Goal: Task Accomplishment & Management: Manage account settings

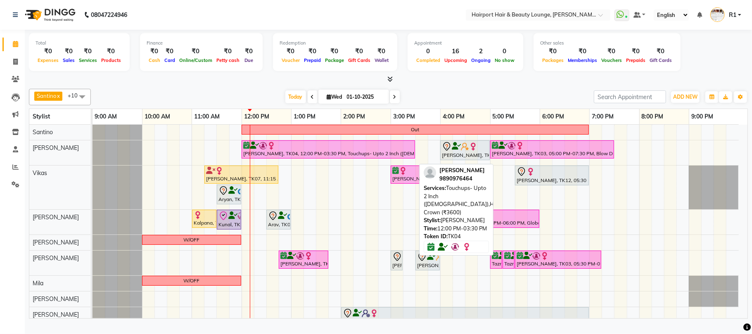
click at [364, 150] on div at bounding box center [328, 146] width 170 height 8
select select "6"
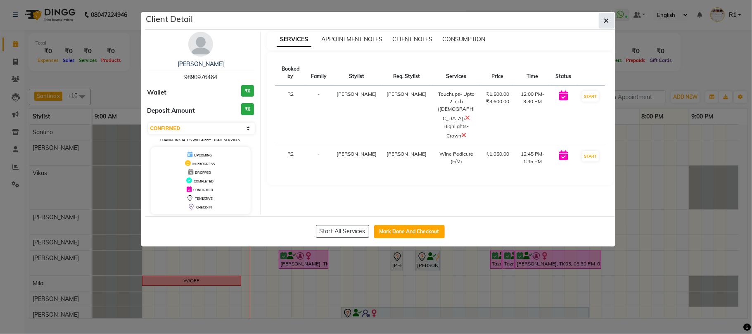
click at [608, 24] on button "button" at bounding box center [607, 21] width 16 height 16
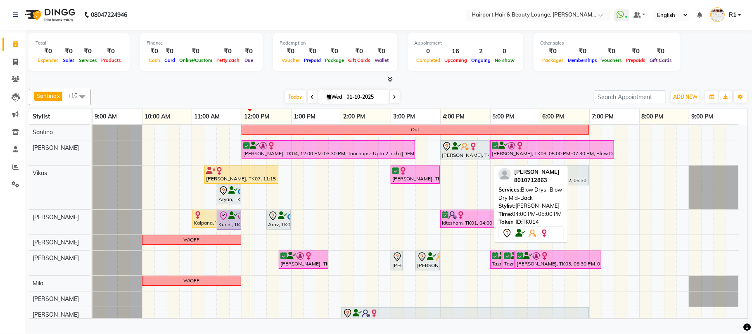
click at [456, 147] on icon at bounding box center [456, 146] width 9 height 0
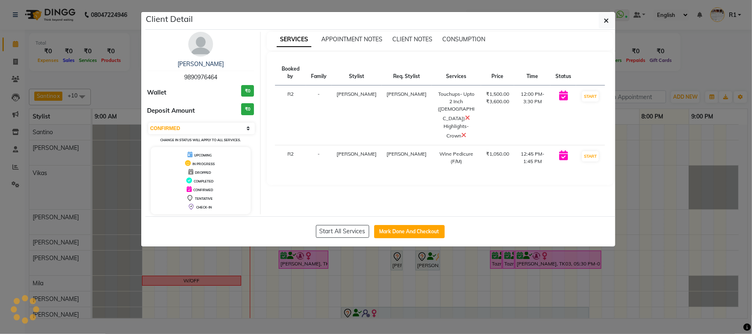
select select "7"
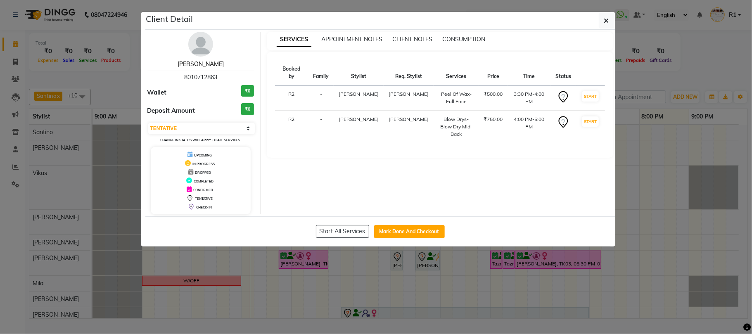
click at [199, 68] on link "[PERSON_NAME]" at bounding box center [201, 63] width 46 height 7
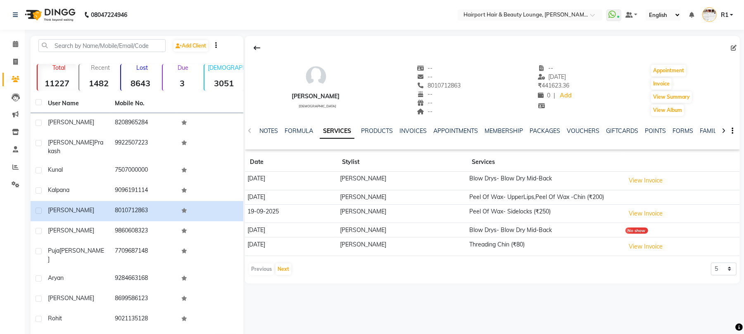
click at [67, 25] on img at bounding box center [49, 14] width 57 height 23
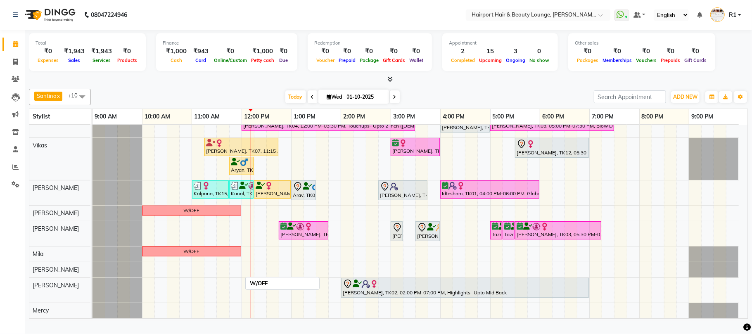
scroll to position [28, 0]
click at [390, 102] on span at bounding box center [395, 96] width 10 height 13
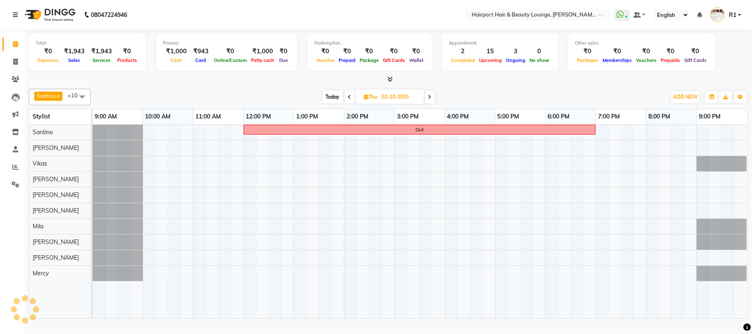
scroll to position [0, 0]
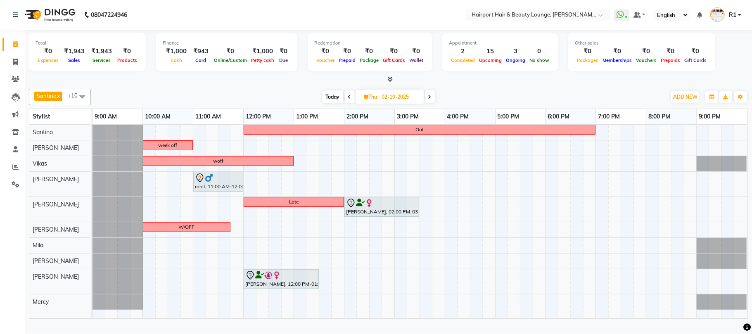
click at [424, 101] on span "Thu 02-10-2025" at bounding box center [390, 97] width 69 height 14
click at [428, 99] on span at bounding box center [430, 96] width 10 height 13
type input "03-10-2025"
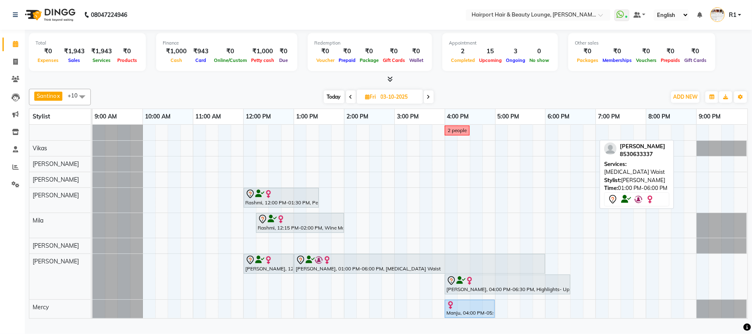
scroll to position [42, 0]
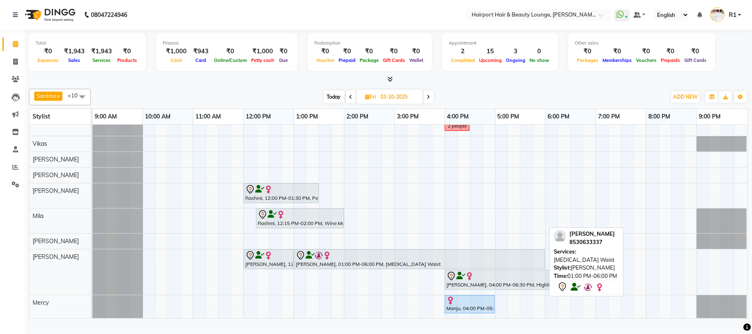
click at [526, 263] on div "Sheetal Shah, 01:00 PM-06:00 PM, Botox Waist" at bounding box center [419, 259] width 249 height 17
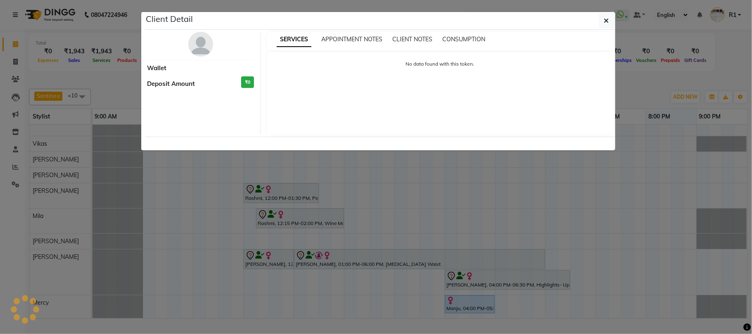
select select "7"
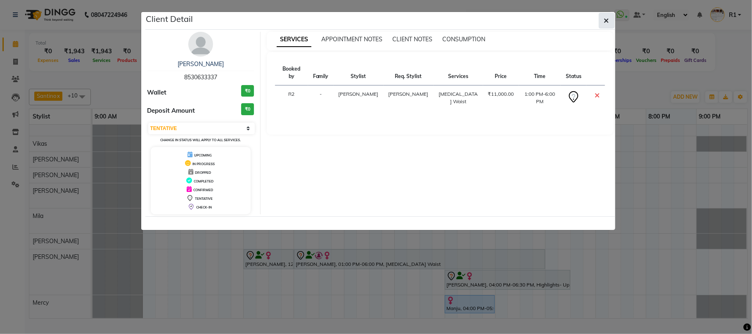
click at [610, 25] on button "button" at bounding box center [607, 21] width 16 height 16
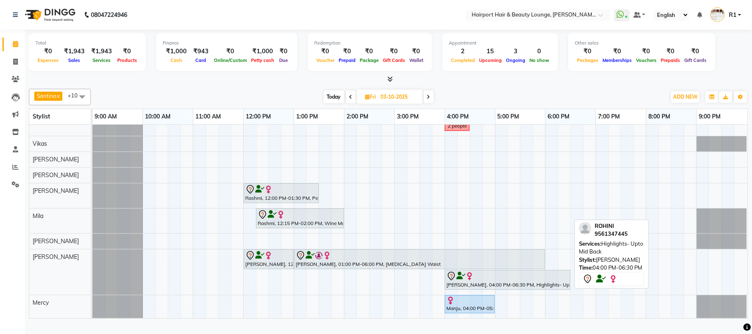
click at [550, 281] on div at bounding box center [507, 276] width 122 height 10
select select "7"
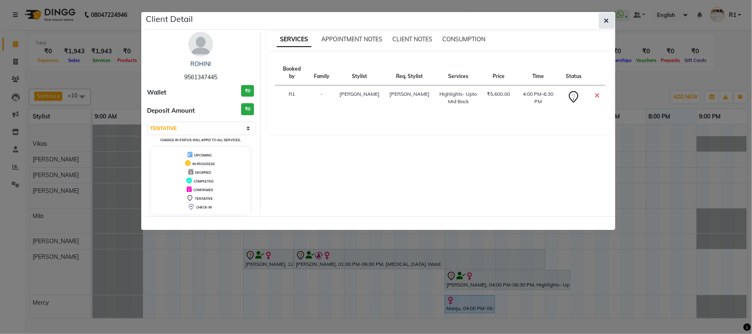
click at [603, 19] on button "button" at bounding box center [607, 21] width 16 height 16
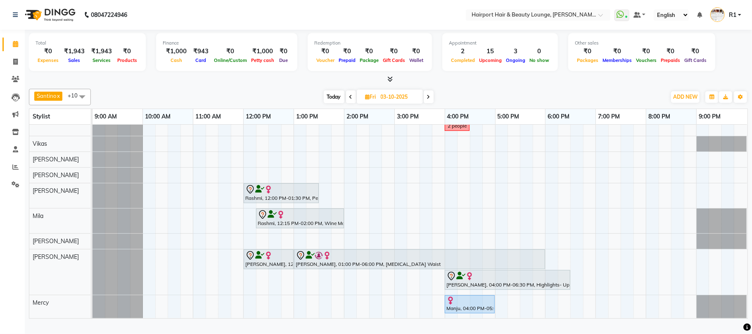
click at [430, 103] on span at bounding box center [429, 96] width 10 height 13
type input "04-10-2025"
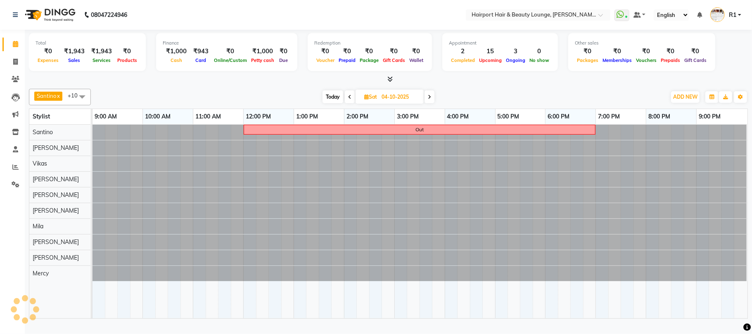
scroll to position [0, 0]
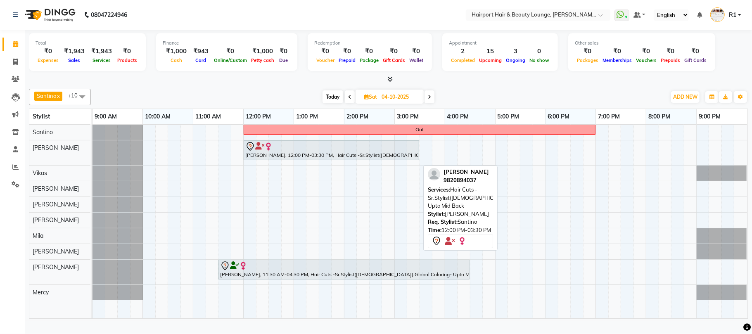
click at [395, 152] on div at bounding box center [331, 147] width 172 height 10
select select "7"
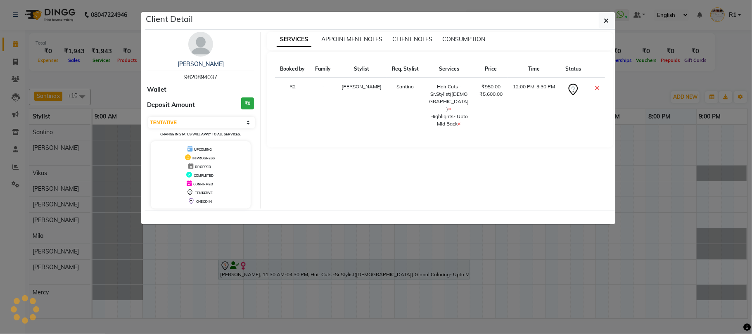
click at [621, 29] on ngb-modal-window "Client Detail Meghna 9820894037 Wallet Deposit Amount ₹0 Select CONFIRMED TENTA…" at bounding box center [376, 167] width 752 height 334
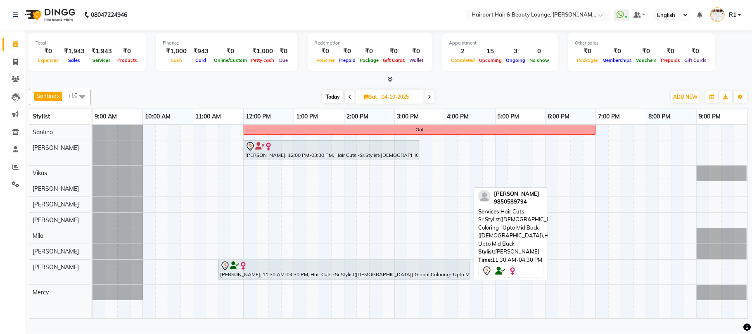
click at [407, 271] on div at bounding box center [344, 266] width 248 height 10
select select "7"
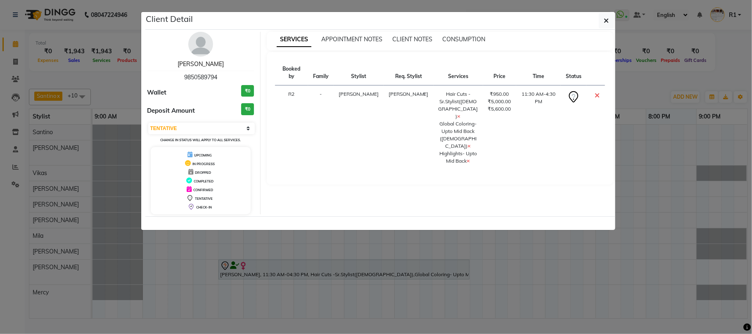
click at [202, 68] on link "Tanya" at bounding box center [201, 63] width 46 height 7
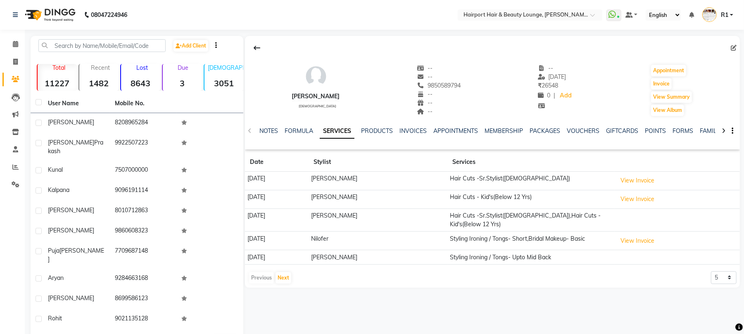
drag, startPoint x: 65, startPoint y: 17, endPoint x: 317, endPoint y: 10, distance: 252.4
click at [65, 17] on img at bounding box center [49, 14] width 57 height 23
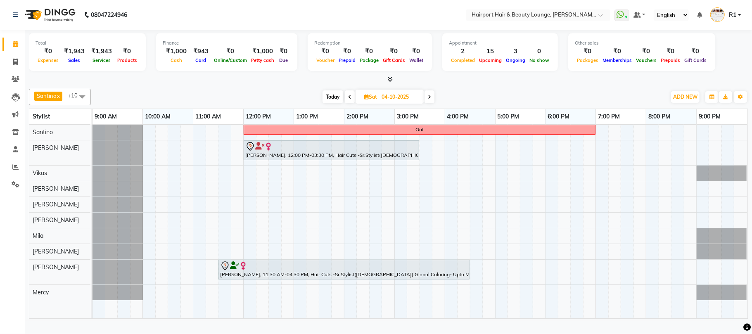
click at [430, 100] on icon at bounding box center [429, 97] width 3 height 5
type input "05-10-2025"
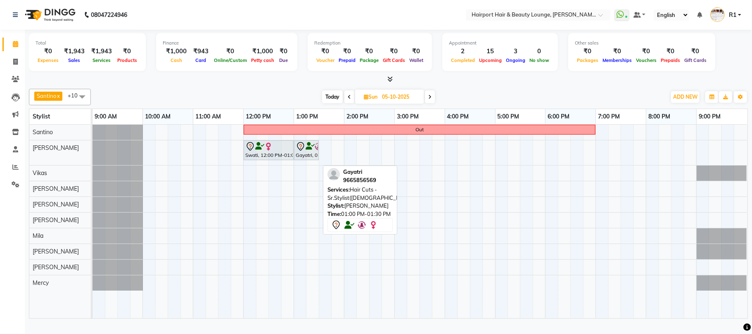
click at [309, 147] on icon at bounding box center [310, 146] width 9 height 0
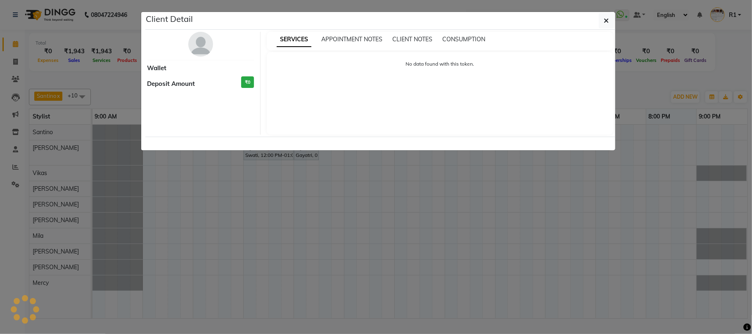
select select "7"
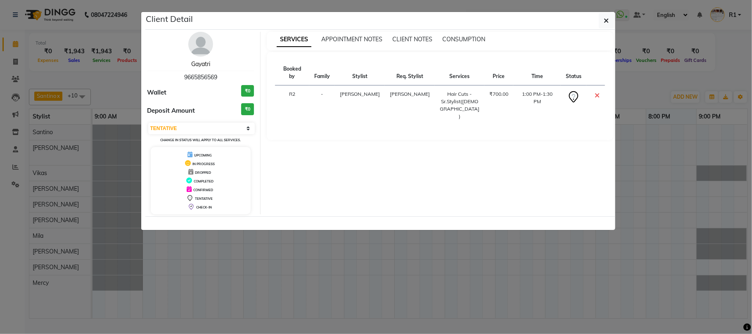
click at [209, 68] on link "Gayatri" at bounding box center [200, 63] width 19 height 7
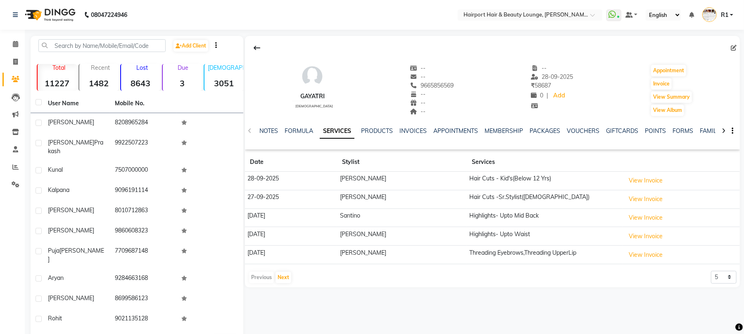
click at [86, 3] on nav "08047224946 Select Location × Hairport Hair & Beauty Lounge, Salunkhe Vihar Wha…" at bounding box center [372, 15] width 744 height 30
click at [72, 14] on img at bounding box center [49, 14] width 57 height 23
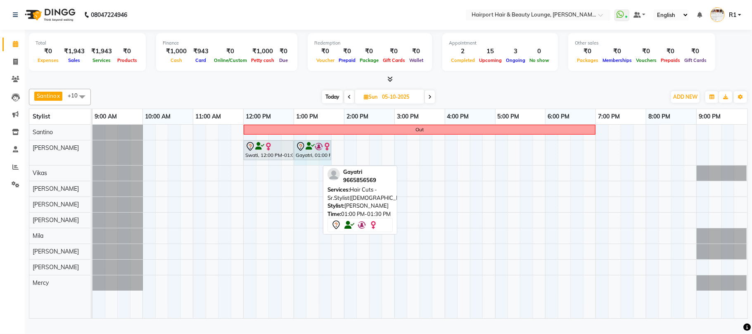
drag, startPoint x: 316, startPoint y: 163, endPoint x: 329, endPoint y: 161, distance: 12.6
click at [92, 161] on div "Swati, 12:00 PM-01:00 PM, Hair Cuts -Sr.Stylist(Female) Gayatri, 01:00 PM-01:30…" at bounding box center [92, 152] width 0 height 25
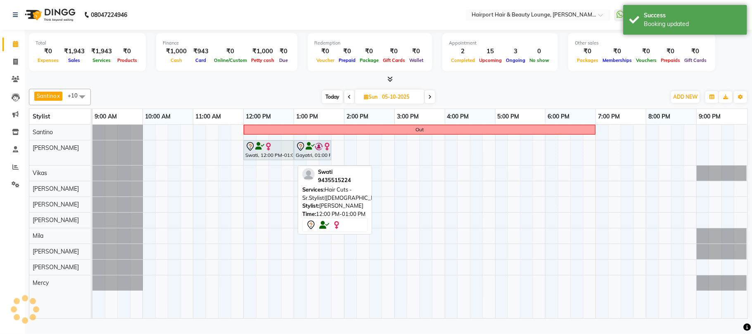
click at [292, 160] on div at bounding box center [293, 150] width 3 height 19
select select "7"
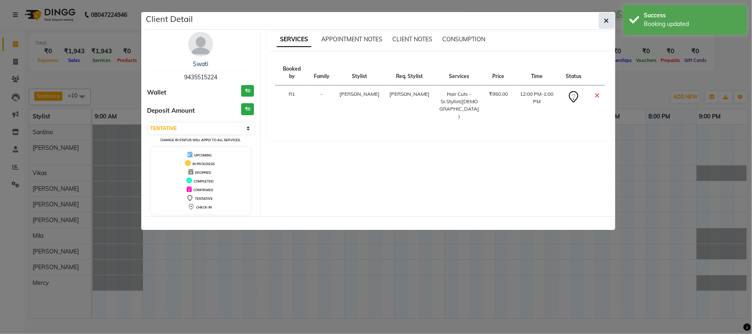
click at [606, 21] on icon "button" at bounding box center [606, 20] width 5 height 7
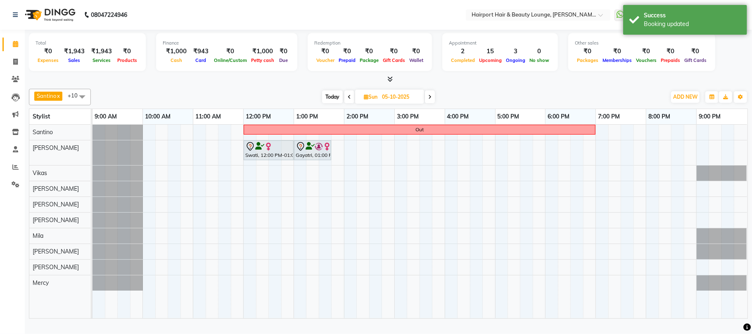
click at [432, 100] on icon at bounding box center [429, 97] width 3 height 5
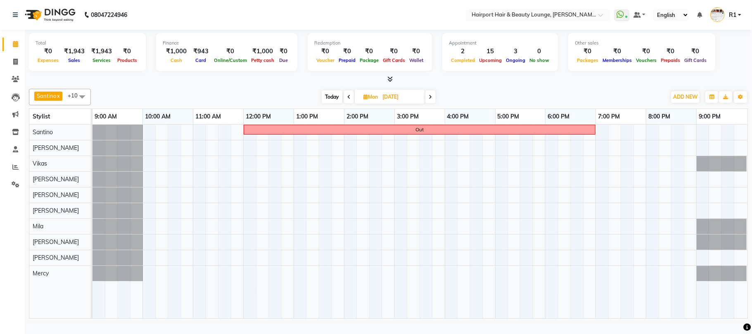
click at [505, 84] on div at bounding box center [388, 79] width 719 height 9
click at [327, 103] on span "Today" at bounding box center [332, 96] width 21 height 13
type input "01-10-2025"
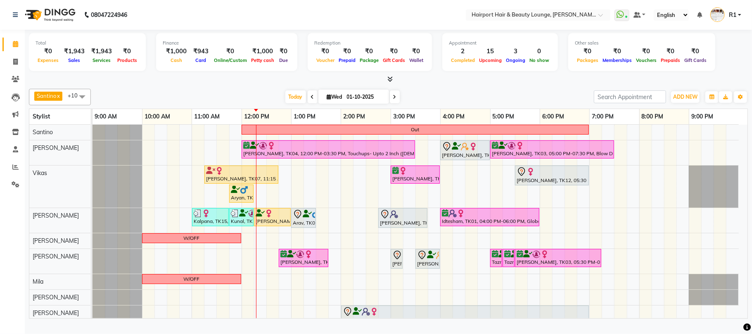
click at [281, 83] on div at bounding box center [388, 79] width 719 height 9
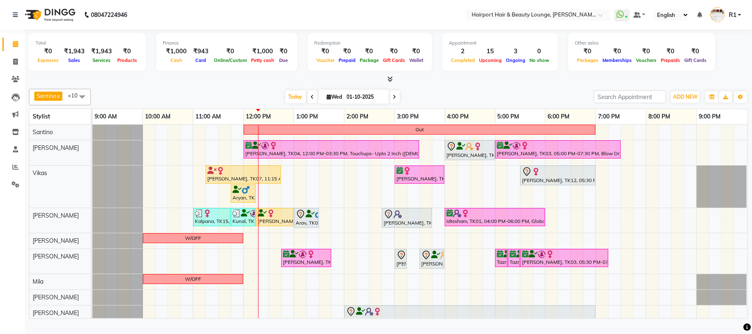
click at [429, 103] on div "Today Wed 01-10-2025" at bounding box center [342, 97] width 495 height 12
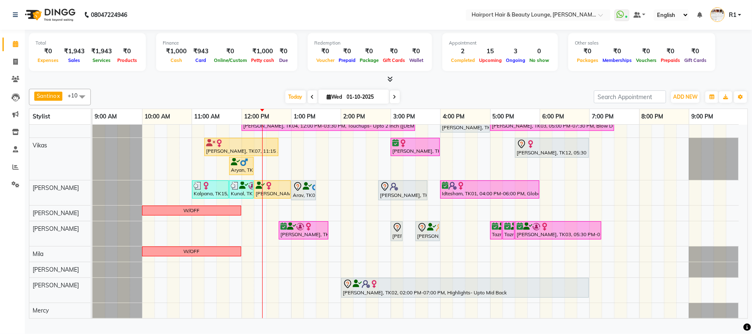
scroll to position [28, 0]
click at [10, 144] on link "Staff" at bounding box center [12, 150] width 20 height 14
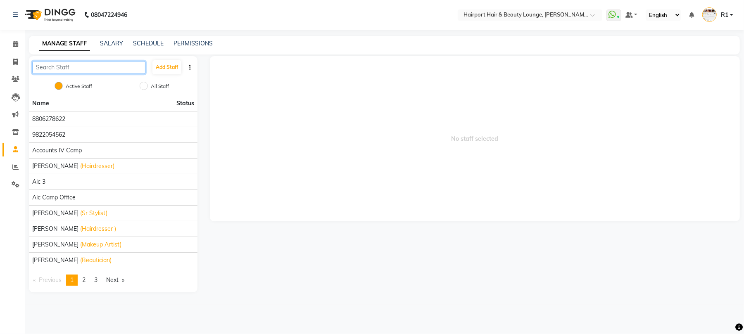
click at [96, 74] on input "text" at bounding box center [88, 67] width 113 height 13
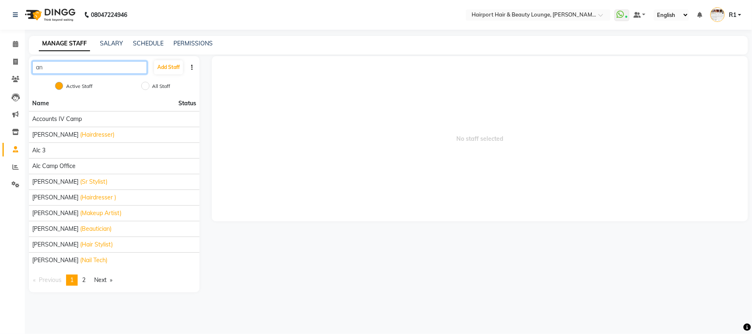
type input "ani"
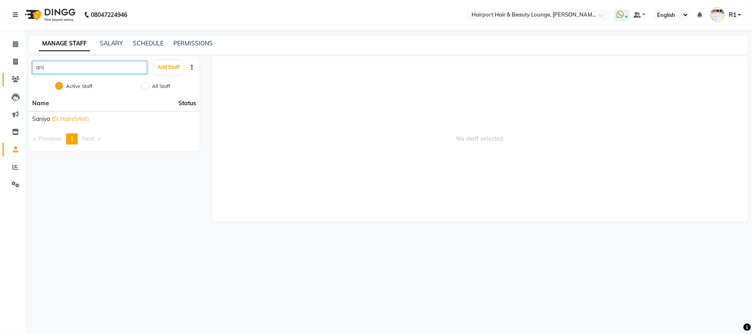
drag, startPoint x: 96, startPoint y: 75, endPoint x: 3, endPoint y: 75, distance: 92.9
click at [3, 75] on app-home "08047224946 Select Location × Hairport Hair & Beauty Lounge, Salunkhe Vihar Wha…" at bounding box center [376, 117] width 752 height 234
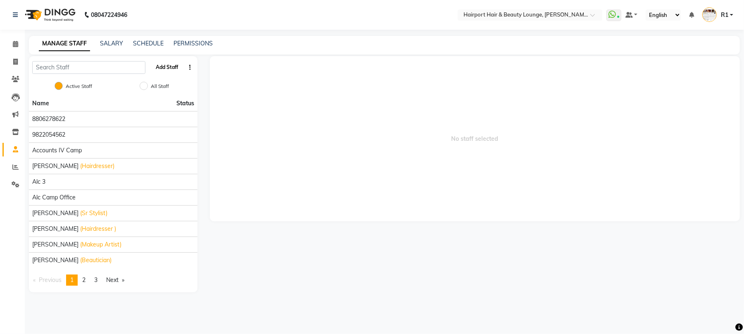
click at [166, 74] on button "Add Staff" at bounding box center [166, 67] width 29 height 14
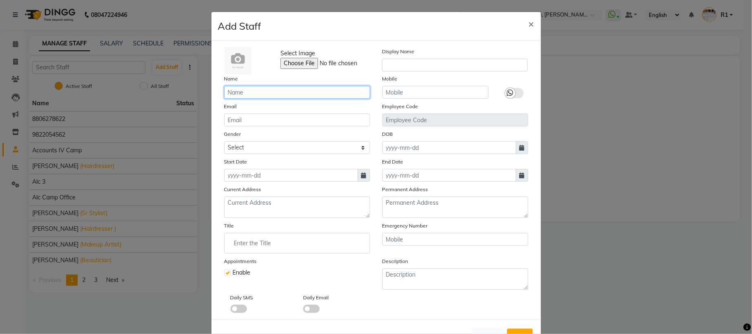
click at [289, 99] on input "text" at bounding box center [297, 92] width 146 height 13
type input "Anita"
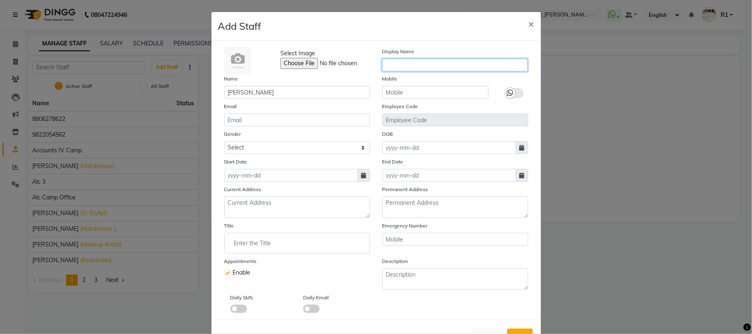
click at [436, 71] on input "text" at bounding box center [455, 65] width 146 height 13
type input "Anita"
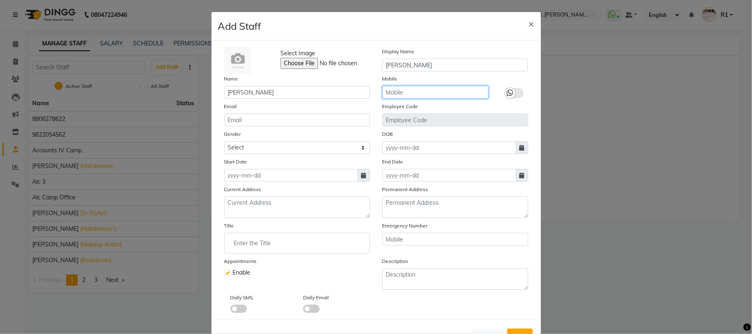
click at [418, 99] on input "text" at bounding box center [435, 92] width 106 height 13
click at [492, 56] on div "Select Image Display Name Anita Name Anita Mobile Email Employee Code Gender Se…" at bounding box center [376, 179] width 330 height 279
click at [392, 99] on input "text" at bounding box center [435, 92] width 106 height 13
type input "7219086647"
click at [249, 126] on input "email" at bounding box center [297, 120] width 146 height 13
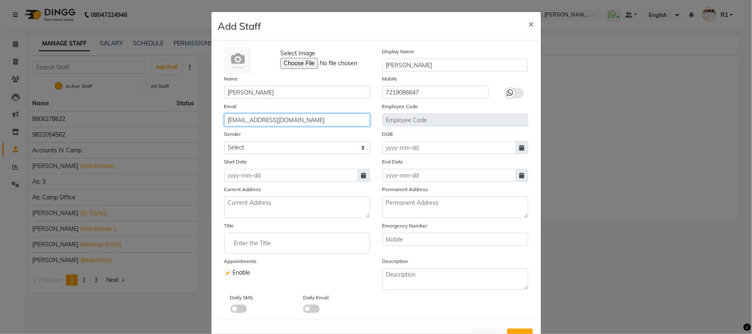
type input "anetarai563@gmail.com"
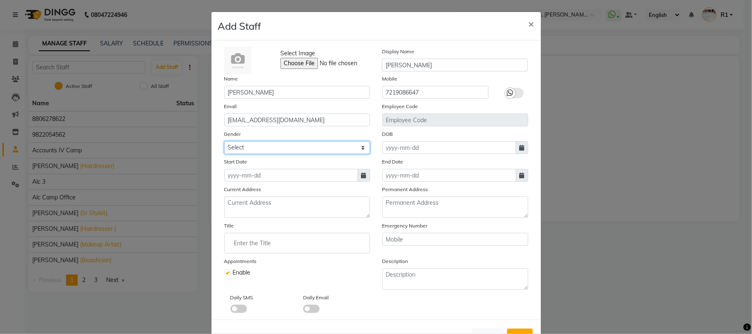
click at [339, 154] on select "Select Male Female Other Prefer Not To Say" at bounding box center [297, 147] width 146 height 13
select select "[DEMOGRAPHIC_DATA]"
click at [224, 154] on select "Select Male Female Other Prefer Not To Say" at bounding box center [297, 147] width 146 height 13
click at [518, 154] on span at bounding box center [522, 147] width 12 height 13
select select "10"
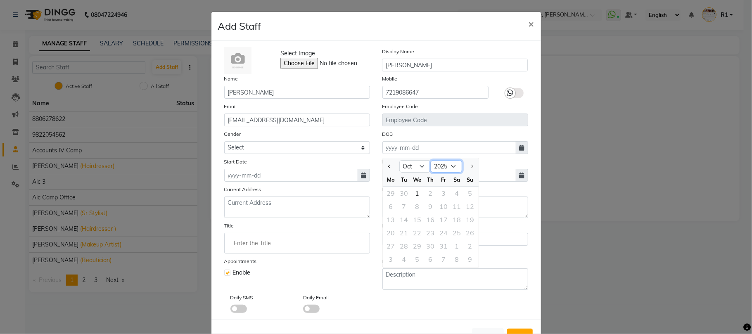
click at [462, 173] on select "1920 1921 1922 1923 1924 1925 1926 1927 1928 1929 1930 1931 1932 1933 1934 1935…" at bounding box center [446, 166] width 31 height 12
select select "1999"
click at [439, 173] on select "1920 1921 1922 1923 1924 1925 1926 1927 1928 1929 1930 1931 1932 1933 1934 1935…" at bounding box center [446, 166] width 31 height 12
click at [423, 173] on select "Jan Feb Mar Apr May Jun Jul Aug Sep Oct Nov Dec" at bounding box center [414, 166] width 31 height 12
select select "4"
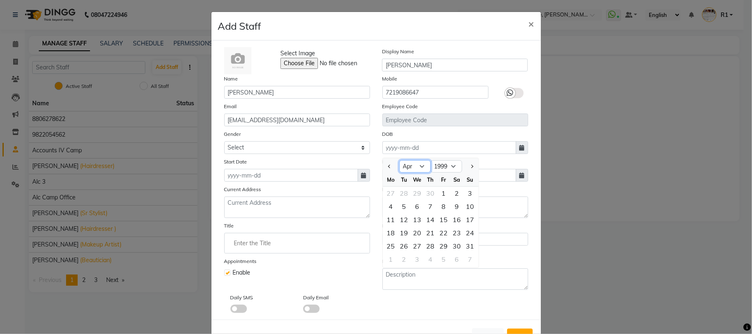
click at [399, 173] on select "Jan Feb Mar Apr May Jun Jul Aug Sep Oct Nov Dec" at bounding box center [414, 166] width 31 height 12
click at [424, 239] on div "21" at bounding box center [417, 232] width 13 height 13
type input "21-04-1999"
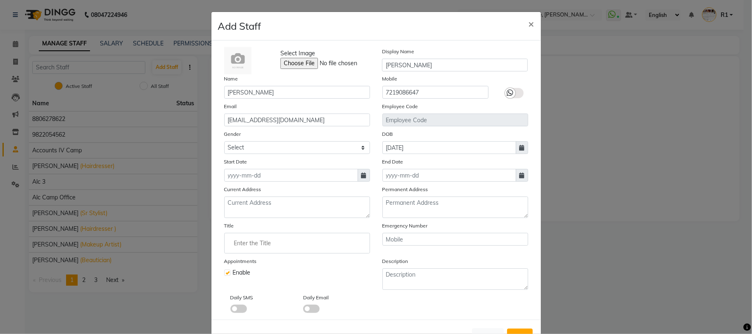
click at [358, 182] on span at bounding box center [364, 175] width 12 height 13
select select "10"
select select "2025"
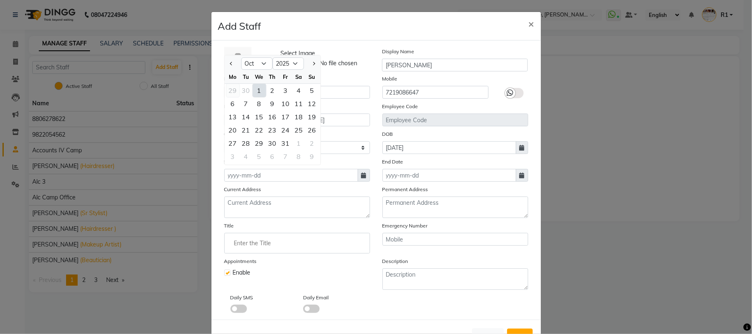
click at [236, 97] on div "29" at bounding box center [232, 90] width 13 height 13
type input "29-09-2025"
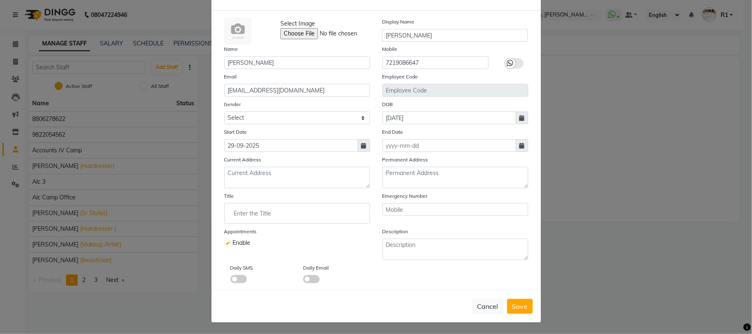
scroll to position [55, 0]
click at [345, 188] on textarea at bounding box center [297, 176] width 146 height 21
type textarea "Netaji Nagar"
click at [365, 168] on div "Current Address Netaji Nagar" at bounding box center [297, 171] width 158 height 33
click at [403, 188] on textarea at bounding box center [455, 176] width 146 height 21
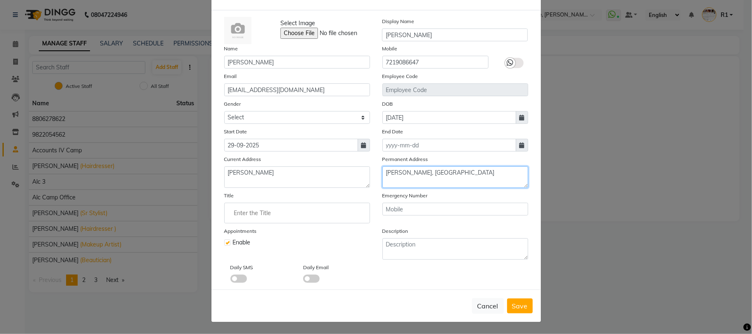
type textarea "Netaji Nagar, Pune"
click at [336, 260] on div "Appointments Enable" at bounding box center [297, 243] width 158 height 33
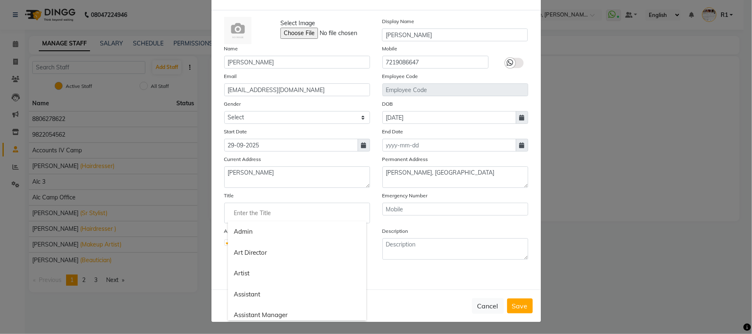
click at [294, 221] on input "Enter the Title" at bounding box center [297, 213] width 138 height 17
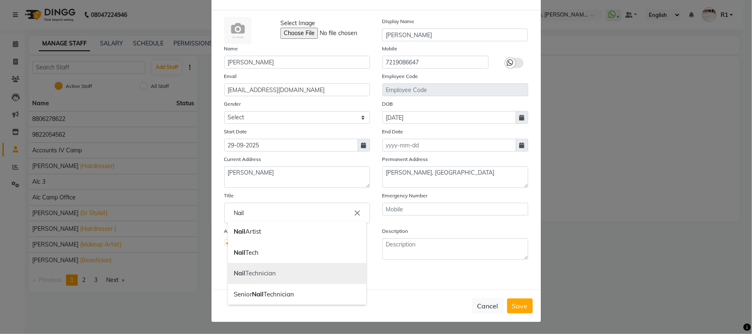
click at [263, 284] on link "Nail Technician" at bounding box center [297, 273] width 138 height 21
type input "Nail Technician"
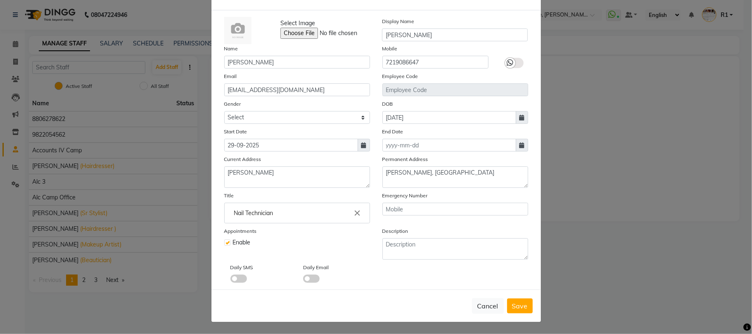
click at [307, 258] on div "Appointments Enable" at bounding box center [297, 243] width 158 height 33
click at [440, 216] on input "text" at bounding box center [455, 209] width 146 height 13
type input "9766405266"
click at [512, 302] on span "Save" at bounding box center [520, 306] width 16 height 8
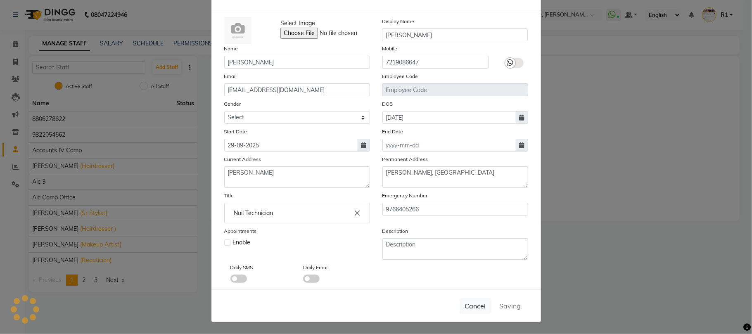
select select
checkbox input "false"
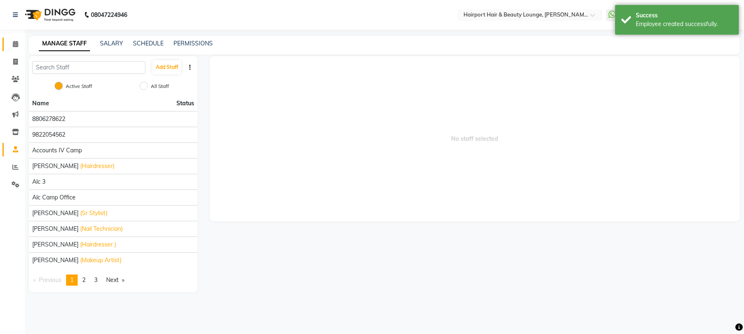
click at [20, 39] on link "Calendar" at bounding box center [12, 45] width 20 height 14
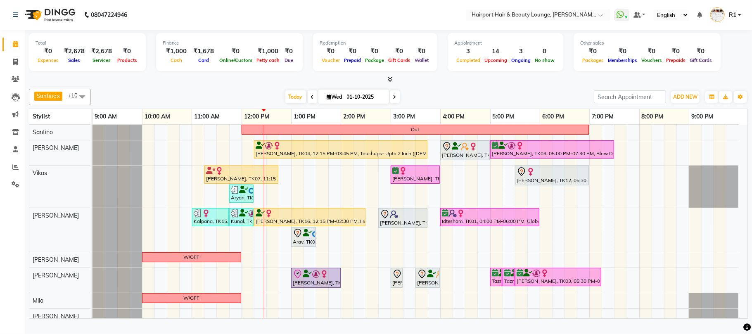
click at [256, 96] on div "Santino x Anandita x Vikas x Adnan x Atish x Elizabeth x Mercy x Binita x Mila …" at bounding box center [388, 97] width 719 height 17
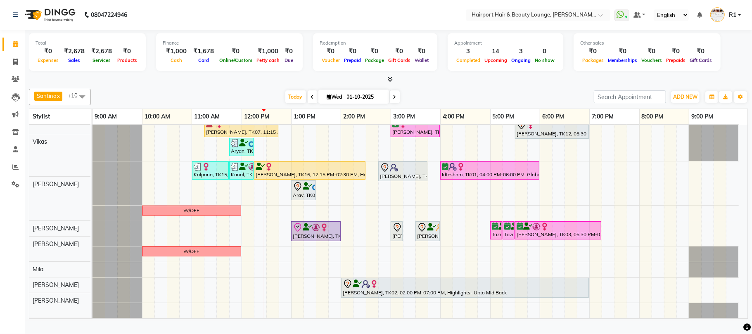
scroll to position [48, 0]
click at [308, 103] on span at bounding box center [313, 96] width 10 height 13
type input "30-09-2025"
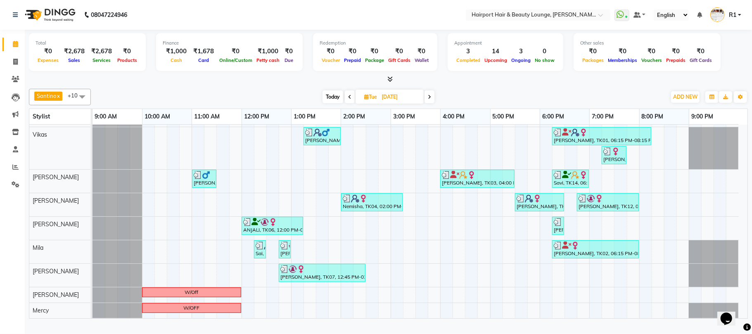
scroll to position [0, 0]
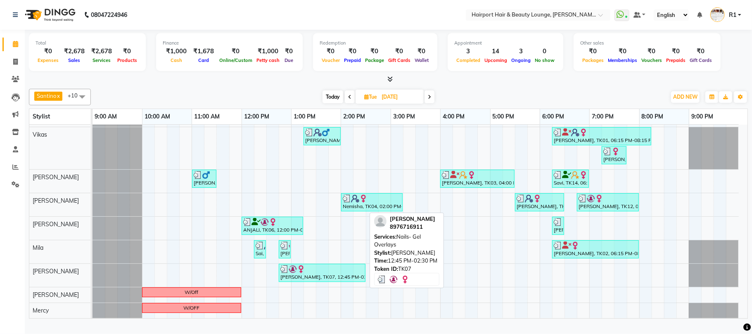
click at [347, 281] on div "Saloni, TK07, 12:45 PM-02:30 PM, Nails- Gel Overlays" at bounding box center [322, 273] width 85 height 16
select select "3"
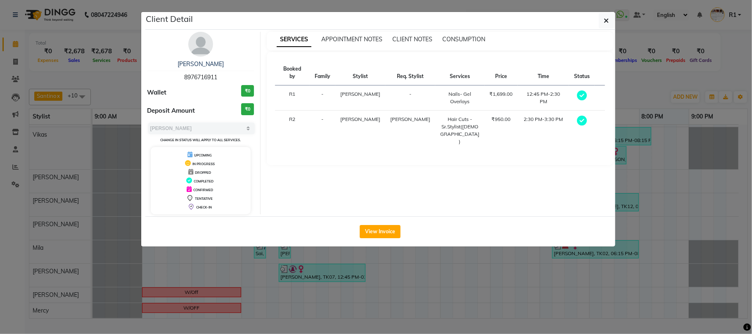
click at [347, 287] on ngb-modal-window "Client Detail Saloni 8976716911 Wallet ₹0 Deposit Amount ₹0 Select MARK DONE UP…" at bounding box center [376, 167] width 752 height 334
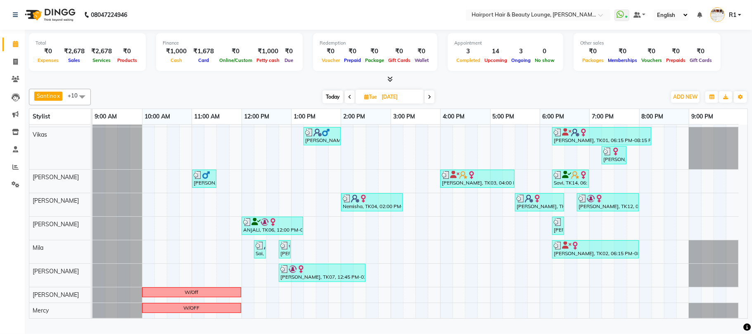
click at [460, 91] on div "Total ₹0 Expenses ₹2,678 Sales ₹2,678 Services ₹0 Products Finance ₹1,000 Cash …" at bounding box center [388, 175] width 727 height 291
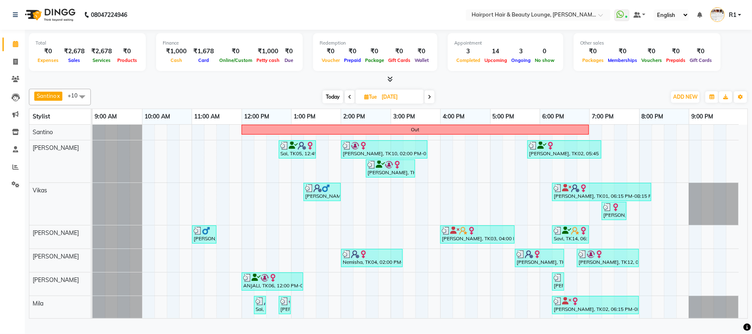
click at [345, 103] on span at bounding box center [350, 96] width 10 height 13
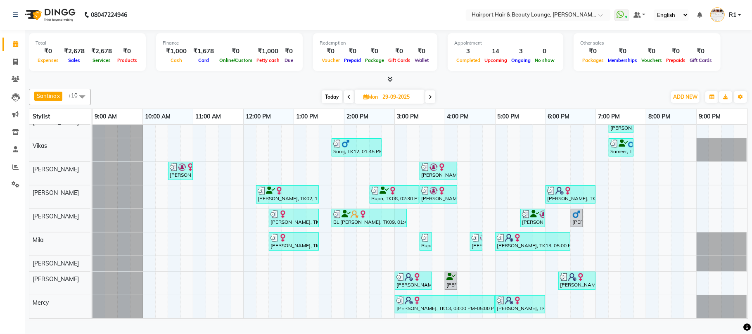
click at [435, 100] on span at bounding box center [430, 96] width 10 height 13
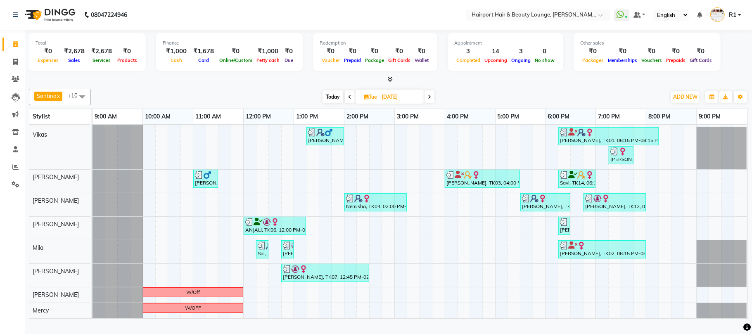
click at [432, 103] on span at bounding box center [429, 96] width 10 height 13
type input "01-10-2025"
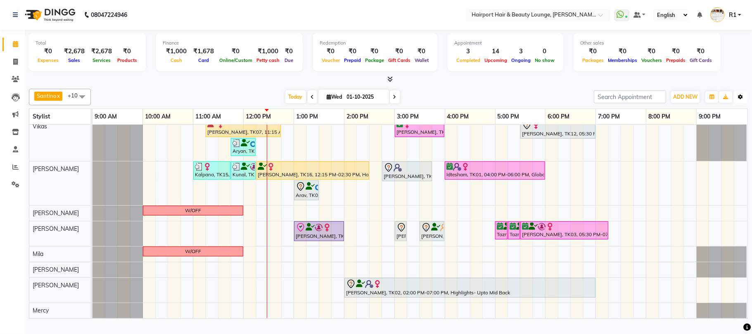
click at [742, 100] on icon "button" at bounding box center [740, 97] width 5 height 5
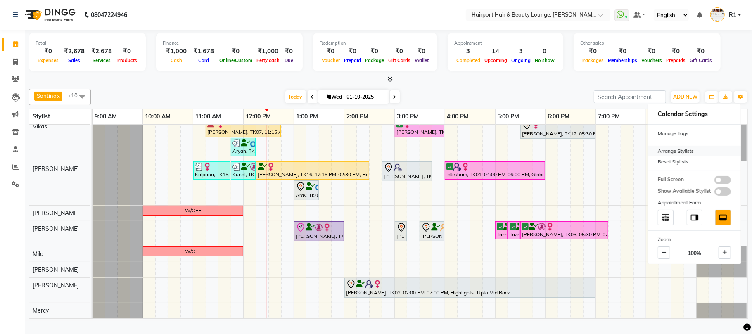
click at [692, 156] on div "Arrange Stylists" at bounding box center [694, 151] width 93 height 11
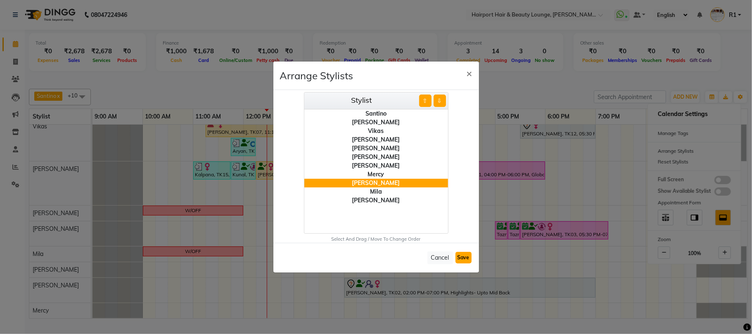
click at [463, 263] on button "Save" at bounding box center [463, 258] width 16 height 12
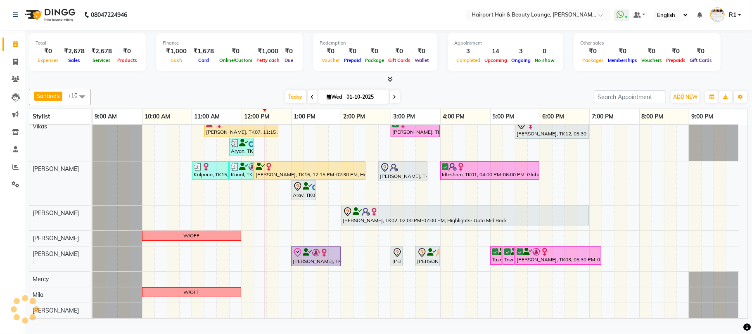
scroll to position [48, 0]
click at [742, 101] on button "Toggle Dropdown" at bounding box center [740, 97] width 13 height 12
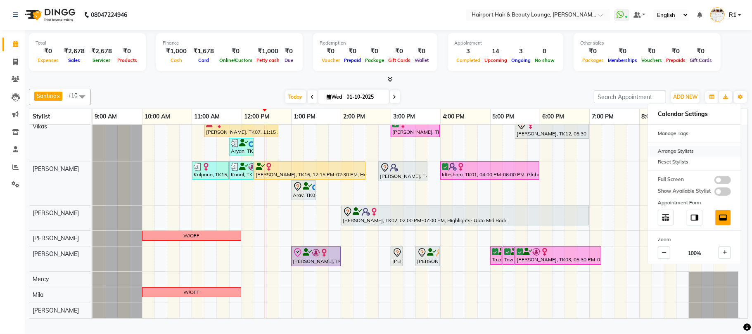
click at [675, 156] on div "Arrange Stylists" at bounding box center [694, 151] width 93 height 11
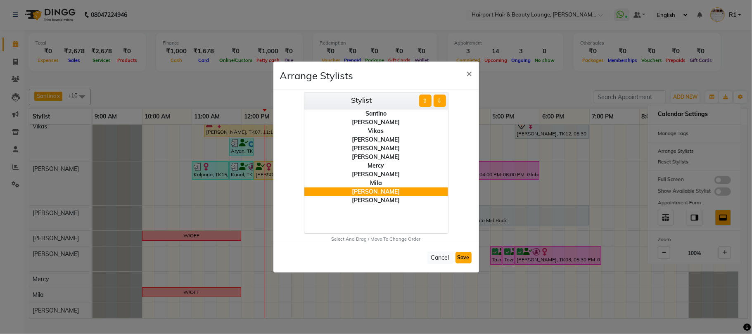
click at [458, 263] on button "Save" at bounding box center [463, 258] width 16 height 12
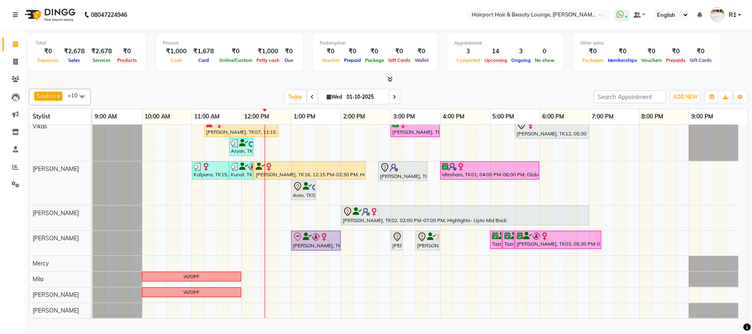
scroll to position [48, 0]
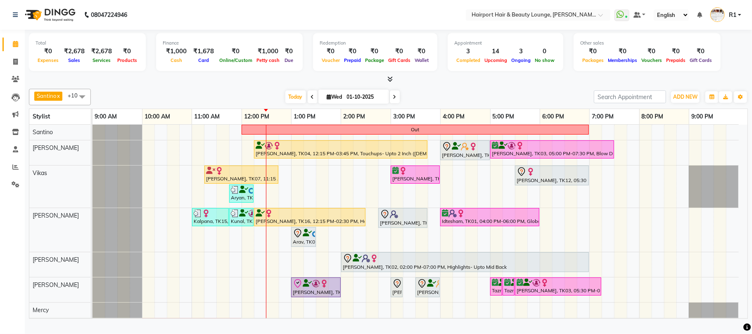
click at [263, 84] on div at bounding box center [388, 79] width 719 height 9
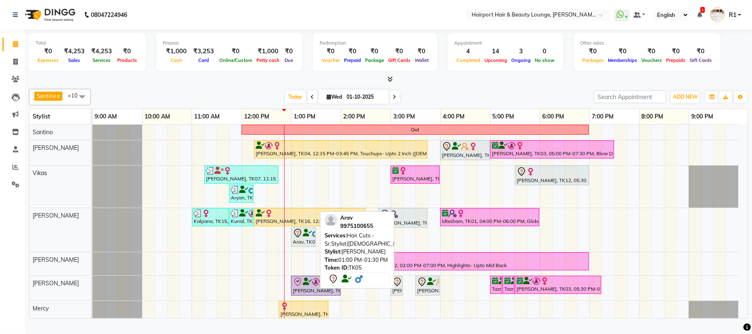
click at [311, 246] on div "Arav, TK05, 01:00 PM-01:30 PM, Hair Cuts -Sr.Stylist([DEMOGRAPHIC_DATA])" at bounding box center [303, 236] width 23 height 17
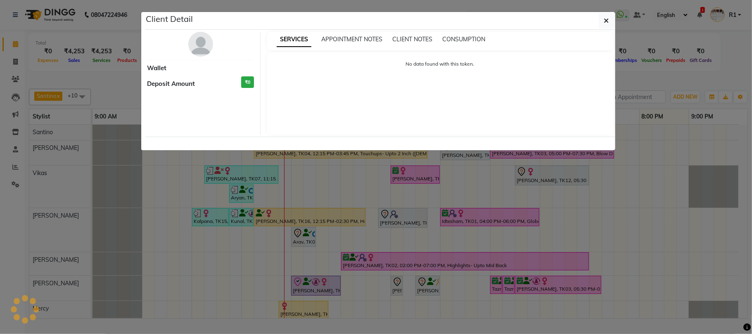
select select "7"
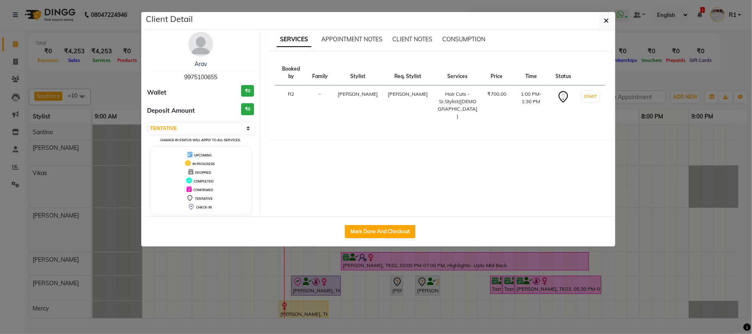
click at [320, 288] on ngb-modal-window "Client Detail Arav 9975100655 Wallet ₹0 Deposit Amount ₹0 Select IN SERVICE CON…" at bounding box center [376, 167] width 752 height 334
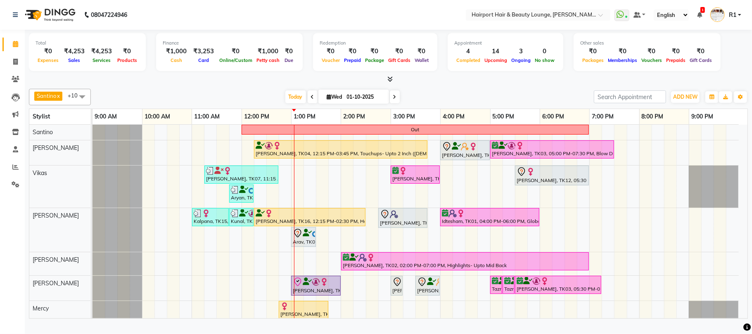
click at [393, 100] on icon at bounding box center [394, 97] width 3 height 5
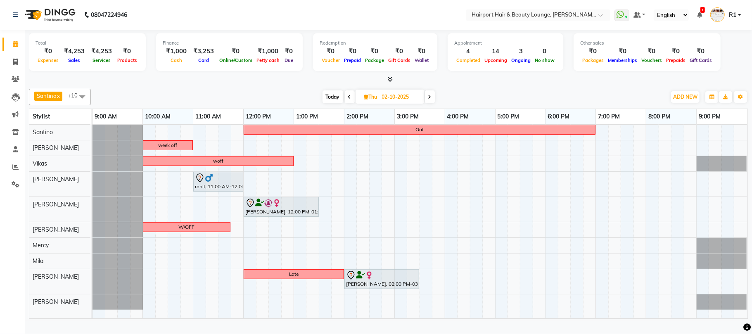
click at [433, 102] on span at bounding box center [430, 96] width 10 height 13
type input "03-10-2025"
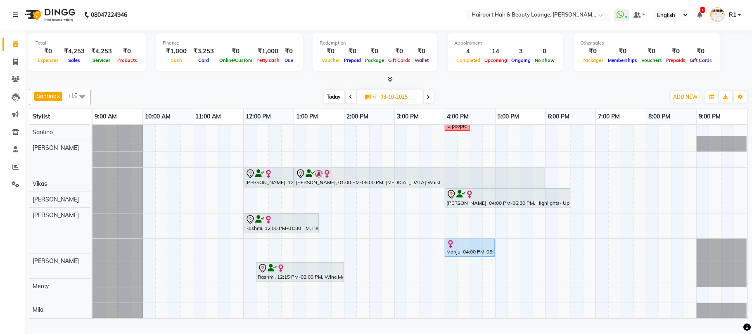
scroll to position [42, 0]
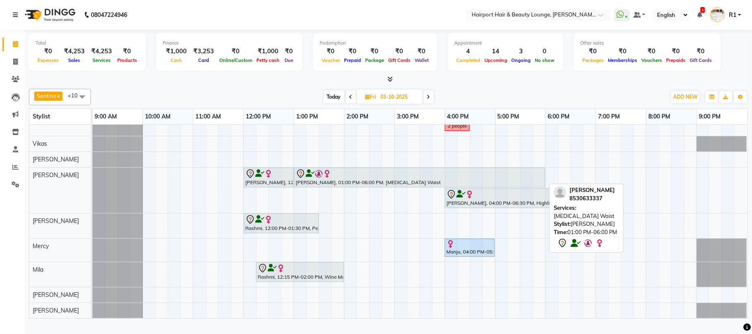
click at [363, 179] on div "[PERSON_NAME], 01:00 PM-06:00 PM, [MEDICAL_DATA] Waist" at bounding box center [419, 177] width 249 height 17
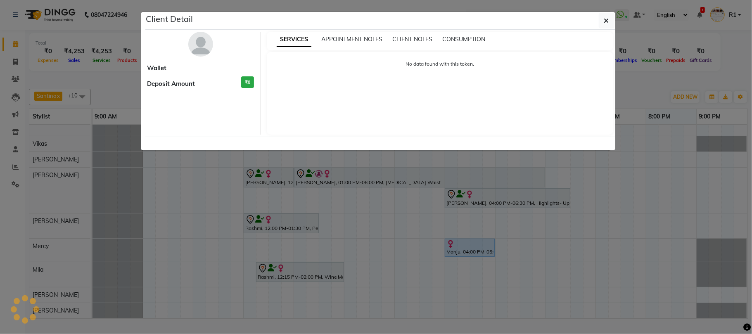
select select "7"
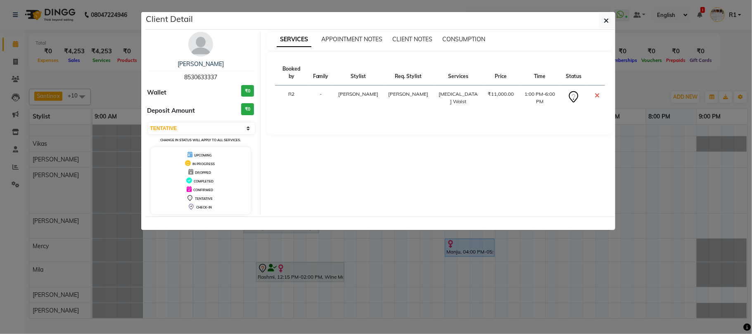
click at [349, 286] on ngb-modal-window "Client Detail [PERSON_NAME] 8530633337 Wallet ₹0 Deposit Amount ₹0 Select CONFI…" at bounding box center [376, 167] width 752 height 334
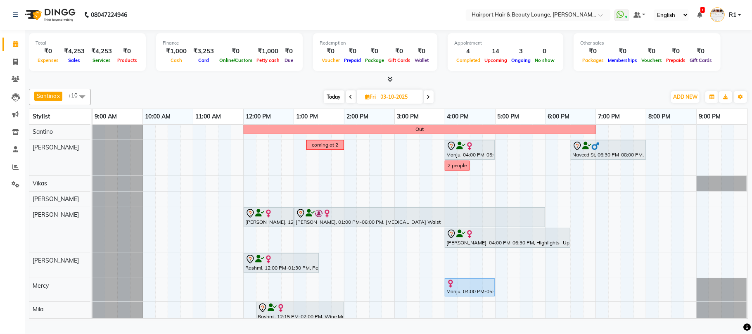
scroll to position [0, 0]
click at [430, 100] on icon at bounding box center [428, 97] width 3 height 5
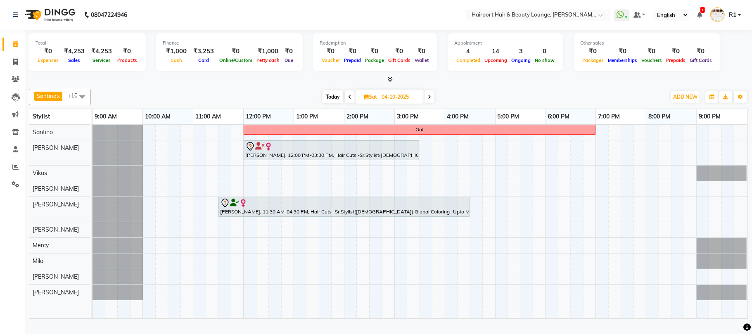
click at [423, 97] on span "[DATE]" at bounding box center [390, 97] width 68 height 14
click at [428, 103] on span at bounding box center [429, 96] width 10 height 13
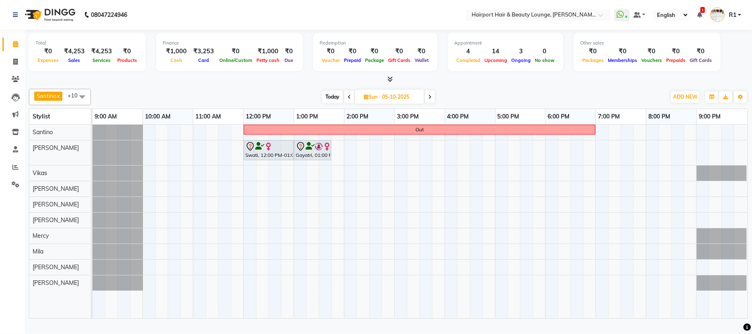
click at [352, 103] on span at bounding box center [349, 96] width 10 height 13
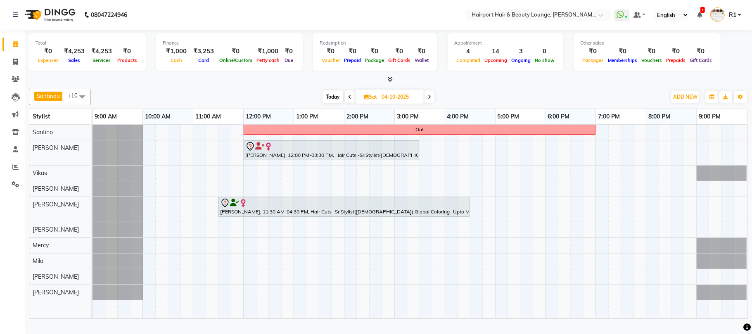
click at [352, 103] on span at bounding box center [350, 96] width 10 height 13
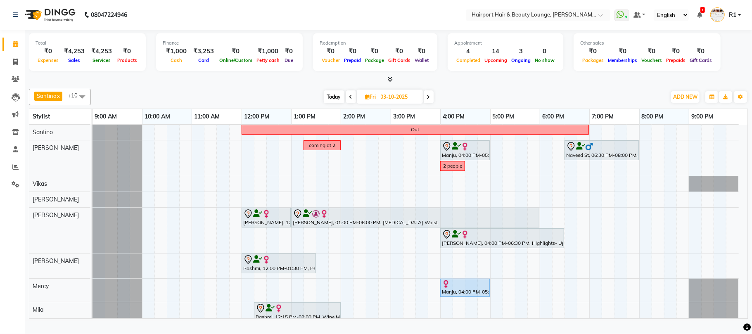
scroll to position [41, 0]
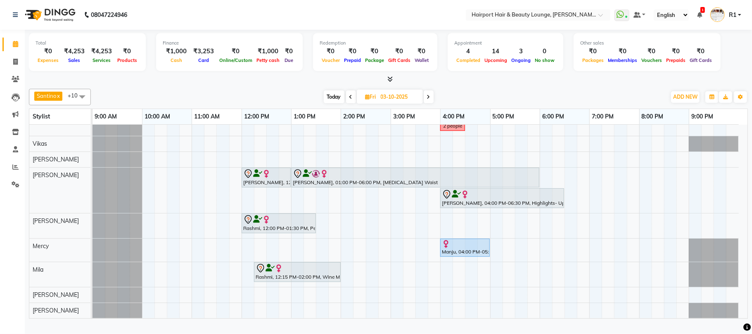
click at [355, 103] on div "[DATE] [DATE]" at bounding box center [378, 97] width 111 height 12
click at [346, 103] on span at bounding box center [351, 96] width 10 height 13
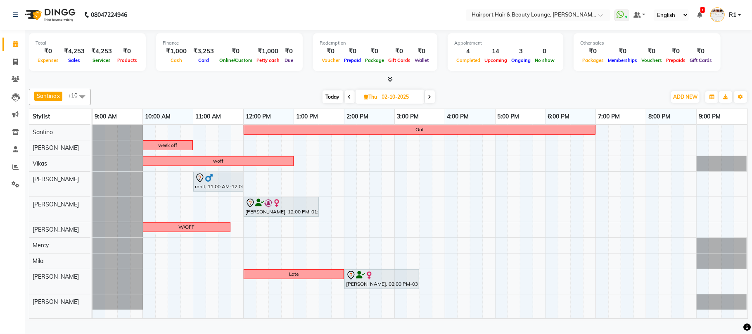
click at [432, 100] on icon at bounding box center [429, 97] width 3 height 5
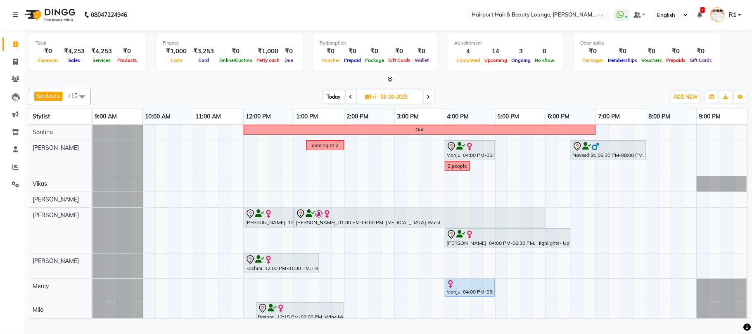
click at [432, 103] on span at bounding box center [429, 96] width 10 height 13
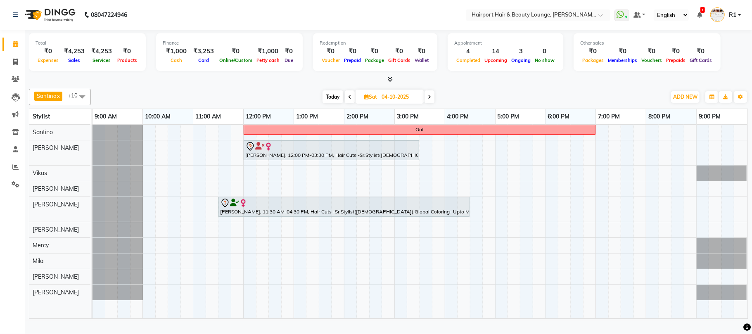
click at [344, 103] on div "[DATE] [DATE]" at bounding box center [379, 97] width 114 height 12
click at [345, 103] on span at bounding box center [350, 96] width 10 height 13
type input "03-10-2025"
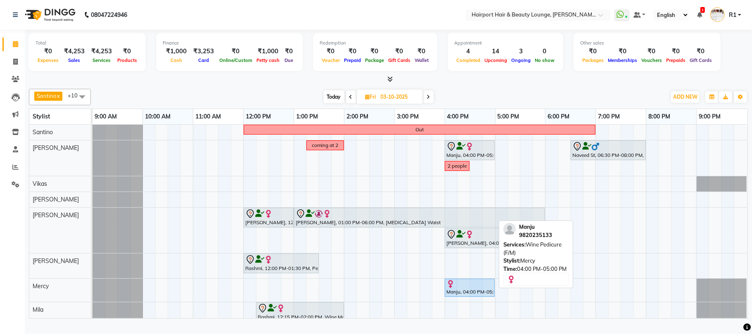
click at [455, 296] on div "Manju, 04:00 PM-05:00 PM, Wine Pedicure (F/M)" at bounding box center [470, 288] width 48 height 16
select select "7"
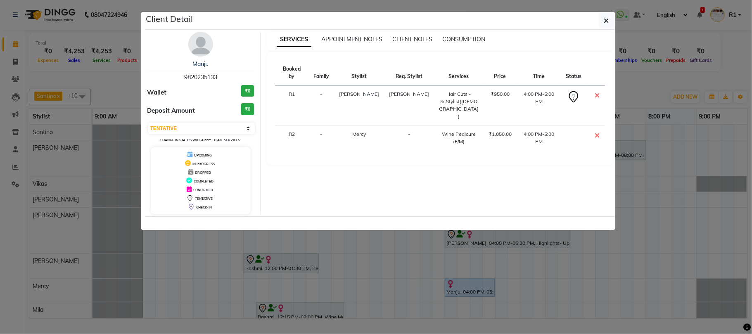
click at [455, 299] on ngb-modal-window "Client Detail Manju 9820235133 Wallet ₹0 Deposit Amount ₹0 Select CONFIRMED TEN…" at bounding box center [376, 167] width 752 height 334
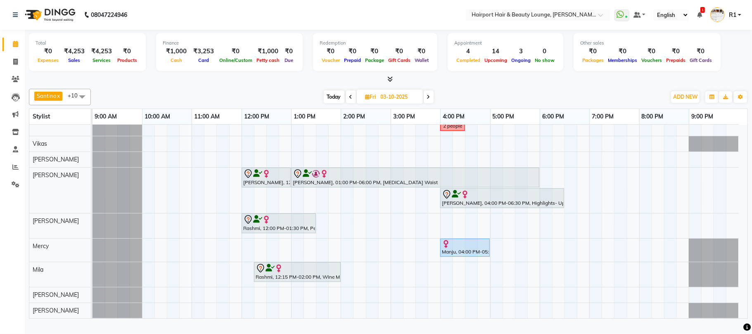
scroll to position [42, 0]
click at [8, 78] on span at bounding box center [15, 79] width 14 height 9
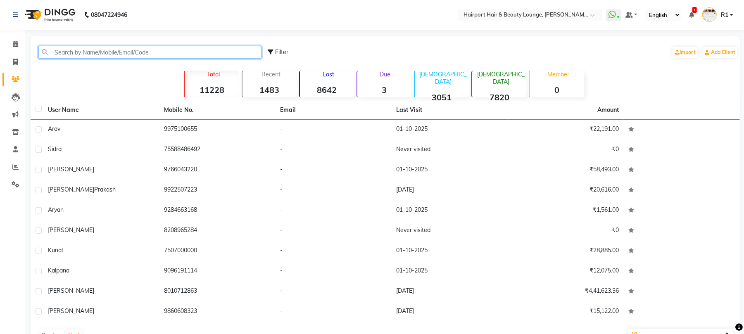
click at [64, 52] on input "text" at bounding box center [149, 52] width 223 height 13
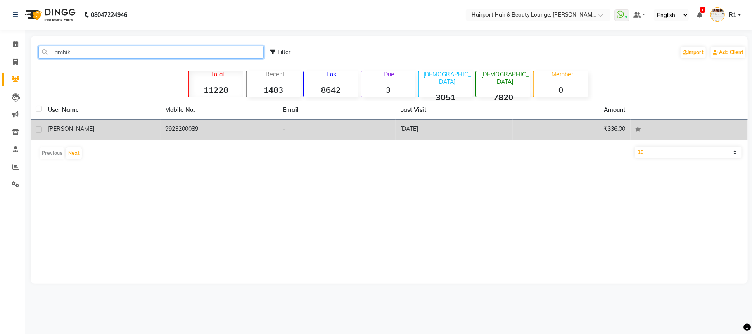
type input "ambik"
click at [220, 136] on td "9923200089" at bounding box center [220, 130] width 118 height 20
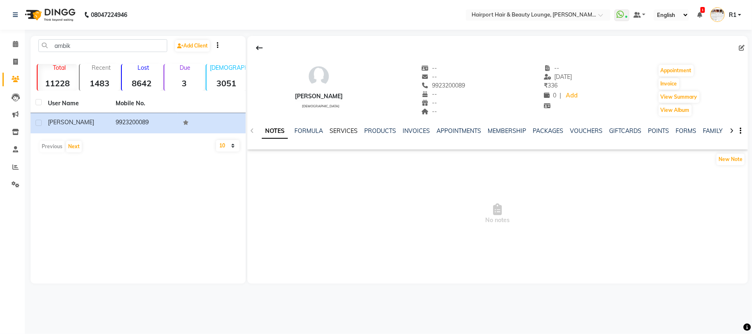
click at [356, 135] on link "SERVICES" at bounding box center [344, 130] width 28 height 7
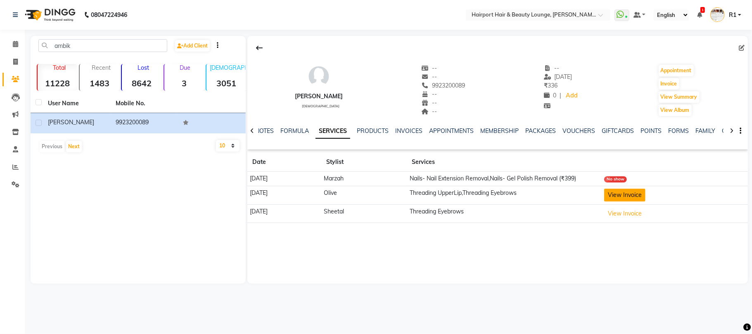
click at [624, 202] on button "View Invoice" at bounding box center [624, 195] width 41 height 13
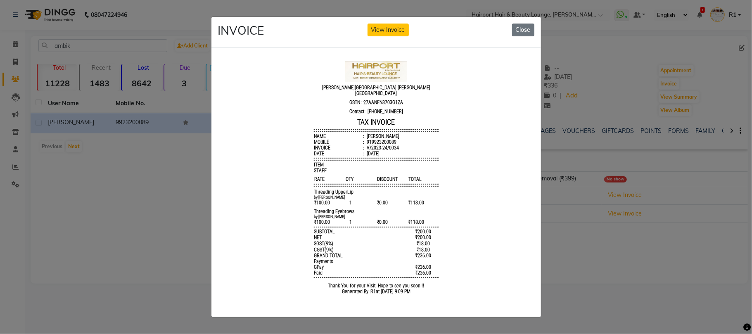
click at [617, 248] on ngb-modal-window "INVOICE View Invoice Close" at bounding box center [376, 167] width 752 height 334
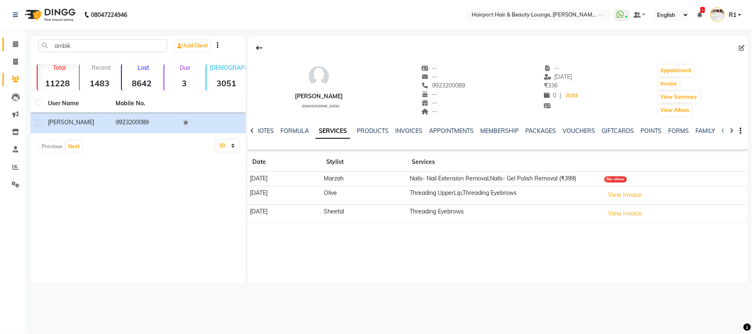
click at [16, 38] on link "Calendar" at bounding box center [12, 45] width 20 height 14
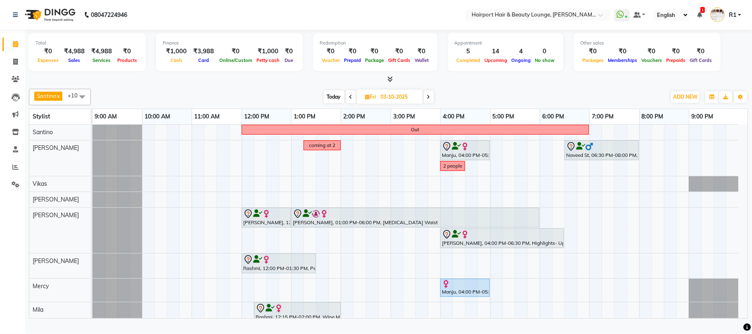
scroll to position [41, 0]
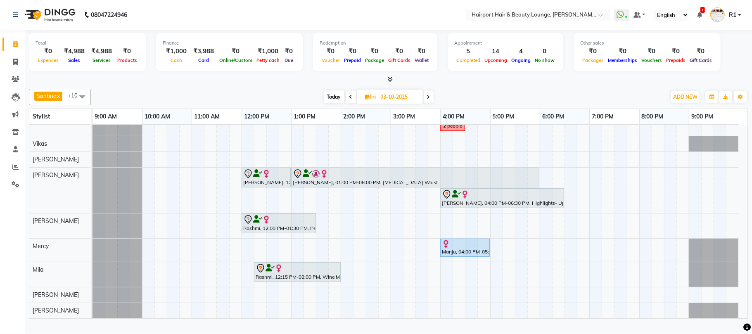
click at [334, 103] on span "Today" at bounding box center [334, 96] width 21 height 13
type input "01-10-2025"
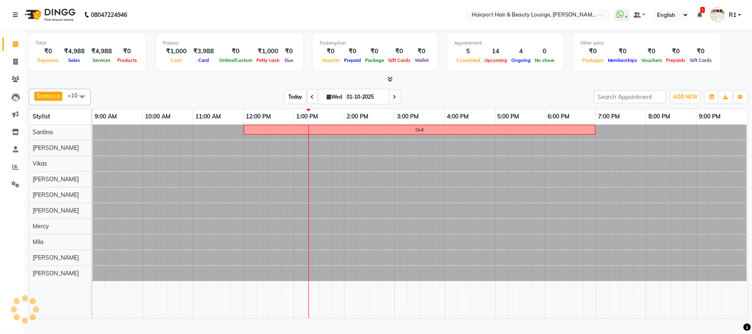
scroll to position [0, 0]
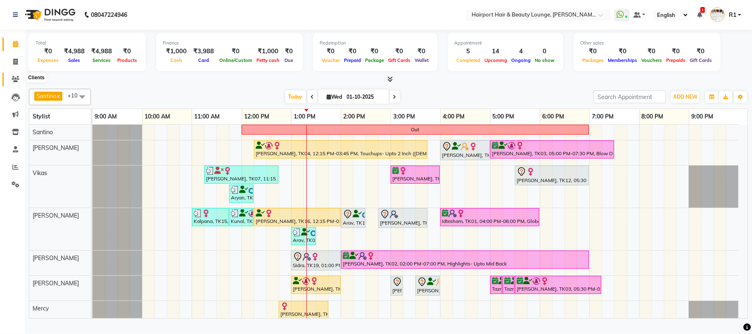
click at [12, 78] on icon at bounding box center [16, 79] width 8 height 6
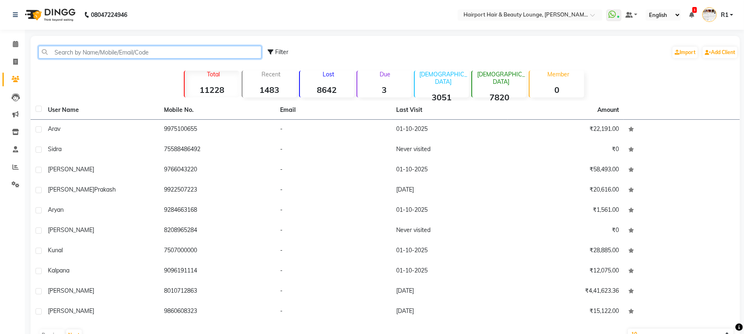
click at [109, 59] on input "text" at bounding box center [149, 52] width 223 height 13
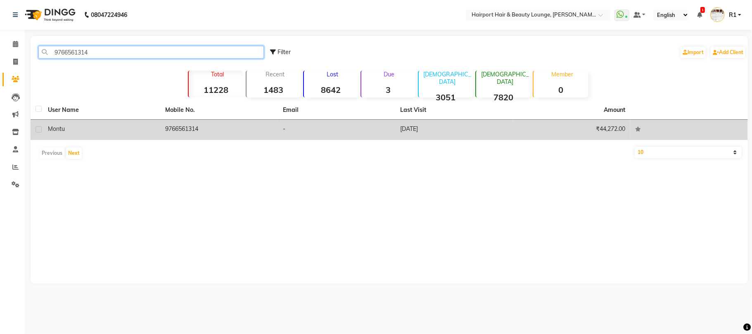
type input "9766561314"
click at [154, 133] on div "Montu" at bounding box center [102, 129] width 108 height 9
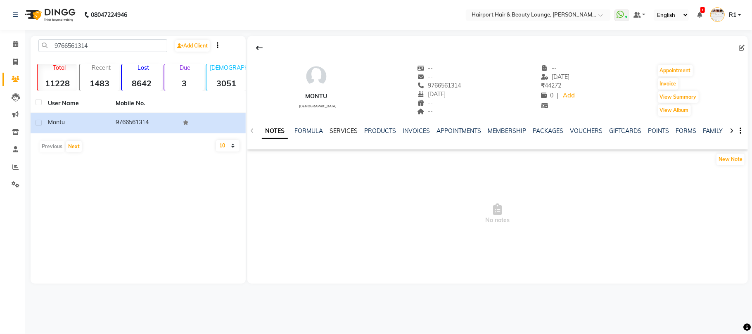
drag, startPoint x: 335, startPoint y: 141, endPoint x: 339, endPoint y: 138, distance: 4.7
click at [335, 135] on link "SERVICES" at bounding box center [344, 130] width 28 height 7
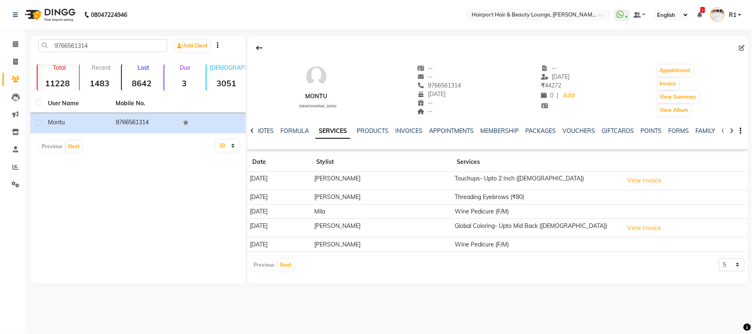
drag, startPoint x: 415, startPoint y: 92, endPoint x: 457, endPoint y: 90, distance: 41.3
click at [457, 90] on div "Montu female -- -- 9766561314 Mobile No. 20-09-1970 -- -- -- 02-08-2025 ₹ 44272…" at bounding box center [497, 86] width 500 height 61
copy span "9766561314"
click at [11, 47] on span at bounding box center [15, 44] width 14 height 9
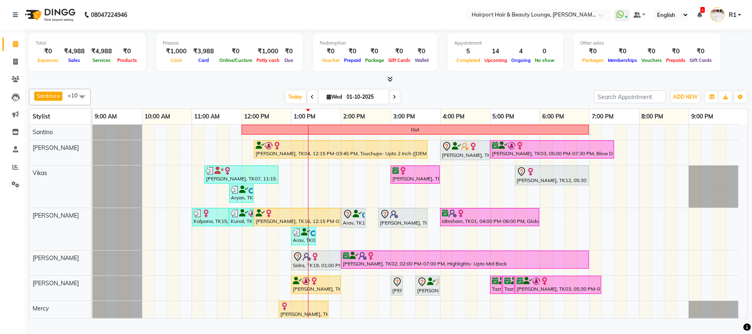
click at [420, 93] on div "Santino x Anandita x Vikas x Adnan x Atish x Elizabeth x Mercy x Binita x Mila …" at bounding box center [388, 201] width 719 height 233
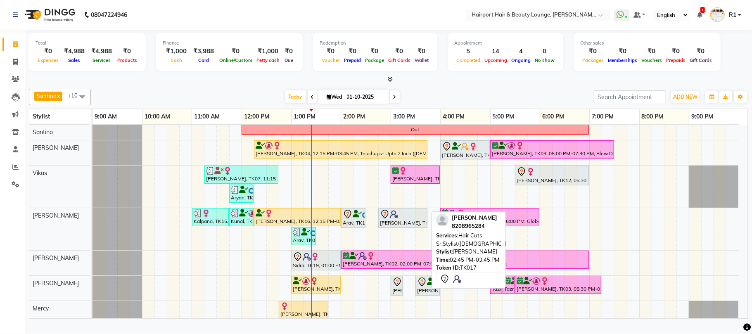
click at [399, 219] on div at bounding box center [403, 214] width 46 height 10
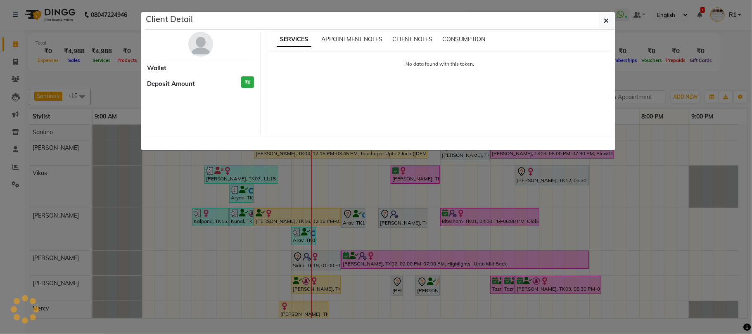
select select "7"
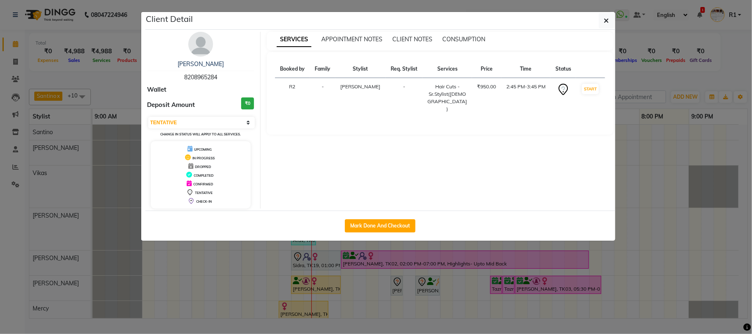
click at [641, 92] on ngb-modal-window "Client Detail Mayuri 8208965284 Wallet Deposit Amount ₹0 Select IN SERVICE CONF…" at bounding box center [376, 167] width 752 height 334
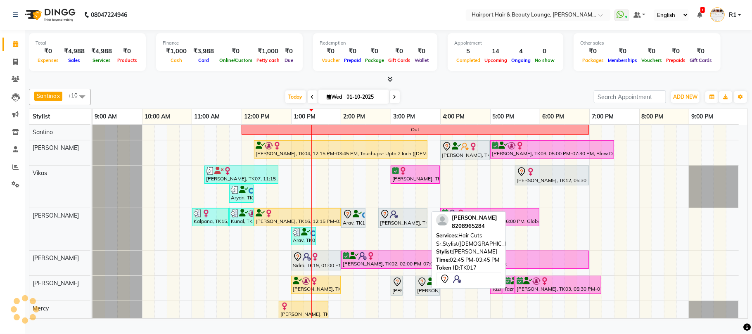
click at [403, 219] on div at bounding box center [403, 214] width 46 height 10
select select "7"
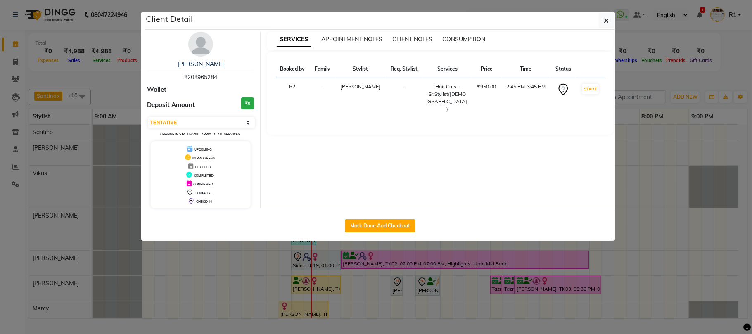
click at [415, 286] on ngb-modal-window "Client Detail Mayuri 8208965284 Wallet Deposit Amount ₹0 Select IN SERVICE CONF…" at bounding box center [376, 167] width 752 height 334
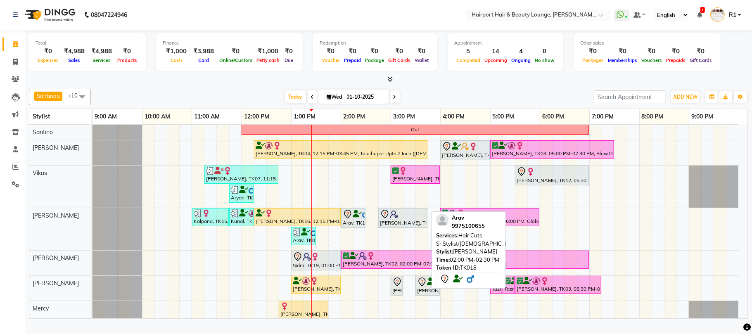
click at [350, 227] on div "Arav, TK18, 02:00 PM-02:30 PM, Hair Cuts -Sr.Stylist(Male)" at bounding box center [353, 217] width 23 height 17
select select "7"
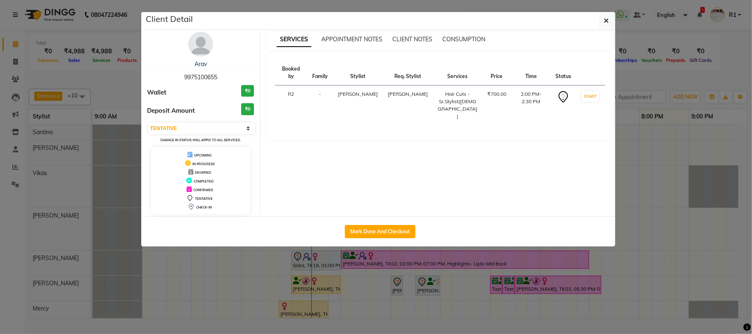
click at [389, 273] on ngb-modal-window "Client Detail Arav 9975100655 Wallet ₹0 Deposit Amount ₹0 Select IN SERVICE CON…" at bounding box center [376, 167] width 752 height 334
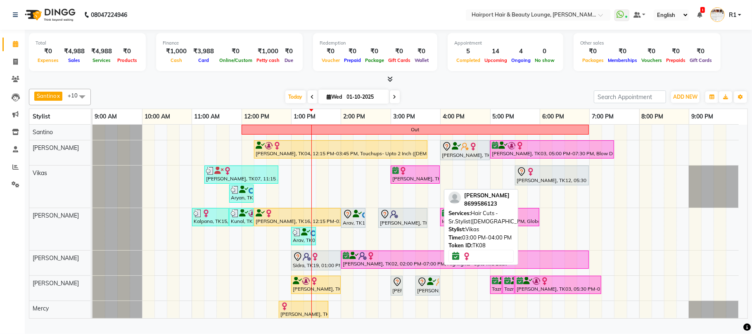
click at [403, 175] on img at bounding box center [403, 171] width 8 height 8
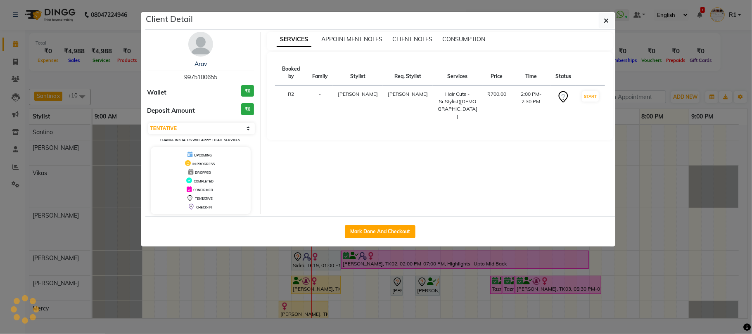
select select "6"
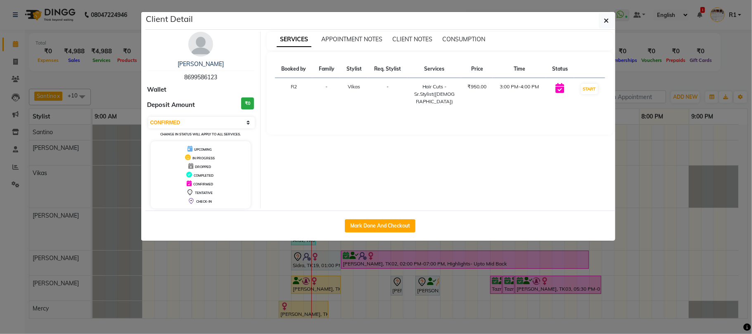
click at [445, 268] on ngb-modal-window "Client Detail Surbhi 8699586123 Wallet Deposit Amount ₹0 Select IN SERVICE CONF…" at bounding box center [376, 167] width 752 height 334
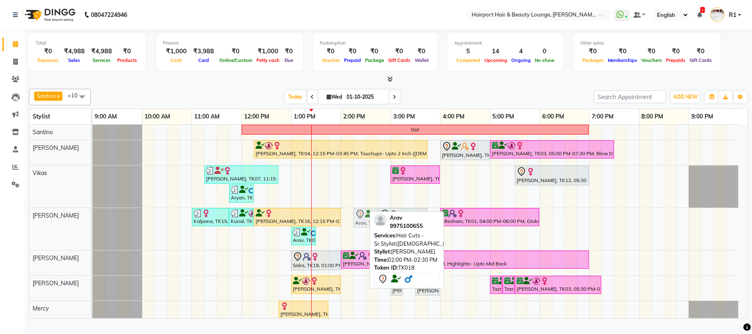
drag, startPoint x: 356, startPoint y: 226, endPoint x: 374, endPoint y: 226, distance: 18.2
click at [374, 226] on div "Santino x Anandita x Vikas x Adnan x Atish x Elizabeth x Mercy x Binita x Mila …" at bounding box center [388, 201] width 719 height 233
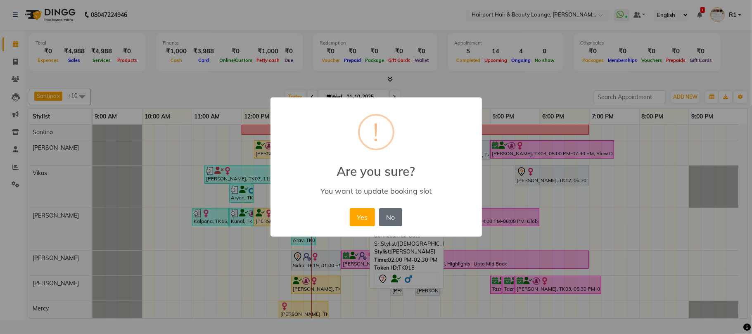
click at [396, 225] on button "No" at bounding box center [390, 217] width 23 height 18
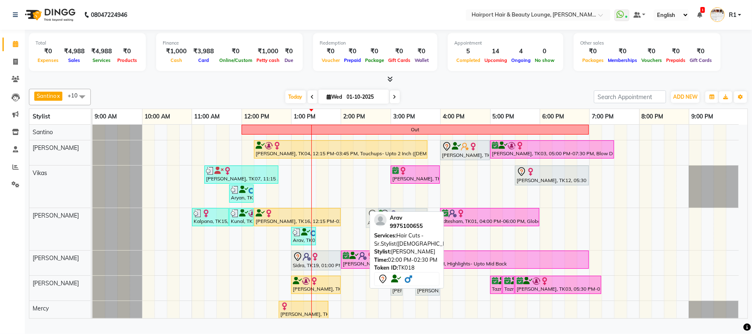
drag, startPoint x: 347, startPoint y: 227, endPoint x: 370, endPoint y: 227, distance: 23.5
click at [370, 227] on div "Santino x Anandita x Vikas x Adnan x Atish x Elizabeth x Mercy x Binita x Mila …" at bounding box center [388, 201] width 719 height 233
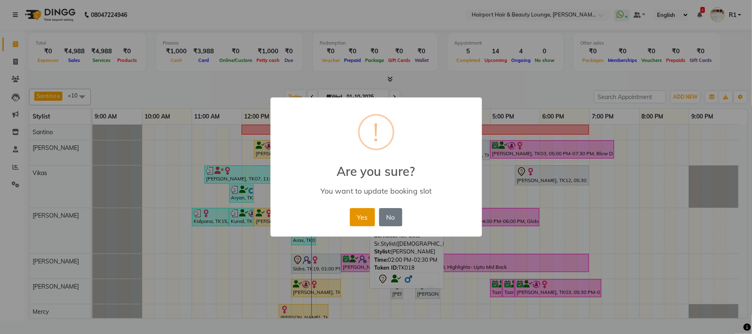
click at [360, 226] on button "Yes" at bounding box center [362, 217] width 25 height 18
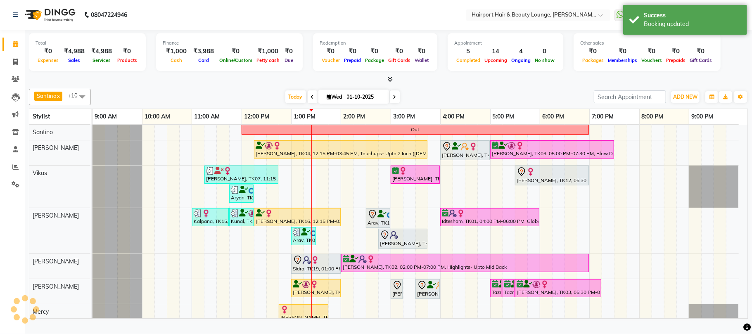
click at [483, 122] on div "4:00 PM" at bounding box center [465, 116] width 49 height 15
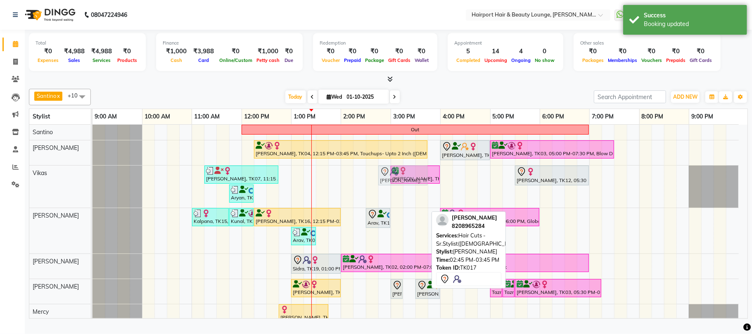
drag, startPoint x: 400, startPoint y: 250, endPoint x: 408, endPoint y: 202, distance: 48.6
click at [408, 202] on div "Out ekta, TK04, 12:15 PM-03:45 PM, Touchups- Upto 2 Inch (Female),Highlights- C…" at bounding box center [419, 250] width 655 height 250
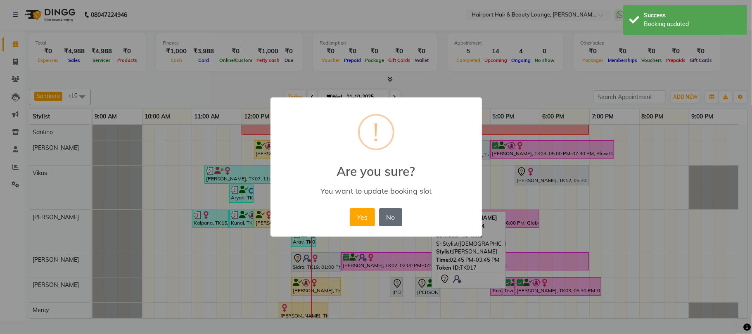
click at [398, 226] on button "No" at bounding box center [390, 217] width 23 height 18
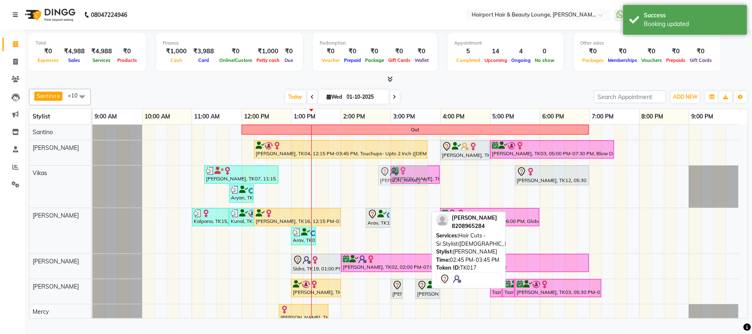
drag, startPoint x: 395, startPoint y: 248, endPoint x: 397, endPoint y: 202, distance: 45.9
click at [397, 202] on div "Out ekta, TK04, 12:15 PM-03:45 PM, Touchups- Upto 2 Inch (Female),Highlights- C…" at bounding box center [419, 250] width 655 height 250
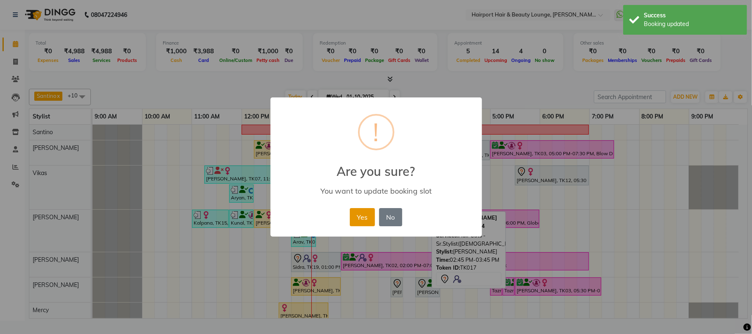
click at [360, 226] on button "Yes" at bounding box center [362, 217] width 25 height 18
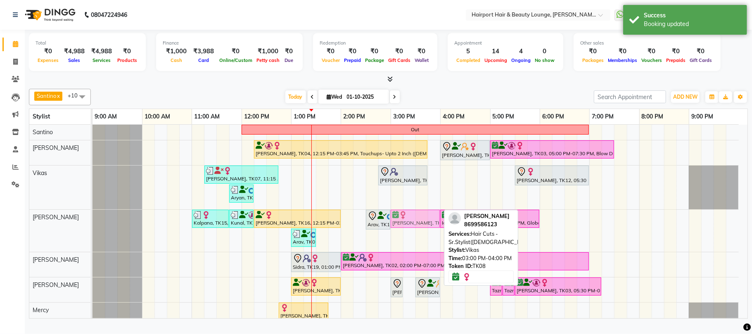
drag, startPoint x: 412, startPoint y: 204, endPoint x: 414, endPoint y: 218, distance: 14.6
click at [415, 227] on tbody "Out ekta, TK04, 12:15 PM-03:45 PM, Touchups- Upto 2 Inch (Female),Highlights- C…" at bounding box center [415, 249] width 646 height 248
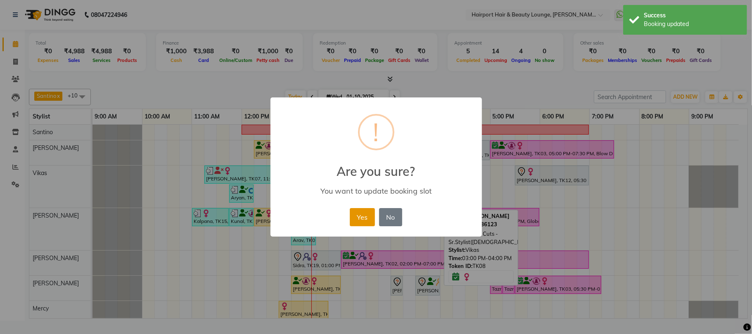
click at [369, 226] on button "Yes" at bounding box center [362, 217] width 25 height 18
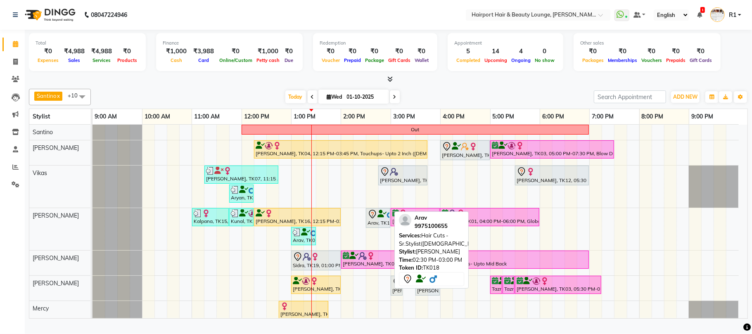
click at [372, 219] on icon at bounding box center [373, 214] width 10 height 10
select select "7"
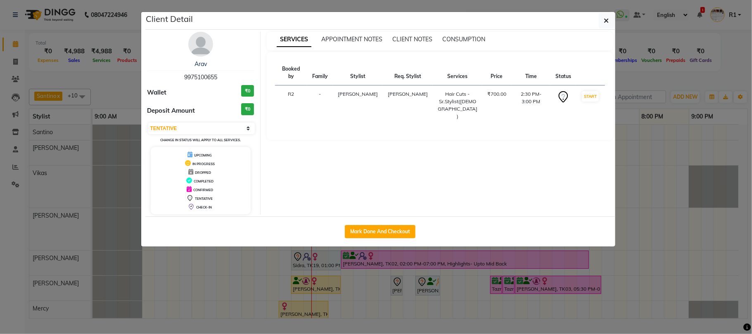
click at [390, 296] on ngb-modal-window "Client Detail Arav 9975100655 Wallet ₹0 Deposit Amount ₹0 Select IN SERVICE CON…" at bounding box center [376, 167] width 752 height 334
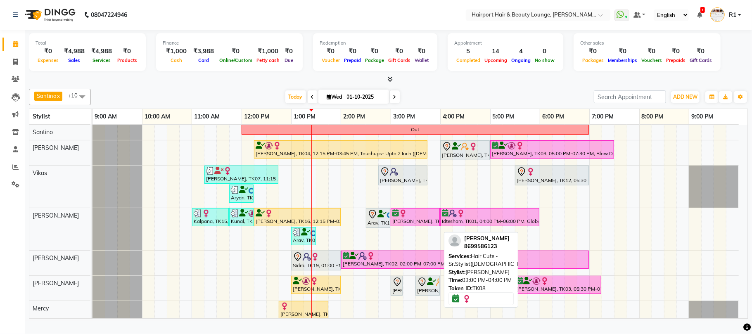
click at [422, 225] on div "[PERSON_NAME], TK08, 03:00 PM-04:00 PM, Hair Cuts -Sr.Stylist([DEMOGRAPHIC_DATA…" at bounding box center [414, 217] width 47 height 16
select select "6"
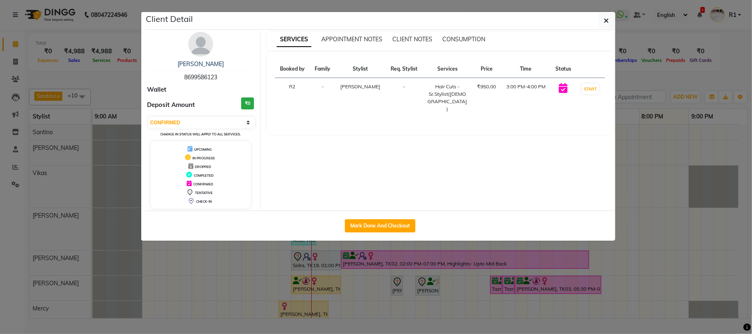
click at [421, 291] on ngb-modal-window "Client Detail Surbhi 8699586123 Wallet Deposit Amount ₹0 Select IN SERVICE CONF…" at bounding box center [376, 167] width 752 height 334
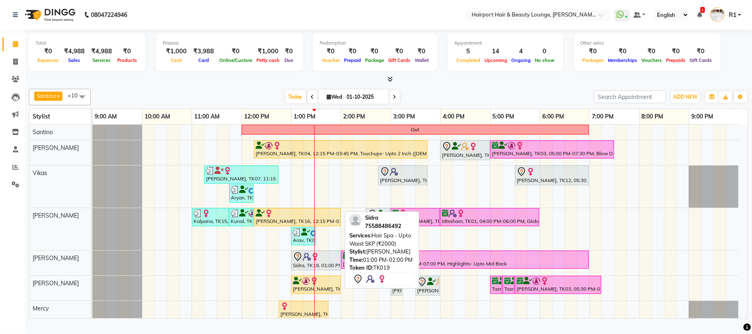
click at [326, 262] on div at bounding box center [316, 257] width 46 height 10
select select "7"
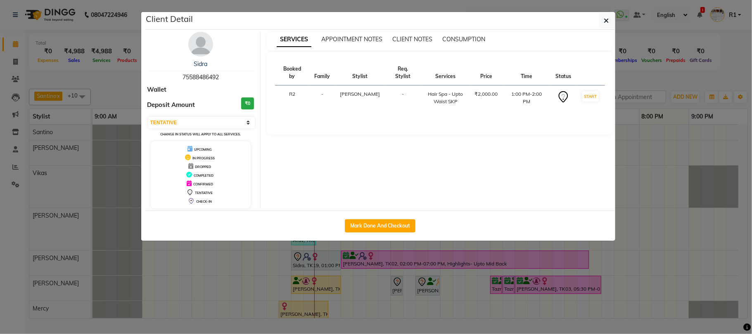
click at [666, 53] on ngb-modal-window "Client Detail Sidra 75588486492 Wallet Deposit Amount ₹0 Select IN SERVICE CONF…" at bounding box center [376, 167] width 752 height 334
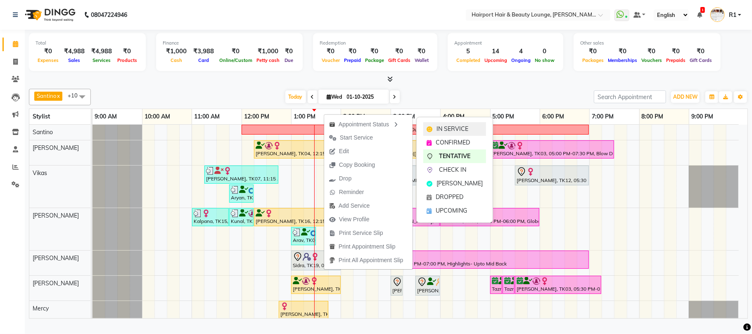
click at [440, 124] on div "IN SERVICE" at bounding box center [454, 129] width 63 height 14
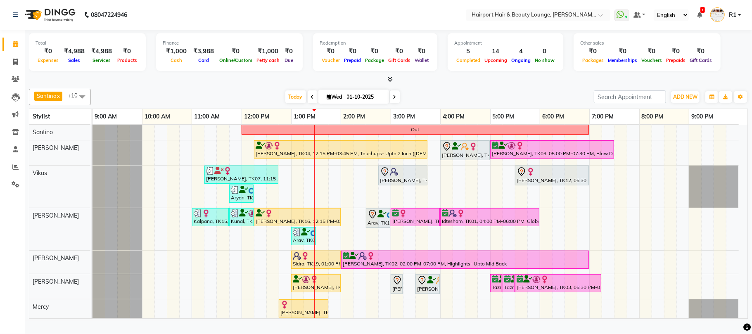
click at [553, 81] on div at bounding box center [388, 79] width 719 height 9
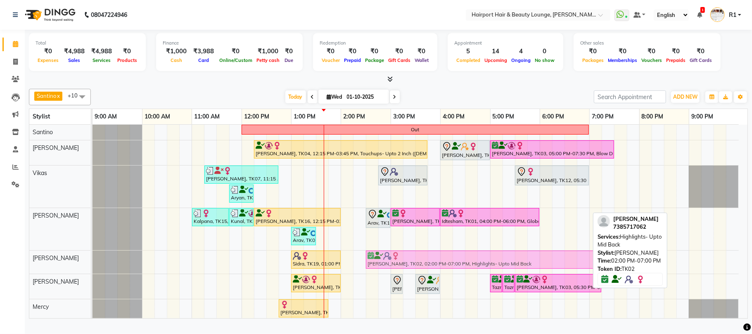
drag, startPoint x: 407, startPoint y: 267, endPoint x: 429, endPoint y: 269, distance: 22.0
click at [92, 269] on div "Sidra, TK19, 01:00 PM-02:00 PM, Hair Spa - Upto Waist SKP (₹2000) Sidrah, TK02,…" at bounding box center [92, 262] width 0 height 23
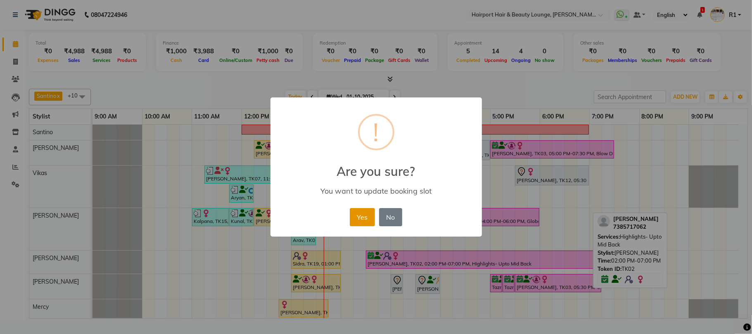
click at [367, 226] on button "Yes" at bounding box center [362, 217] width 25 height 18
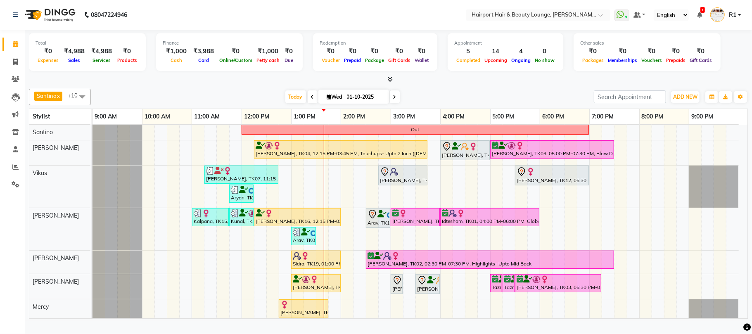
click at [448, 103] on div "[DATE] [DATE]" at bounding box center [342, 97] width 495 height 12
click at [176, 81] on div at bounding box center [388, 79] width 719 height 9
click at [358, 103] on input "01-10-2025" at bounding box center [364, 97] width 41 height 12
select select "10"
select select "2025"
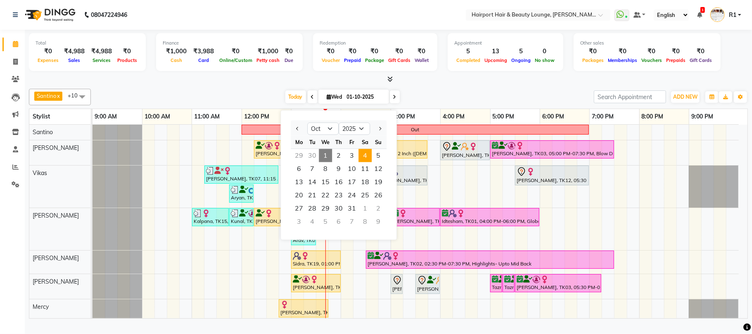
click at [372, 162] on span "4" at bounding box center [364, 155] width 13 height 13
type input "04-10-2025"
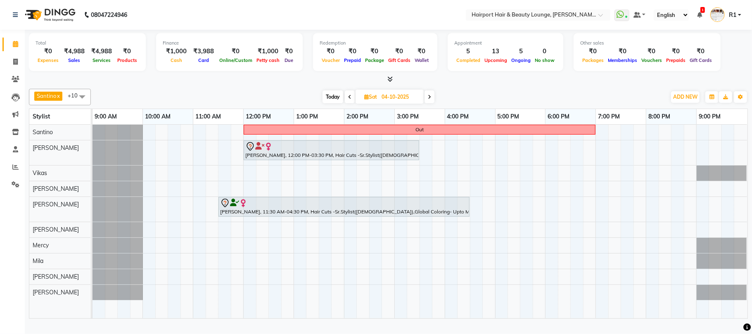
click at [415, 103] on input "04-10-2025" at bounding box center [399, 97] width 41 height 12
select select "10"
select select "2025"
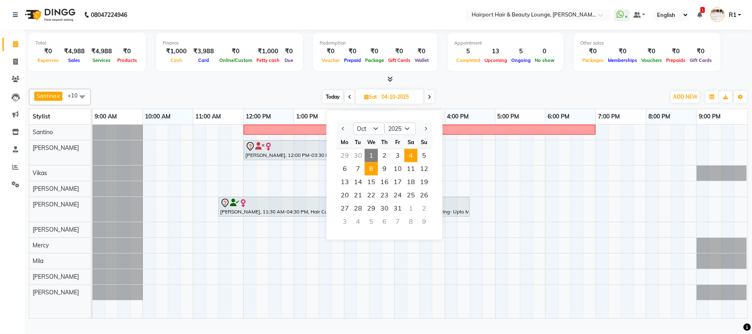
click at [378, 175] on span "8" at bounding box center [371, 168] width 13 height 13
type input "08-10-2025"
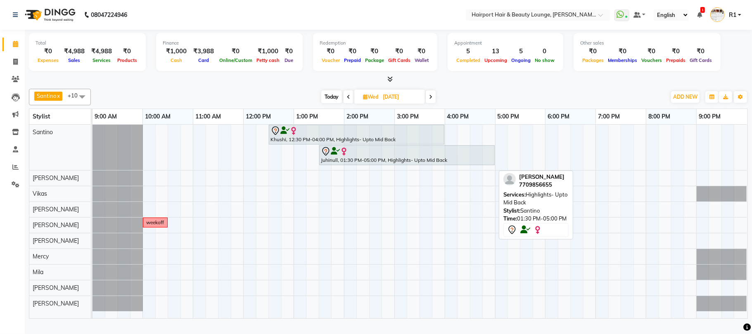
click at [367, 164] on div "Juhinull, 01:30 PM-05:00 PM, Highlights- Upto Mid Back" at bounding box center [407, 155] width 174 height 17
select select "7"
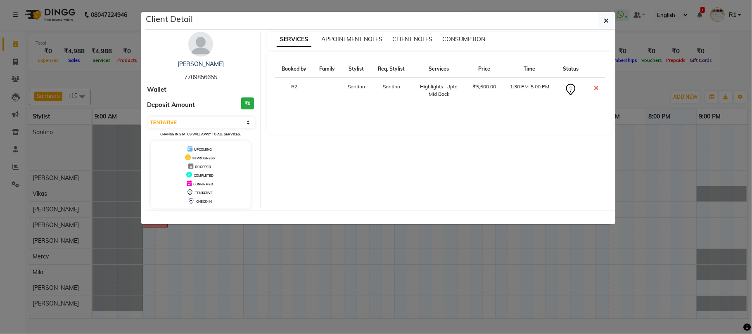
click at [384, 263] on ngb-modal-window "Client Detail Juhi 7709856655 Wallet Deposit Amount ₹0 Select CONFIRMED TENTATI…" at bounding box center [376, 167] width 752 height 334
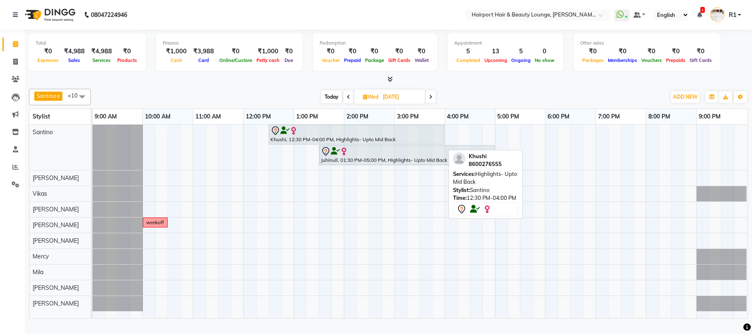
click at [379, 136] on div at bounding box center [356, 131] width 172 height 10
select select "7"
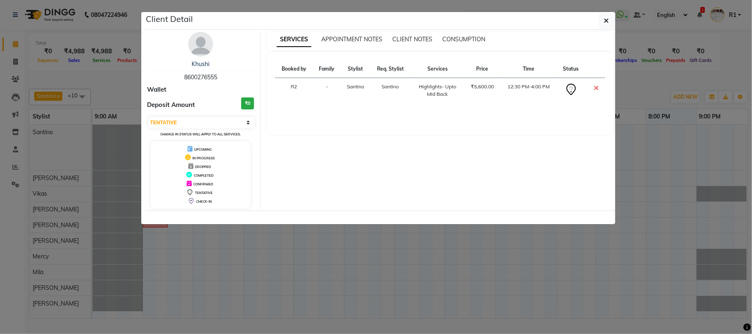
click at [372, 287] on ngb-modal-window "Client Detail Khushi 8600276555 Wallet Deposit Amount ₹0 Select CONFIRMED TENTA…" at bounding box center [376, 167] width 752 height 334
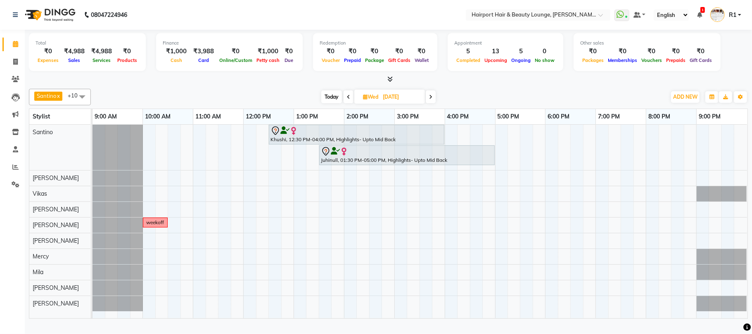
click at [347, 100] on icon at bounding box center [348, 97] width 3 height 5
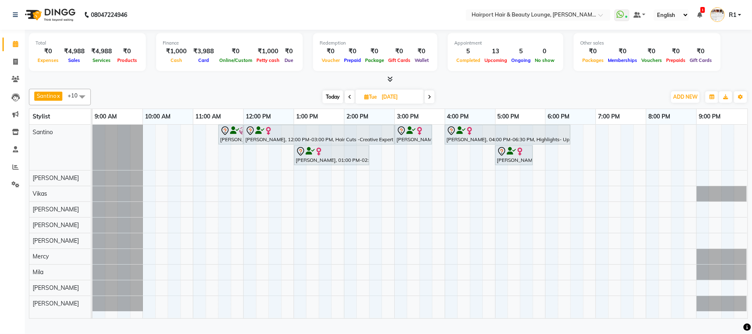
click at [433, 103] on span at bounding box center [429, 96] width 10 height 13
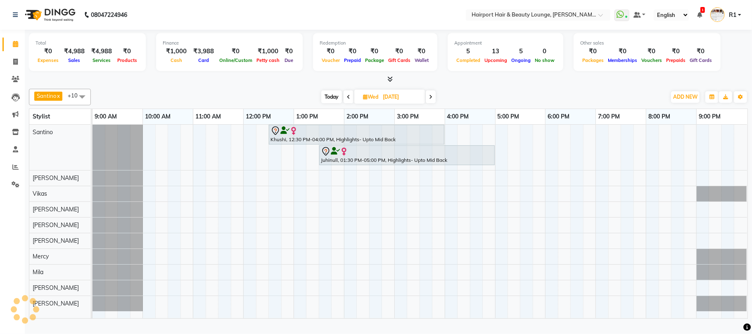
click at [432, 100] on icon at bounding box center [430, 97] width 3 height 5
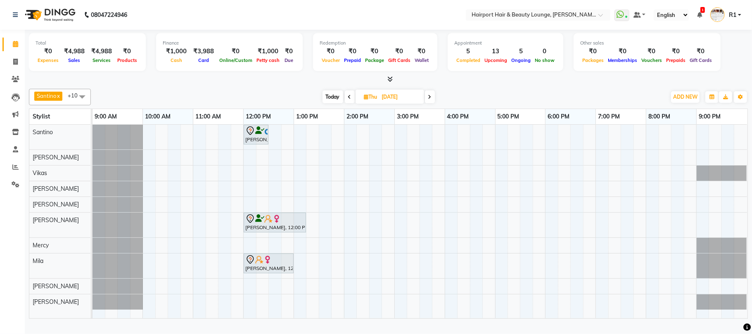
click at [346, 103] on span at bounding box center [350, 96] width 10 height 13
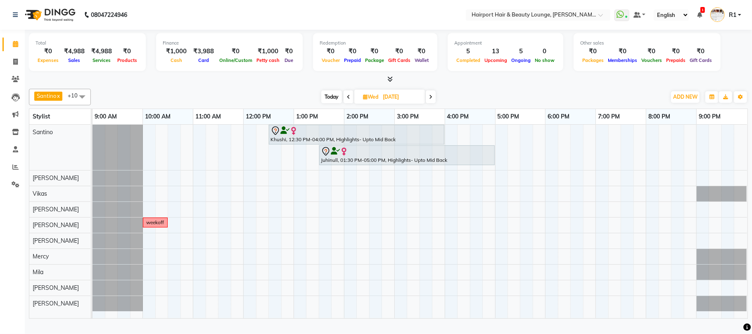
click at [346, 103] on span at bounding box center [349, 96] width 10 height 13
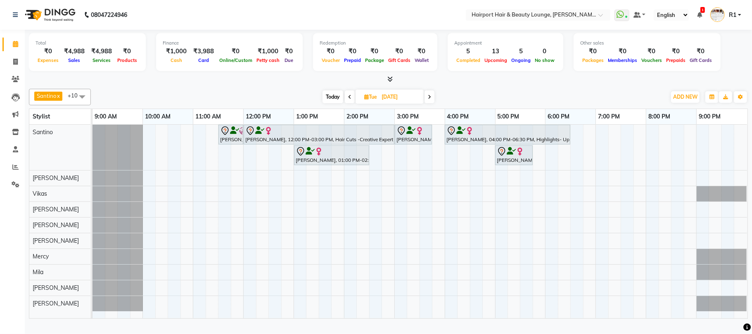
click at [346, 103] on span at bounding box center [350, 96] width 10 height 13
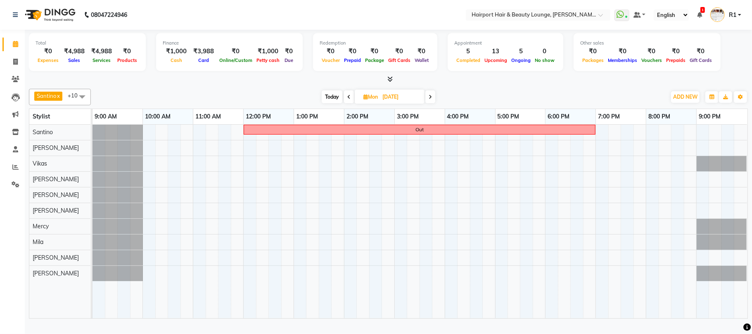
click at [432, 100] on icon at bounding box center [430, 97] width 3 height 5
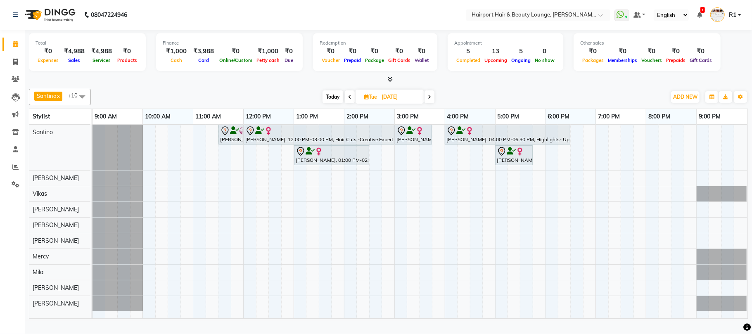
click at [433, 103] on span at bounding box center [429, 96] width 10 height 13
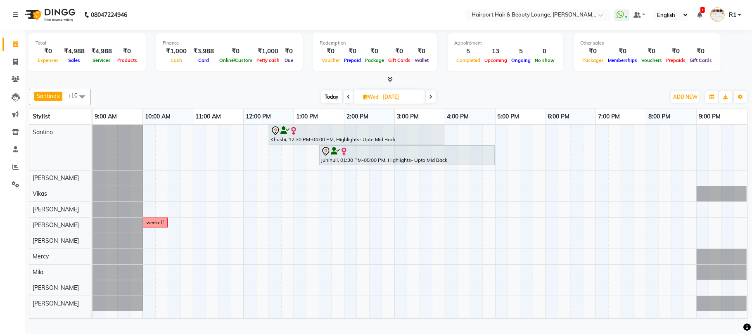
click at [434, 103] on span at bounding box center [431, 96] width 10 height 13
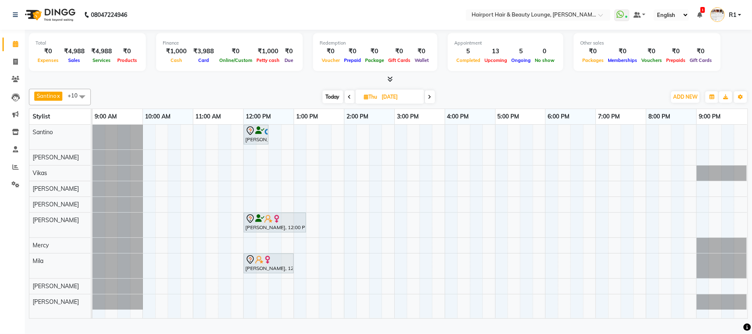
click at [333, 103] on span "Today" at bounding box center [332, 96] width 21 height 13
type input "01-10-2025"
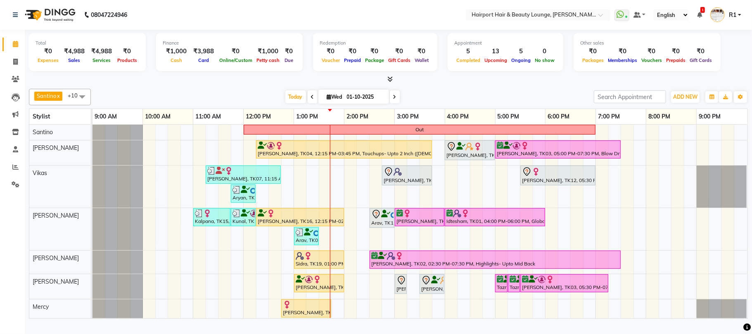
click at [364, 101] on input "01-10-2025" at bounding box center [364, 97] width 41 height 12
select select "10"
select select "2025"
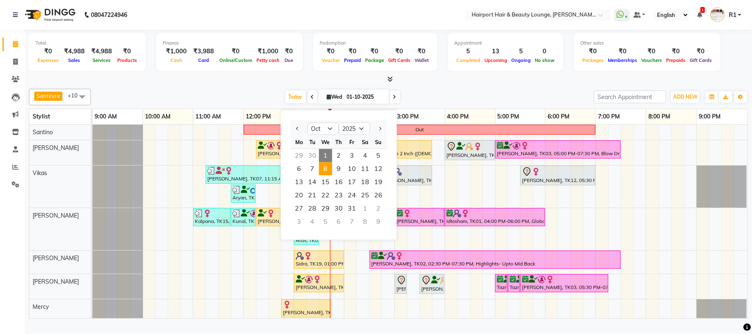
click at [331, 175] on span "8" at bounding box center [325, 168] width 13 height 13
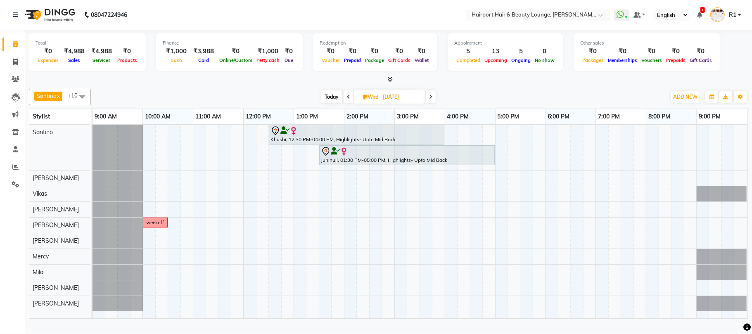
click at [329, 103] on span "Today" at bounding box center [331, 96] width 21 height 13
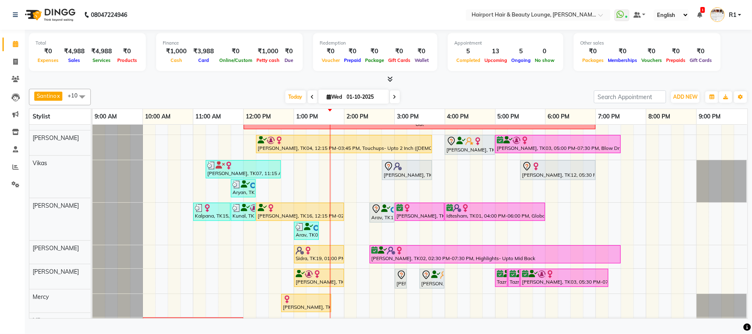
scroll to position [5, 0]
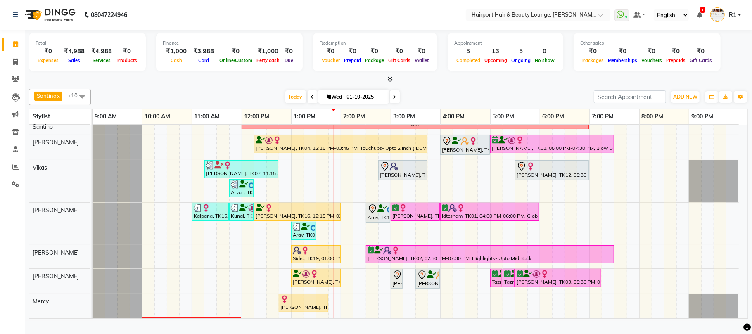
click at [390, 103] on span at bounding box center [395, 96] width 10 height 13
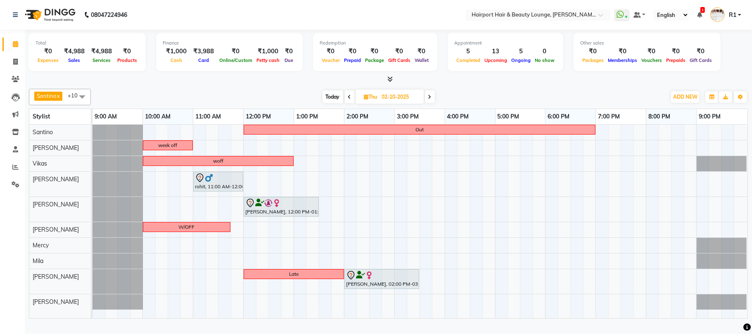
click at [430, 100] on icon at bounding box center [429, 97] width 3 height 5
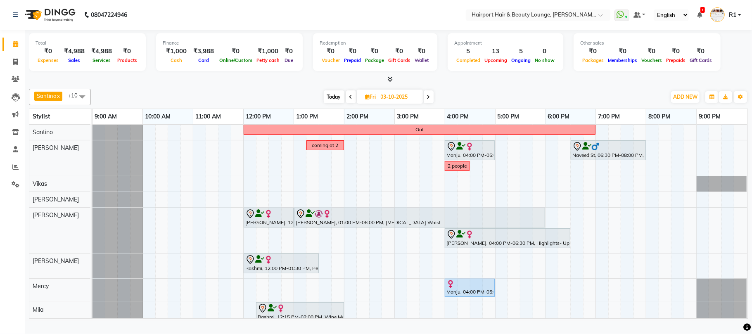
click at [352, 103] on span at bounding box center [351, 96] width 10 height 13
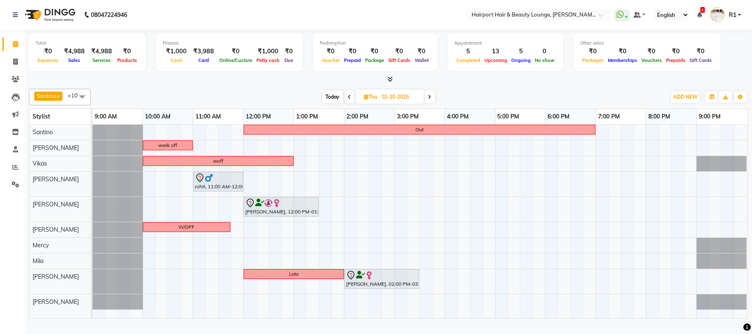
click at [341, 102] on span "Today" at bounding box center [332, 96] width 21 height 13
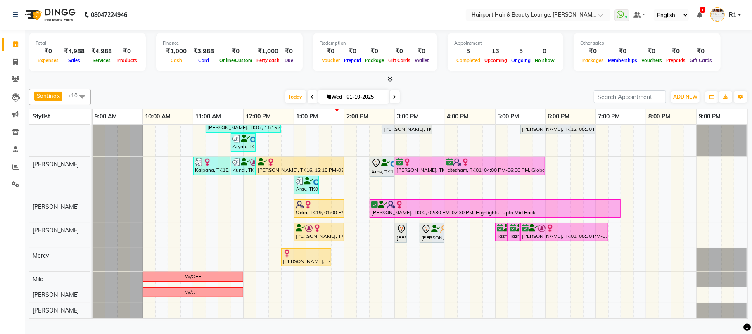
scroll to position [53, 0]
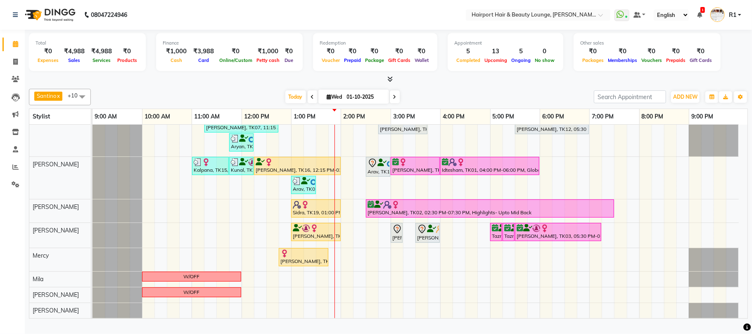
click at [390, 101] on span at bounding box center [395, 96] width 10 height 13
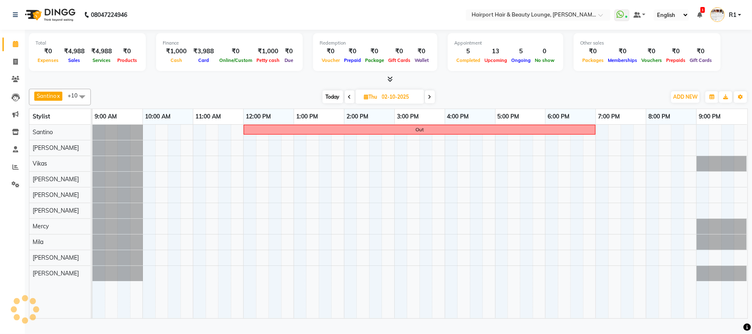
scroll to position [0, 0]
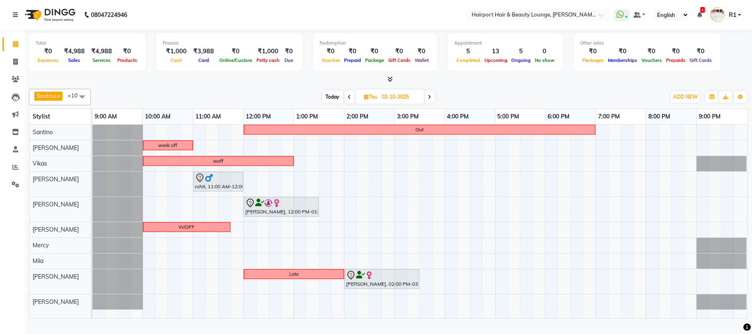
click at [435, 102] on span at bounding box center [430, 96] width 10 height 13
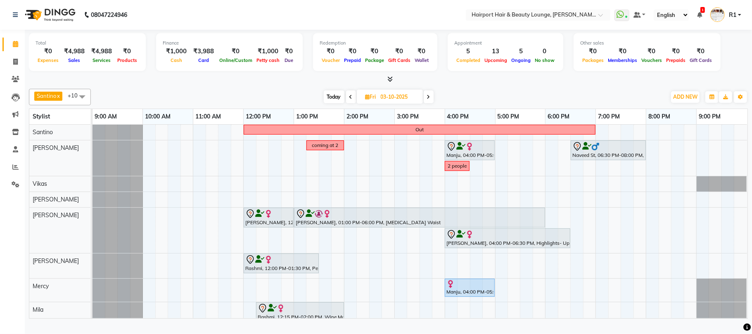
click at [427, 103] on span at bounding box center [429, 96] width 10 height 13
type input "04-10-2025"
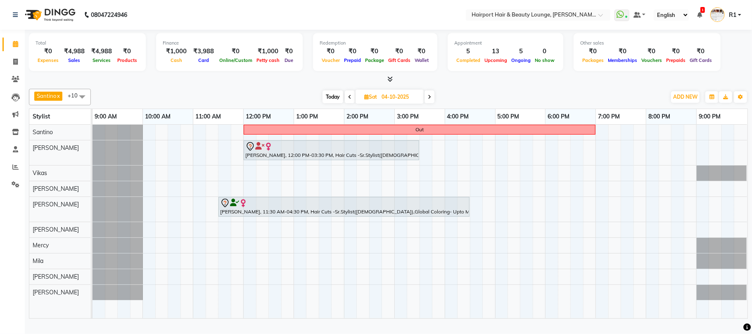
click at [353, 239] on div "Out Meghna, 12:00 PM-03:30 PM, Hair Cuts -Sr.Stylist(Female),Highlights- Upto M…" at bounding box center [419, 222] width 655 height 194
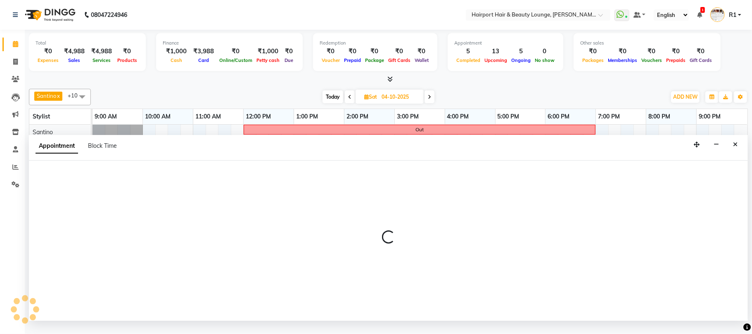
select select "14044"
select select "840"
select select "tentative"
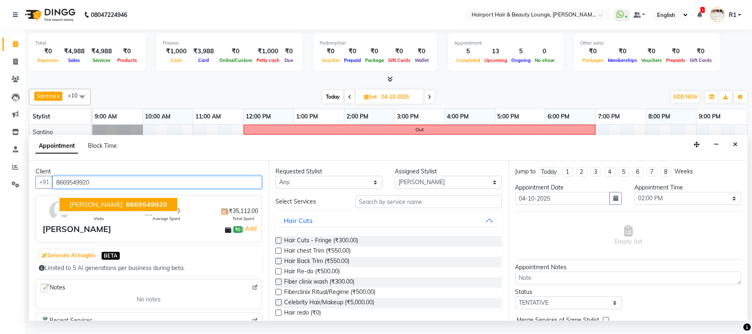
click at [151, 209] on span "8669549920" at bounding box center [146, 205] width 41 height 8
type input "8669549920"
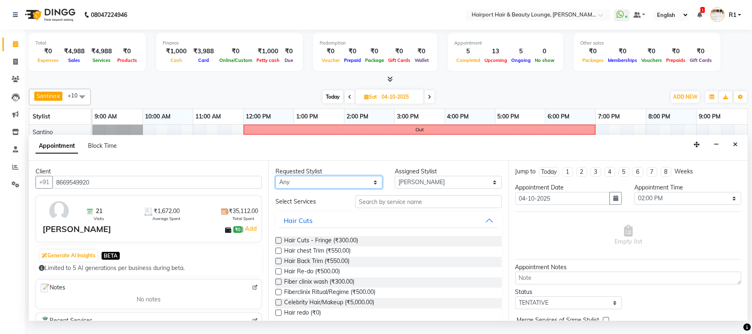
click at [329, 189] on select "Any Adnan Anandita Anita Atish Binita Elizabeth Maggie Mercy Mila Santino Vikas" at bounding box center [328, 182] width 107 height 13
select select "14044"
click at [277, 189] on select "Any Adnan Anandita Anita Atish Binita Elizabeth Maggie Mercy Mila Santino Vikas" at bounding box center [328, 182] width 107 height 13
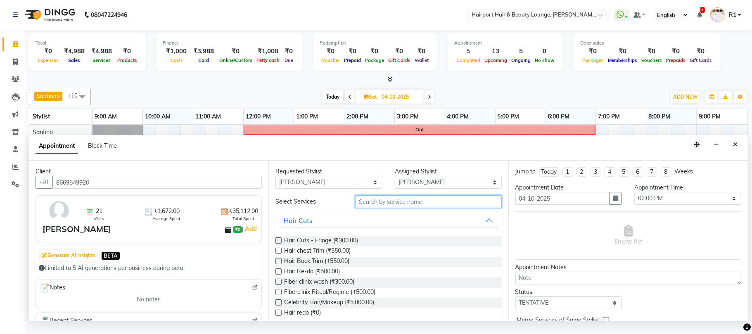
click at [408, 208] on input "text" at bounding box center [428, 201] width 147 height 13
type input "thre"
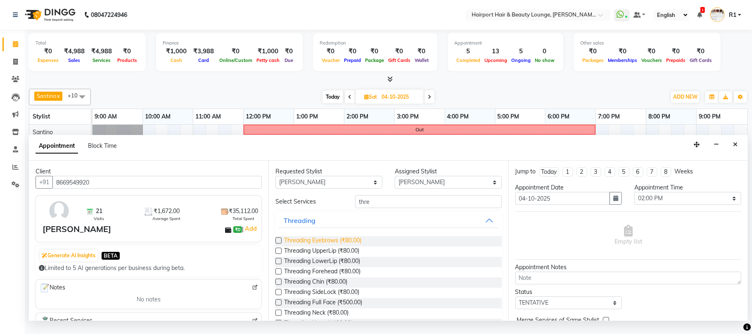
click at [359, 247] on span "Threading Eyebrows (₹80.00)" at bounding box center [322, 241] width 77 height 10
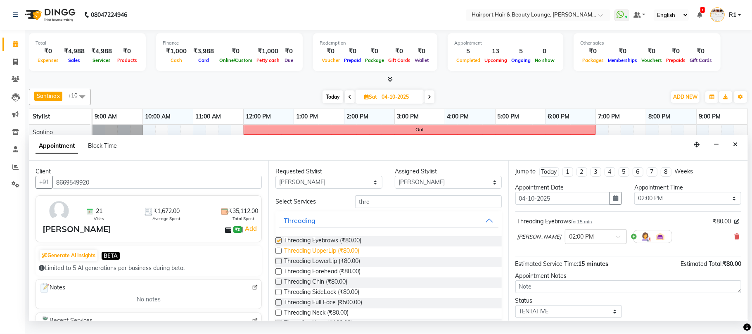
checkbox input "false"
click at [359, 257] on span "Threading UpperLip (₹80.00)" at bounding box center [321, 252] width 75 height 10
checkbox input "false"
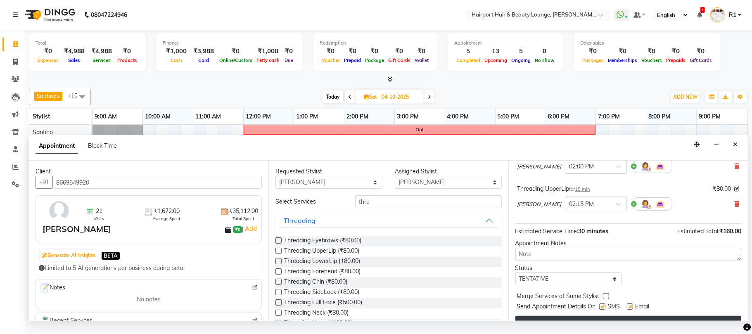
scroll to position [124, 0]
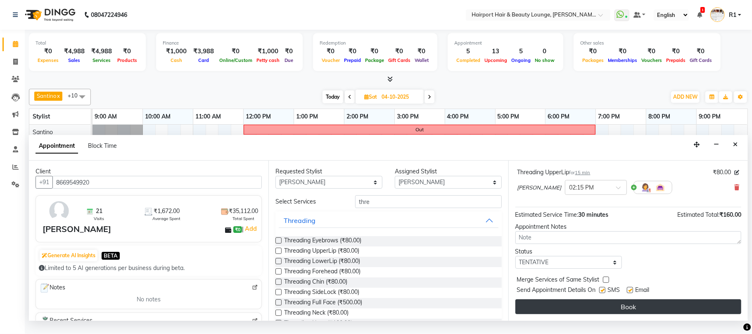
click at [676, 314] on button "Book" at bounding box center [628, 306] width 226 height 15
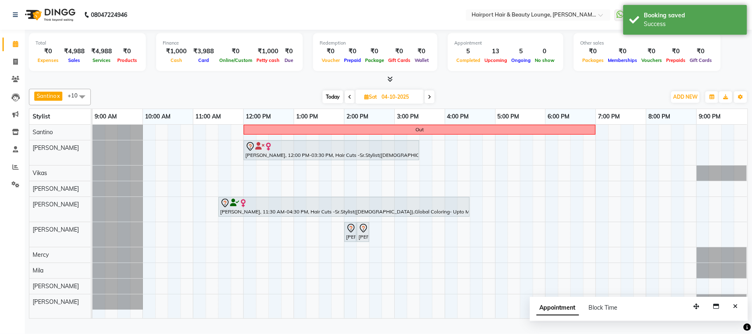
click at [339, 102] on span "Today" at bounding box center [332, 96] width 21 height 13
type input "01-10-2025"
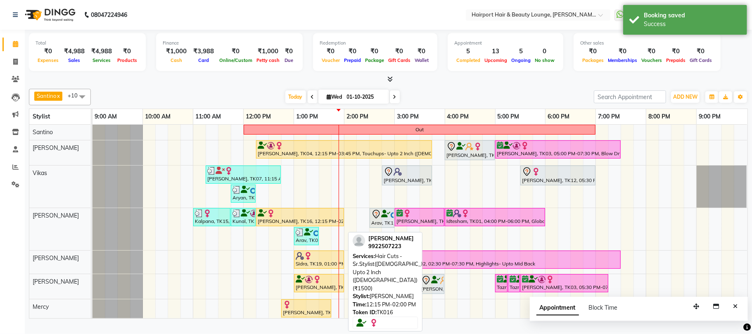
click at [306, 218] on div at bounding box center [300, 213] width 85 height 8
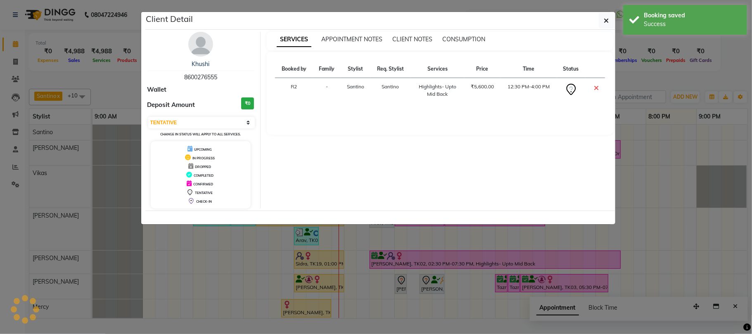
select select "1"
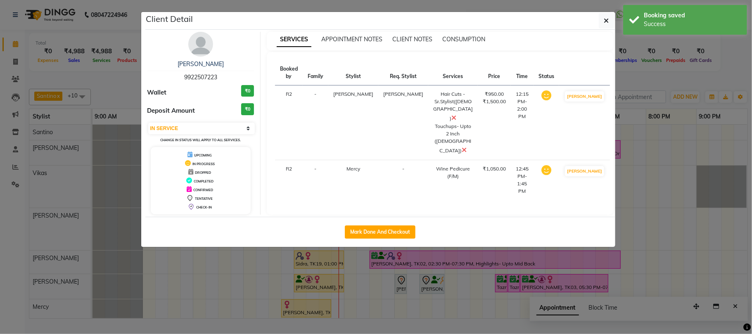
click at [658, 59] on ngb-modal-window "Client Detail Sheela Prakash 9922507223 Wallet ₹0 Deposit Amount ₹0 Select IN S…" at bounding box center [376, 167] width 752 height 334
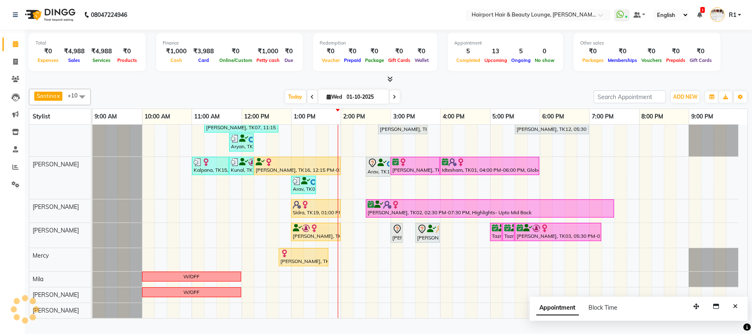
scroll to position [53, 0]
click at [344, 103] on input "01-10-2025" at bounding box center [364, 97] width 41 height 12
select select "10"
select select "2025"
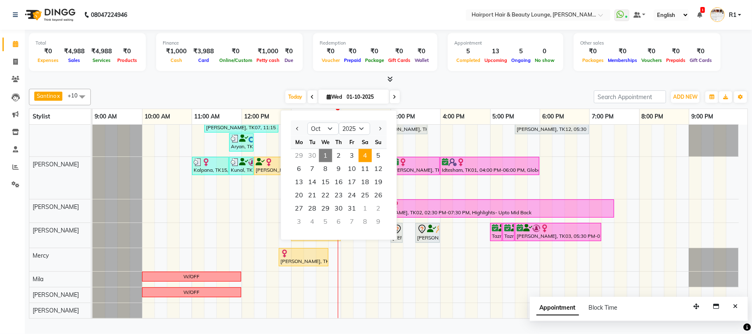
click at [372, 162] on span "4" at bounding box center [364, 155] width 13 height 13
type input "04-10-2025"
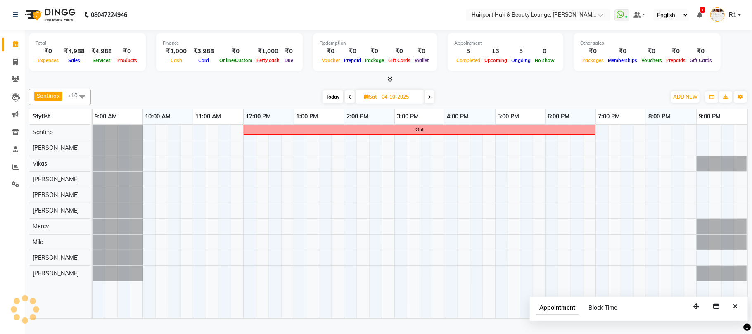
scroll to position [0, 0]
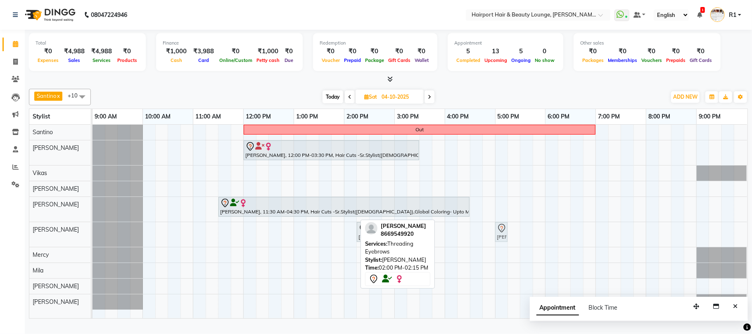
drag, startPoint x: 353, startPoint y: 244, endPoint x: 499, endPoint y: 245, distance: 146.6
click at [92, 245] on div "Sameena, 02:00 PM-02:15 PM, Threading Eyebrows Sameena, 02:15 PM-02:30 PM, Thre…" at bounding box center [92, 234] width 0 height 25
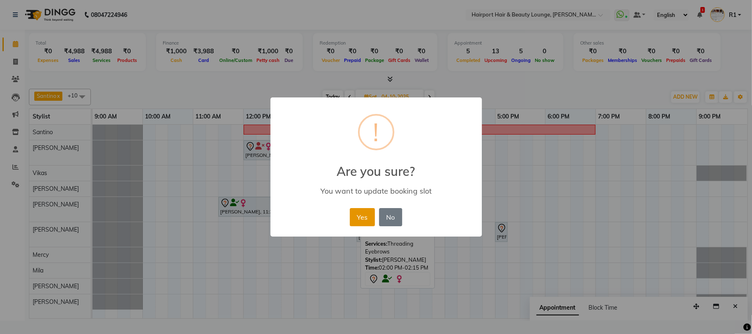
click at [350, 226] on button "Yes" at bounding box center [362, 217] width 25 height 18
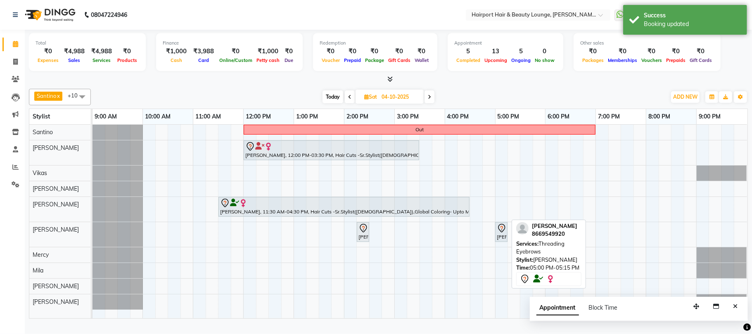
click at [500, 233] on icon at bounding box center [502, 228] width 10 height 10
select select "7"
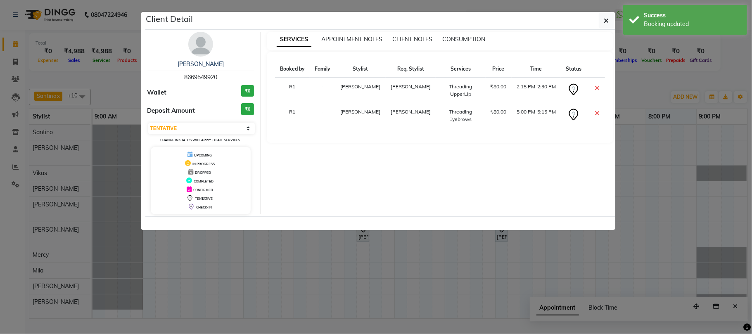
click at [595, 116] on icon at bounding box center [597, 113] width 5 height 7
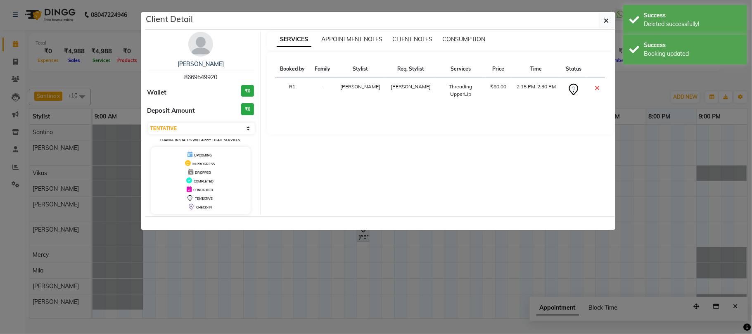
click at [664, 110] on ngb-modal-window "Client Detail Sameena 8669549920 Wallet ₹0 Deposit Amount ₹0 Select CONFIRMED T…" at bounding box center [376, 167] width 752 height 334
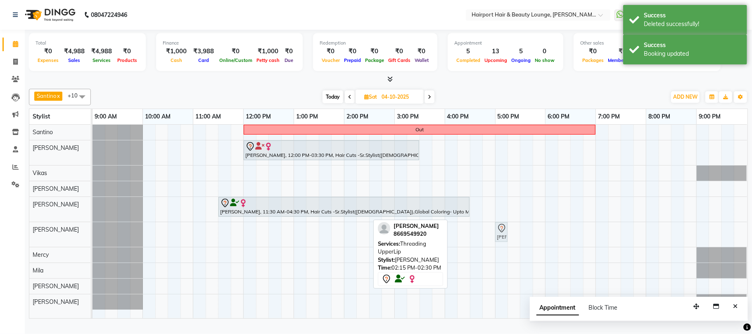
drag, startPoint x: 362, startPoint y: 239, endPoint x: 498, endPoint y: 236, distance: 136.3
click at [92, 236] on div "Sameena, 02:15 PM-02:30 PM, Threading UpperLip Sameena, 02:15 PM-02:30 PM, Thre…" at bounding box center [92, 234] width 0 height 25
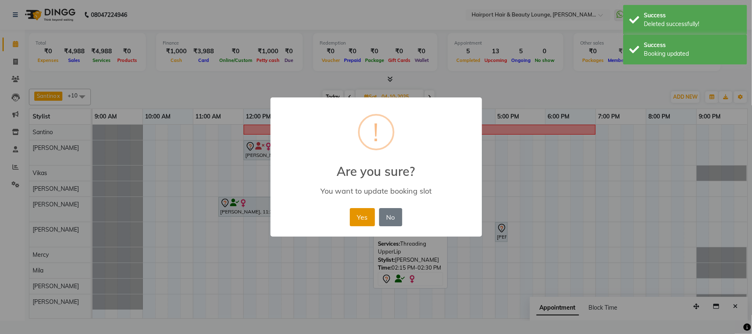
click at [362, 226] on button "Yes" at bounding box center [362, 217] width 25 height 18
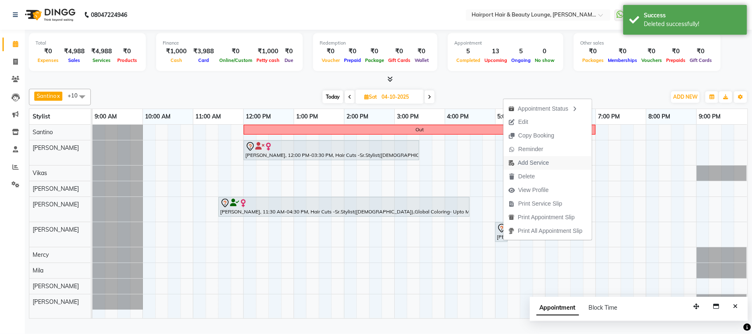
click at [531, 164] on span "Add Service" at bounding box center [533, 163] width 31 height 9
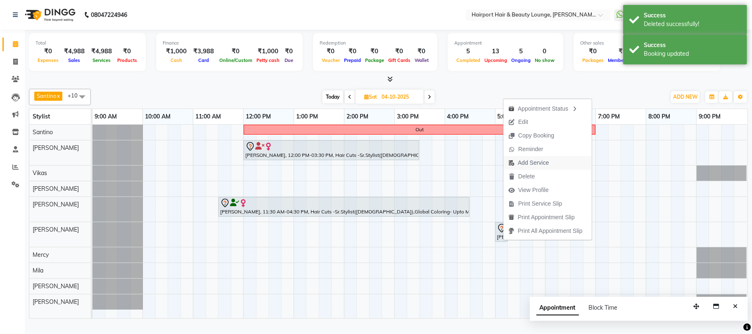
select select "14044"
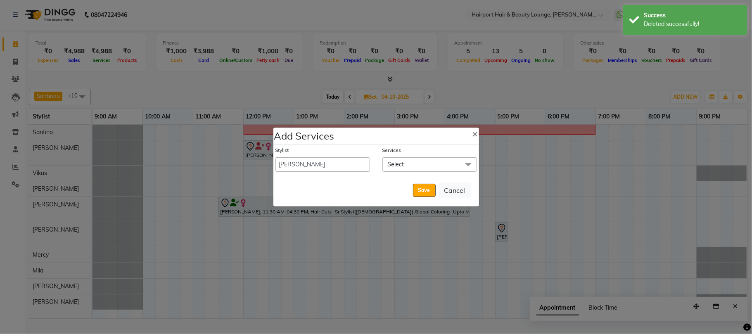
click at [405, 164] on span "Select" at bounding box center [429, 164] width 95 height 14
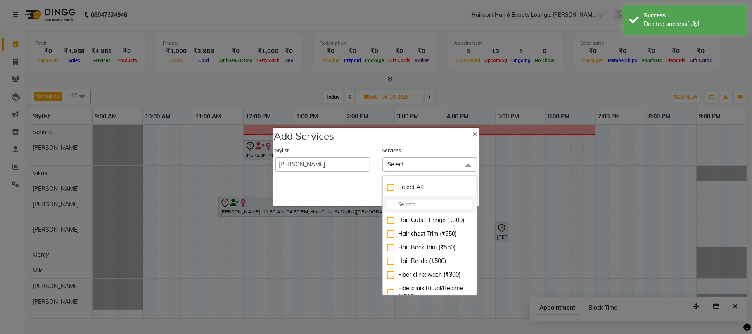
click at [414, 200] on input "multiselect-search" at bounding box center [429, 204] width 85 height 9
type input "thr"
click at [415, 225] on div "Threading Eyebrows (₹80)" at bounding box center [429, 220] width 85 height 9
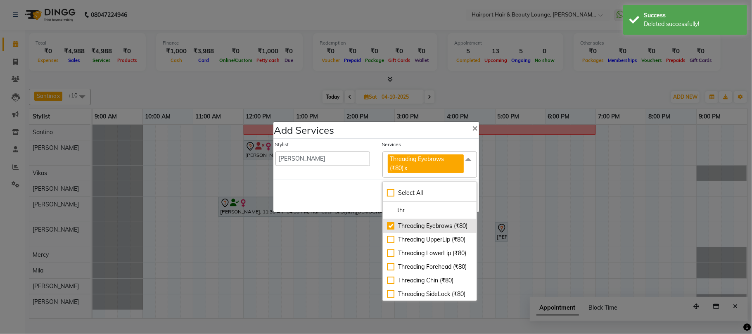
click at [415, 225] on div "Threading Eyebrows (₹80)" at bounding box center [429, 226] width 85 height 9
checkbox input "false"
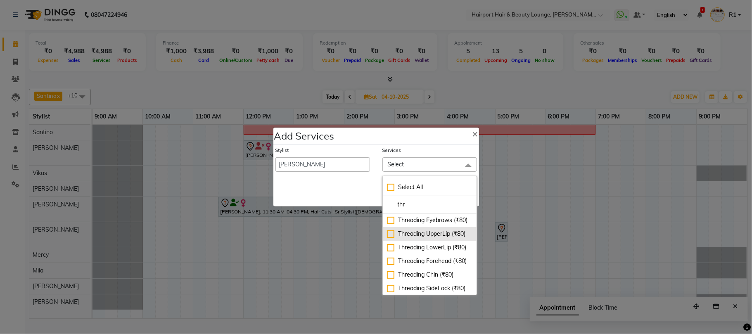
click at [422, 238] on div "Threading UpperLip (₹80)" at bounding box center [429, 234] width 85 height 9
checkbox input "true"
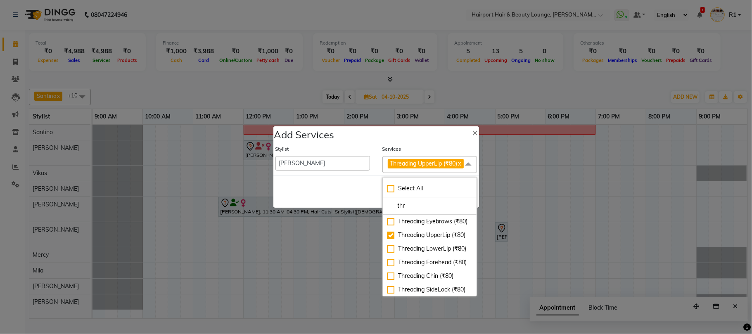
click at [356, 195] on div "Save Cancel" at bounding box center [376, 191] width 206 height 33
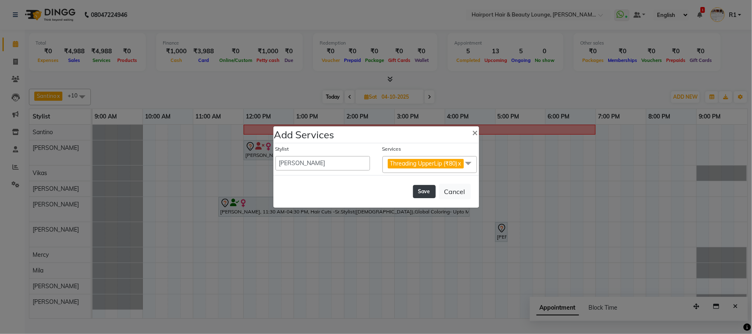
click at [417, 198] on button "Save" at bounding box center [424, 191] width 23 height 13
select select "7127"
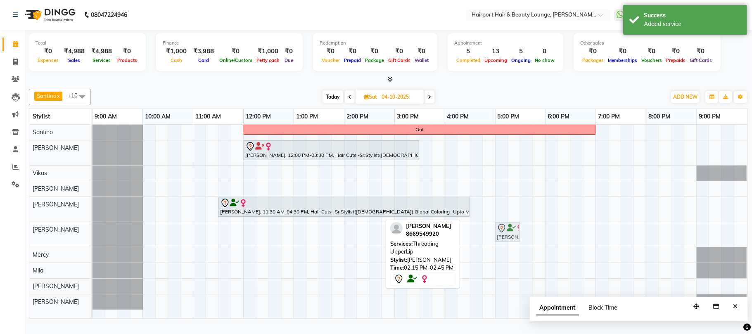
drag, startPoint x: 361, startPoint y: 239, endPoint x: 498, endPoint y: 247, distance: 137.3
click at [92, 247] on div "Sameena, 02:15 PM-02:45 PM, Threading UpperLip Sameena, 02:15 PM-02:45 PM, Thre…" at bounding box center [92, 234] width 0 height 25
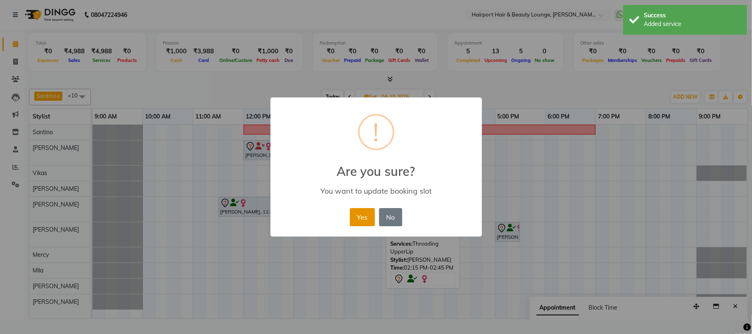
click at [357, 226] on button "Yes" at bounding box center [362, 217] width 25 height 18
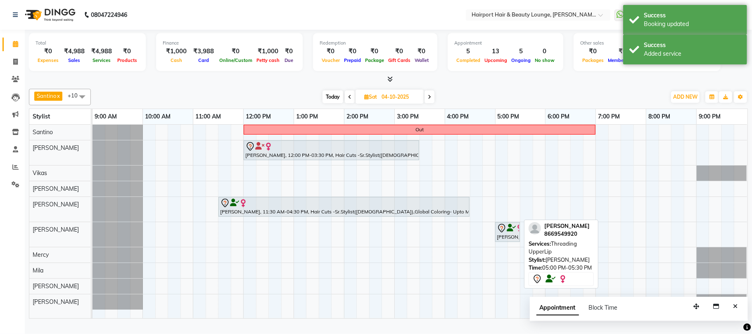
click at [503, 232] on icon at bounding box center [501, 228] width 7 height 9
select select "7"
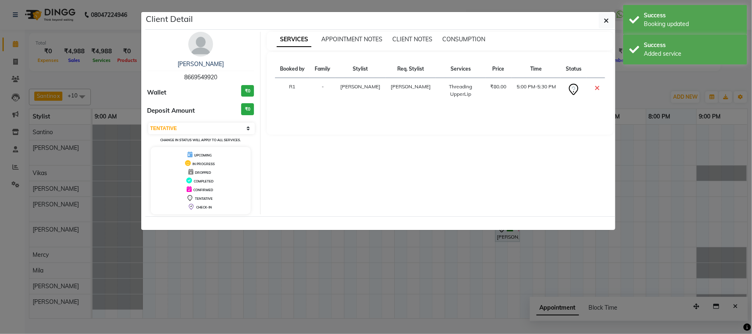
click at [509, 280] on ngb-modal-window "Client Detail Sameena 8669549920 Wallet ₹0 Deposit Amount ₹0 Select CONFIRMED T…" at bounding box center [376, 167] width 752 height 334
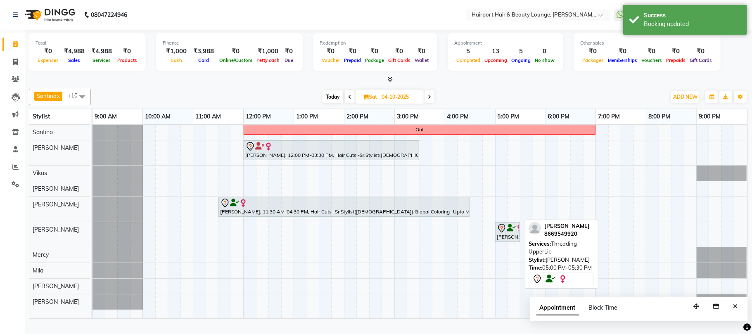
click at [499, 241] on div "Sameena, 05:00 PM-05:30 PM, Threading UpperLip" at bounding box center [507, 231] width 23 height 17
select select "7"
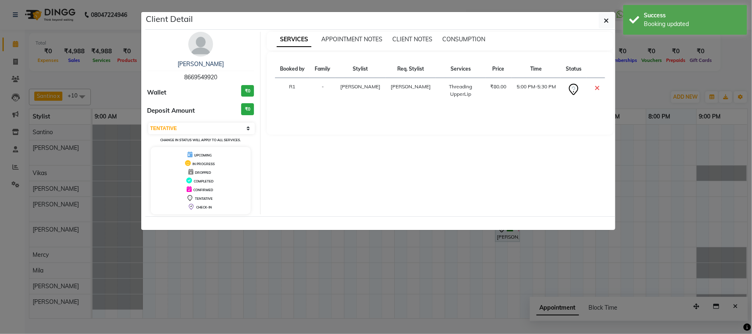
click at [504, 273] on ngb-modal-window "Client Detail Sameena 8669549920 Wallet ₹0 Deposit Amount ₹0 Select CONFIRMED T…" at bounding box center [376, 167] width 752 height 334
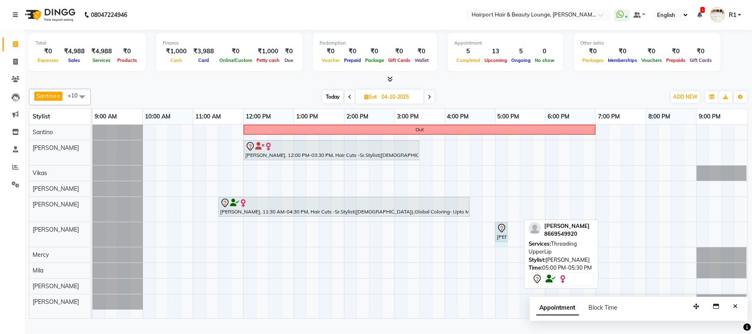
drag, startPoint x: 520, startPoint y: 238, endPoint x: 508, endPoint y: 237, distance: 12.4
click at [92, 237] on div "Sameena, 05:00 PM-05:30 PM, Threading UpperLip Sameena, 05:00 PM-05:30 PM, Thre…" at bounding box center [92, 234] width 0 height 25
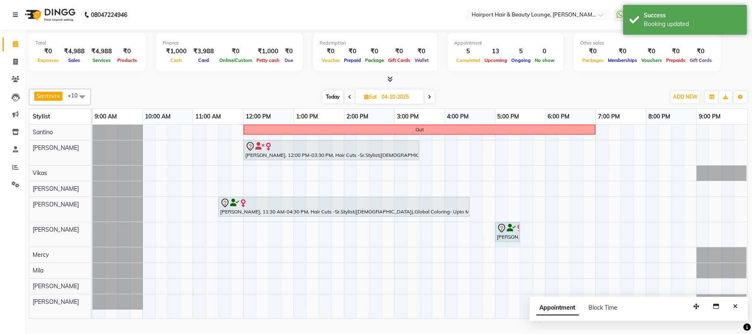
drag, startPoint x: 506, startPoint y: 239, endPoint x: 513, endPoint y: 243, distance: 7.4
click at [92, 243] on div "Sameena, 05:00 PM-05:15 PM, Threading UpperLip Sameena, 05:00 PM-05:15 PM, Thre…" at bounding box center [92, 234] width 0 height 25
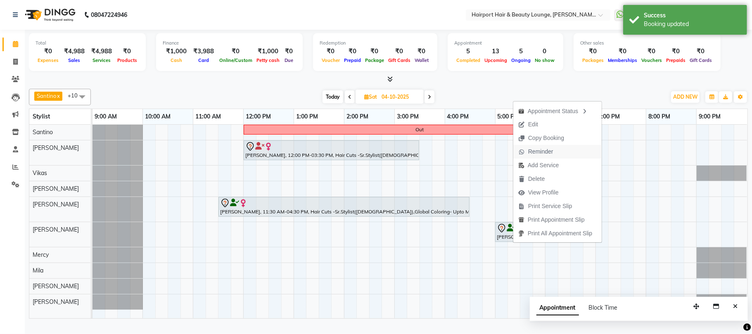
click at [536, 152] on span "Reminder" at bounding box center [540, 151] width 25 height 9
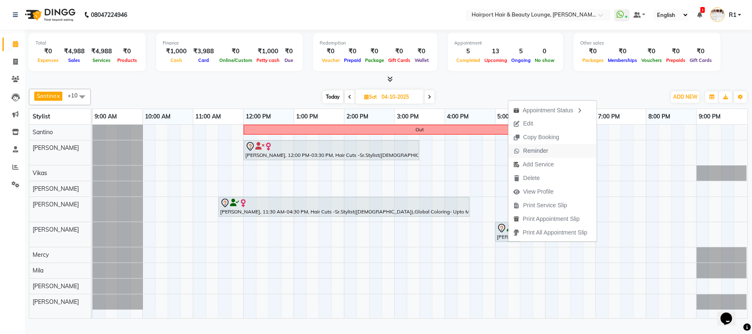
click at [555, 149] on button "Reminder" at bounding box center [552, 151] width 88 height 14
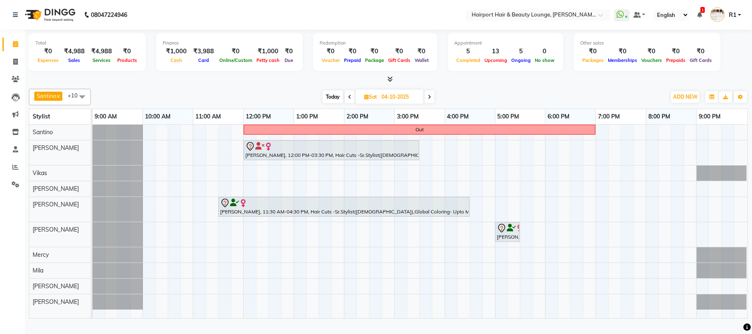
click at [320, 84] on div at bounding box center [388, 79] width 719 height 9
click at [332, 102] on span "Today" at bounding box center [332, 96] width 21 height 13
type input "01-10-2025"
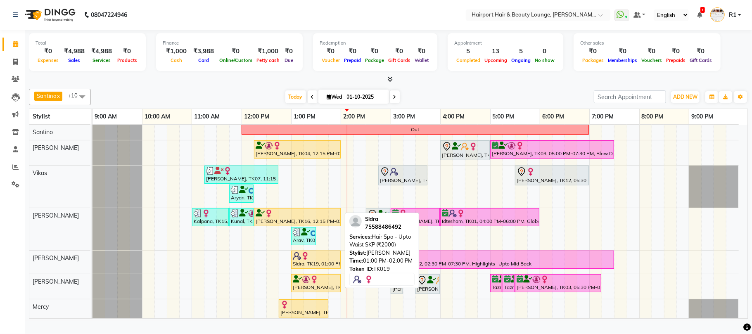
click at [321, 268] on div "Sidra, TK19, 01:00 PM-02:00 PM, Hair Spa - Upto Waist SKP (₹2000)" at bounding box center [316, 260] width 48 height 16
select select "1"
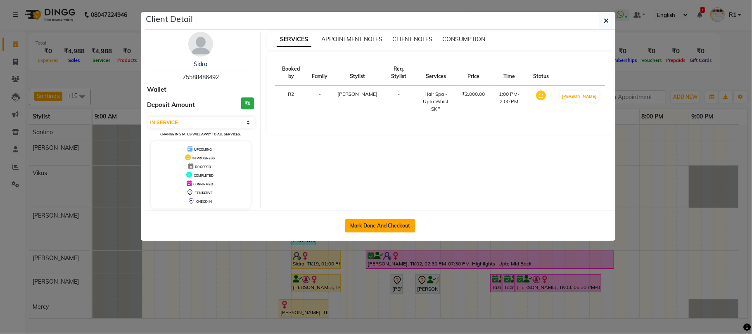
click at [371, 232] on button "Mark Done And Checkout" at bounding box center [380, 225] width 71 height 13
select select "622"
select select "service"
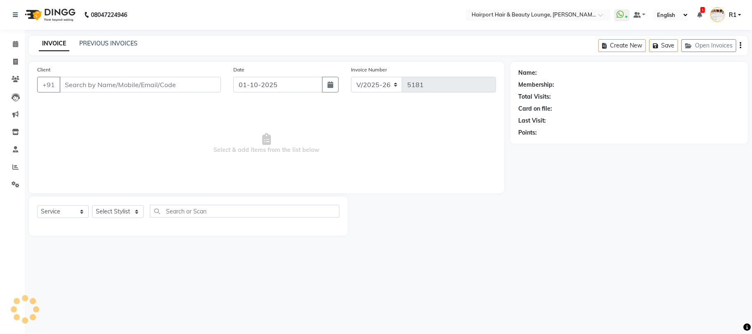
type input "75588486492"
select select "12656"
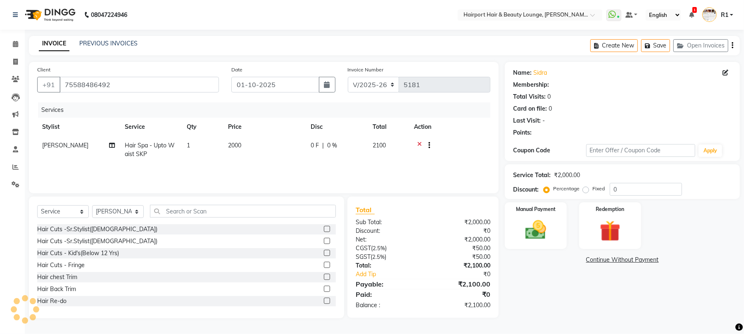
select select "1: Object"
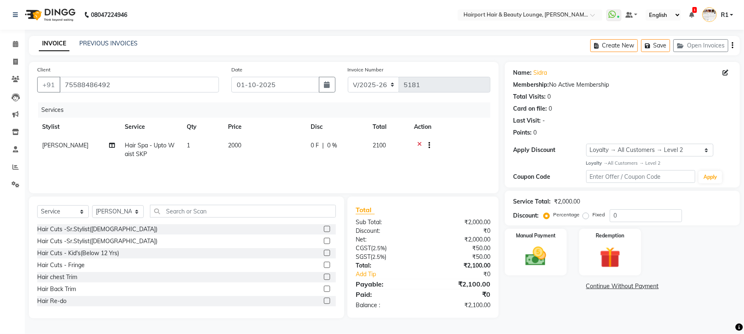
scroll to position [32, 0]
click at [197, 205] on input "text" at bounding box center [243, 211] width 186 height 13
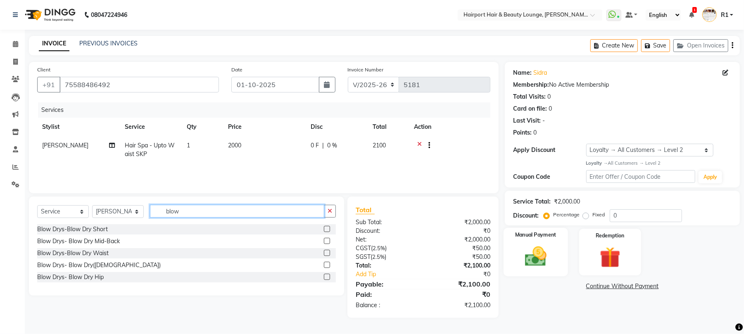
type input "blow"
click at [539, 256] on img at bounding box center [536, 256] width 36 height 25
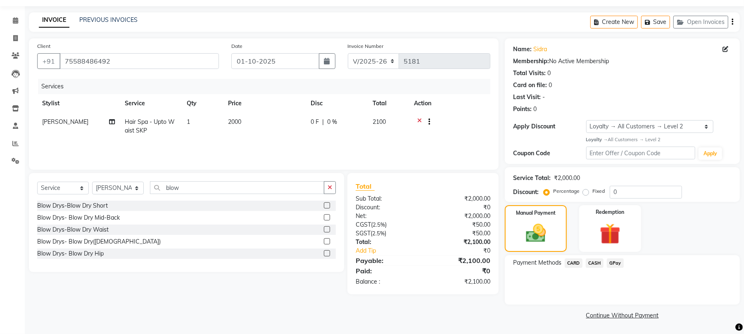
click at [577, 268] on span "CARD" at bounding box center [573, 262] width 18 height 9
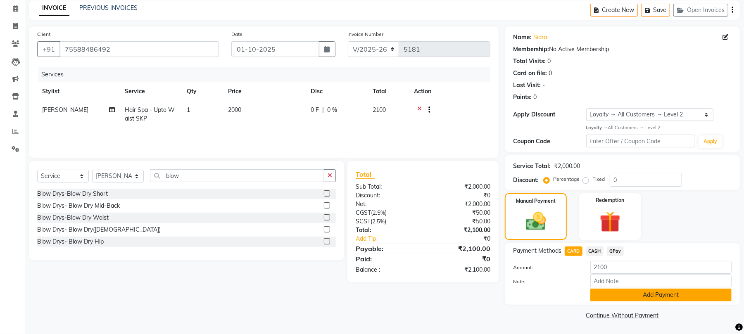
scroll to position [82, 0]
click at [641, 289] on button "Add Payment" at bounding box center [660, 295] width 141 height 13
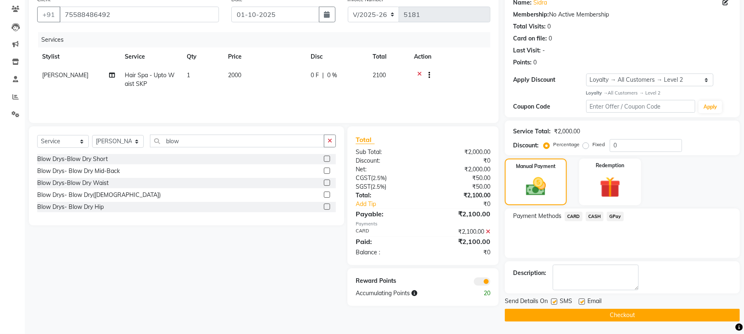
click at [325, 186] on label at bounding box center [327, 183] width 6 height 6
click at [325, 186] on input "checkbox" at bounding box center [326, 182] width 5 height 5
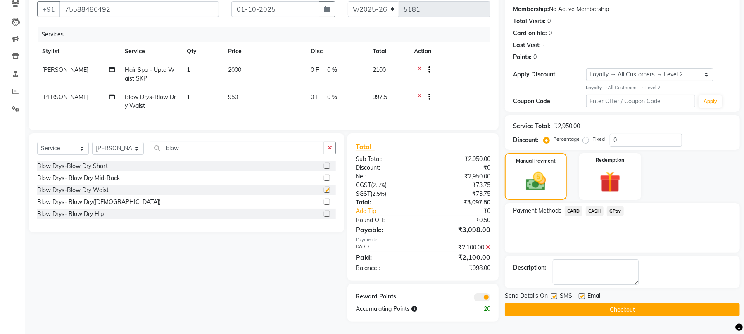
checkbox input "false"
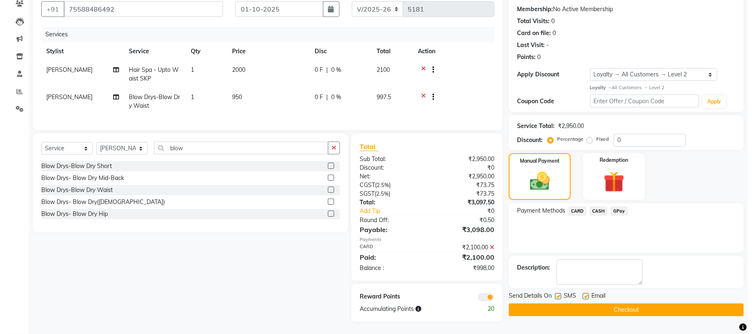
scroll to position [0, 0]
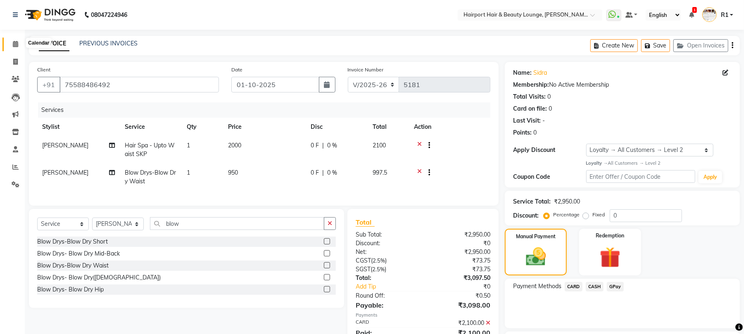
click at [11, 46] on span at bounding box center [15, 44] width 14 height 9
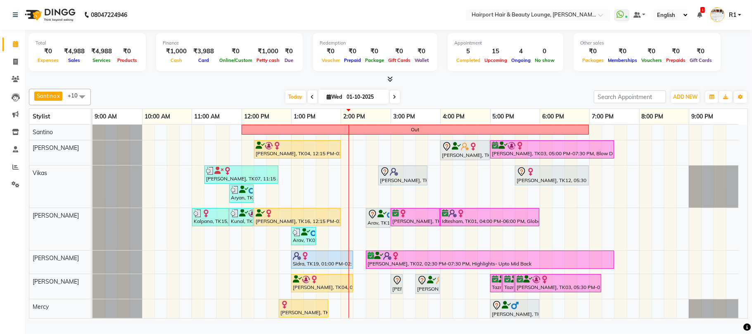
click at [448, 84] on div at bounding box center [388, 79] width 719 height 9
click at [242, 101] on div "Today Wed 01-10-2025" at bounding box center [342, 97] width 495 height 12
click at [285, 103] on span "Today" at bounding box center [295, 96] width 21 height 13
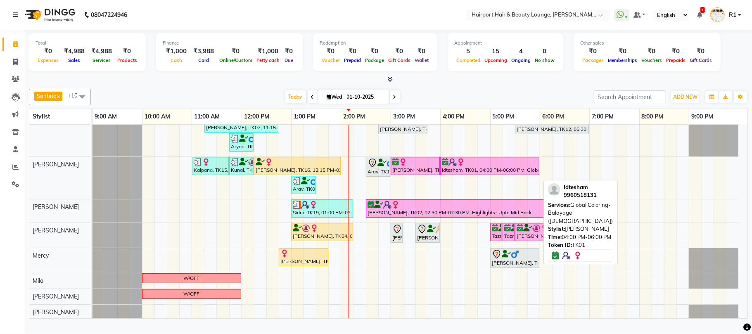
scroll to position [54, 0]
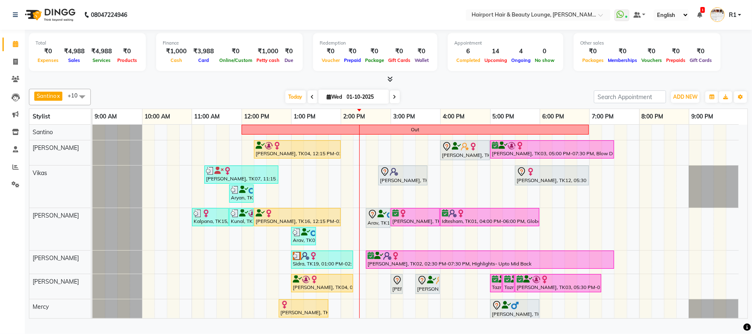
click at [213, 84] on div at bounding box center [388, 79] width 719 height 9
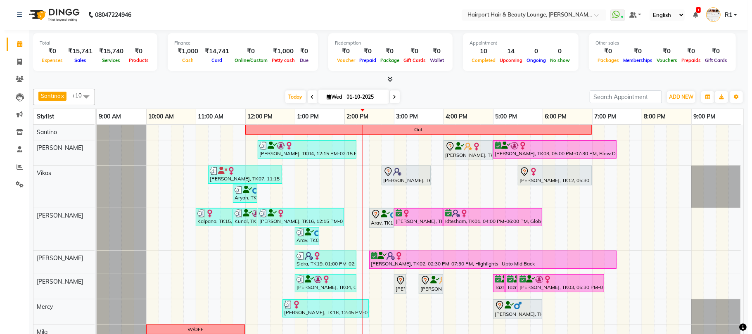
scroll to position [19, 0]
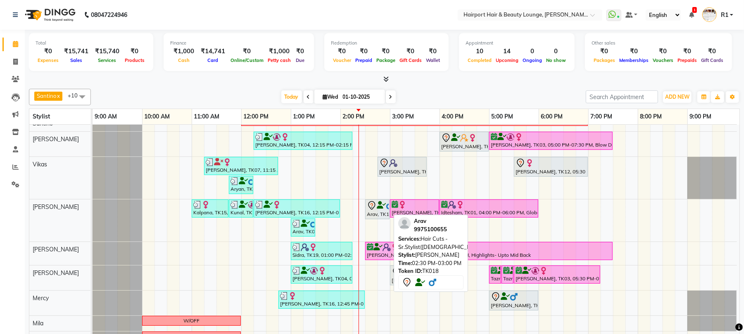
click at [377, 205] on icon at bounding box center [381, 205] width 9 height 0
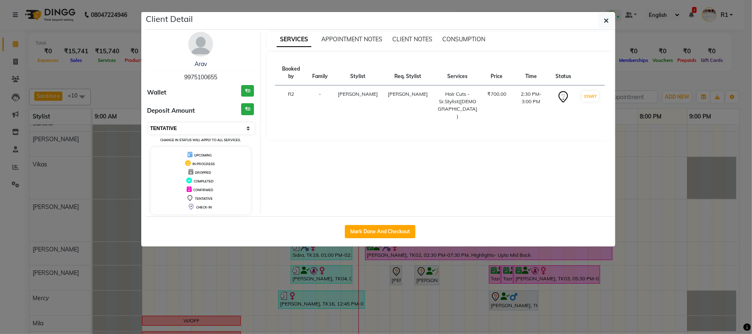
click at [187, 134] on select "Select IN SERVICE CONFIRMED TENTATIVE CHECK IN MARK DONE DROPPED UPCOMING" at bounding box center [201, 129] width 107 height 12
select select "8"
click at [148, 134] on select "Select IN SERVICE CONFIRMED TENTATIVE CHECK IN MARK DONE DROPPED UPCOMING" at bounding box center [201, 129] width 107 height 12
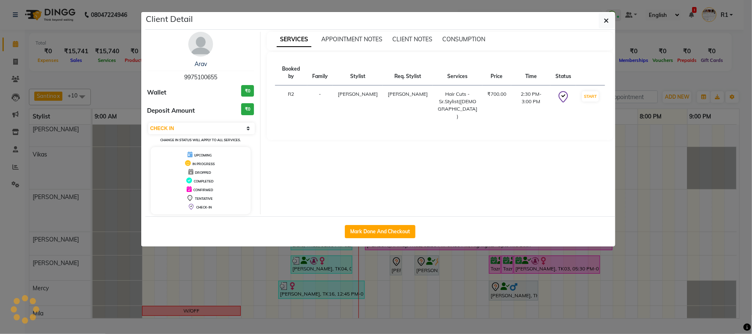
click at [664, 84] on ngb-modal-window "Client Detail Arav 9975100655 Wallet ₹0 Deposit Amount ₹0 Select IN SERVICE CON…" at bounding box center [376, 167] width 752 height 334
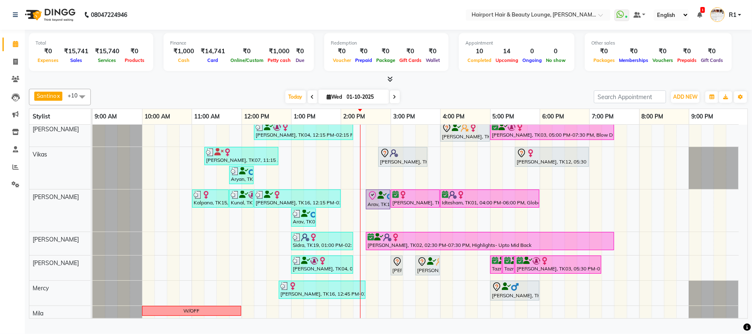
click at [216, 74] on div "Total ₹0 Expenses ₹15,741 Sales ₹15,740 Services ₹0 Products Finance ₹1,000 Cas…" at bounding box center [388, 53] width 719 height 40
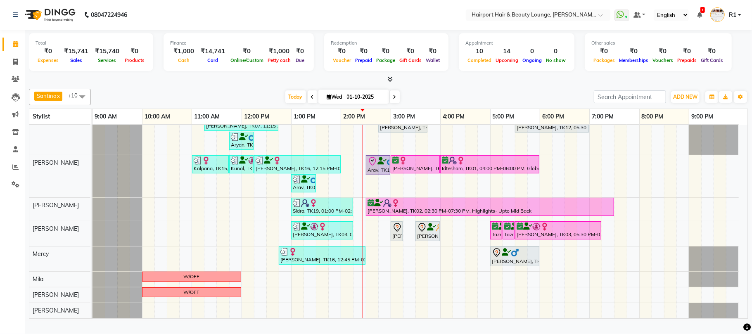
scroll to position [54, 0]
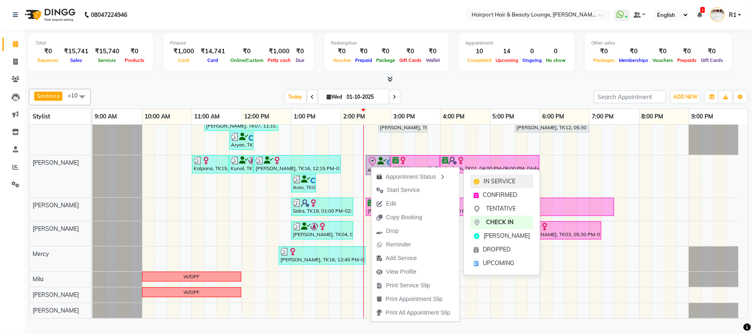
click at [501, 179] on span "IN SERVICE" at bounding box center [500, 181] width 32 height 9
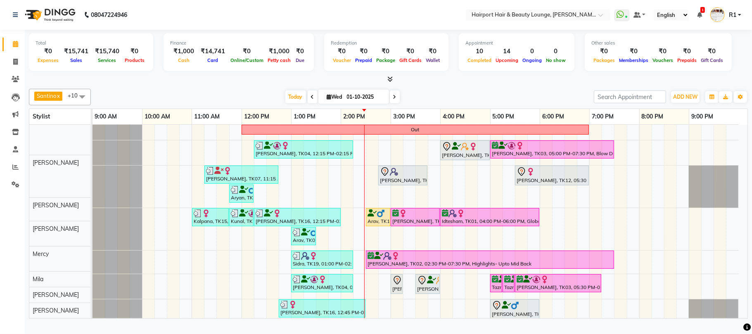
scroll to position [0, 0]
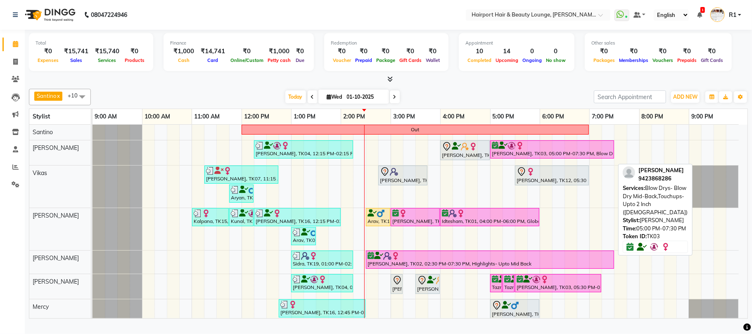
click at [504, 157] on div "[PERSON_NAME], TK03, 05:00 PM-07:30 PM, Blow Drys- Blow Dry Mid-Back,Touchups- …" at bounding box center [552, 150] width 122 height 16
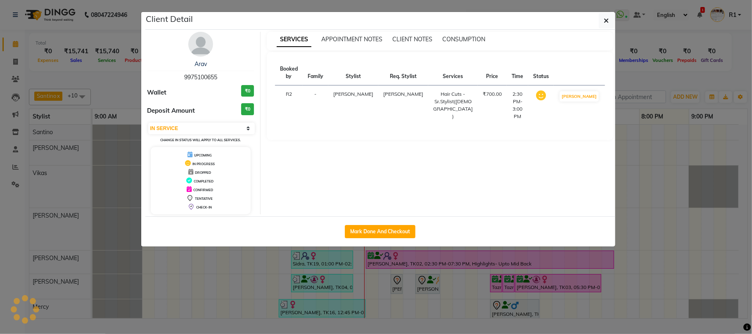
select select "6"
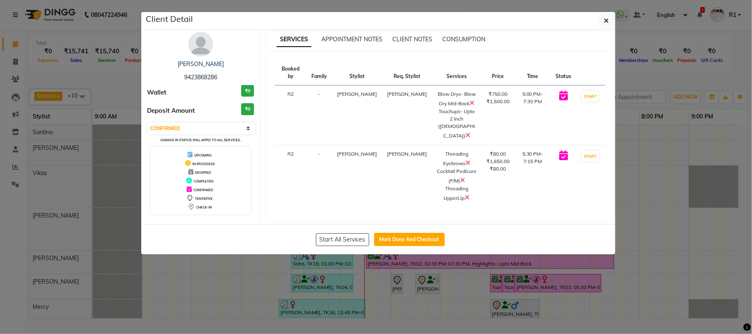
click at [528, 321] on ngb-modal-window "Client Detail SNEHA PATIL 9423868286 Wallet ₹0 Deposit Amount ₹0 Select IN SERV…" at bounding box center [376, 167] width 752 height 334
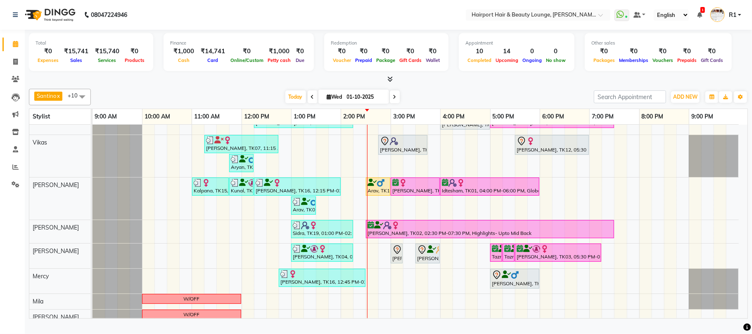
scroll to position [54, 0]
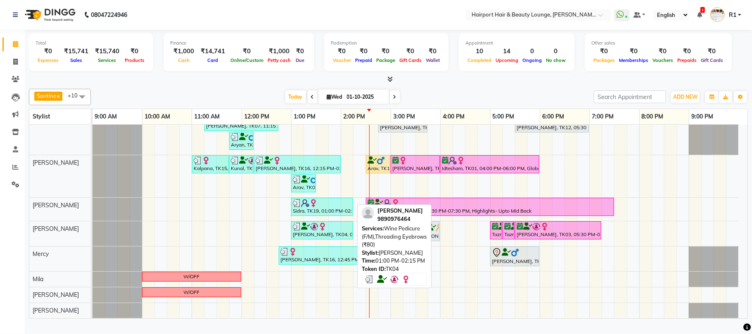
click at [344, 238] on div "[PERSON_NAME], TK04, 01:00 PM-02:15 PM, Wine Pedicure (F/M),Threading Eyebrows …" at bounding box center [322, 231] width 60 height 16
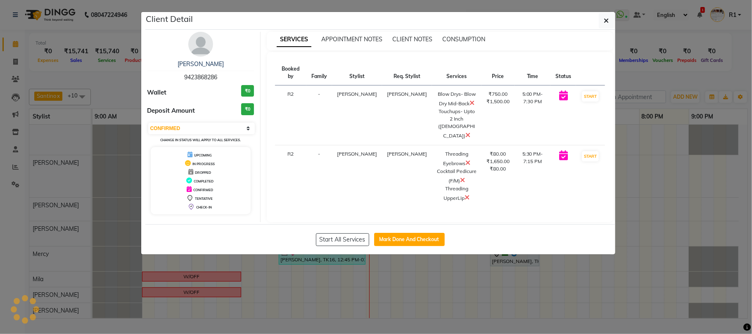
select select "3"
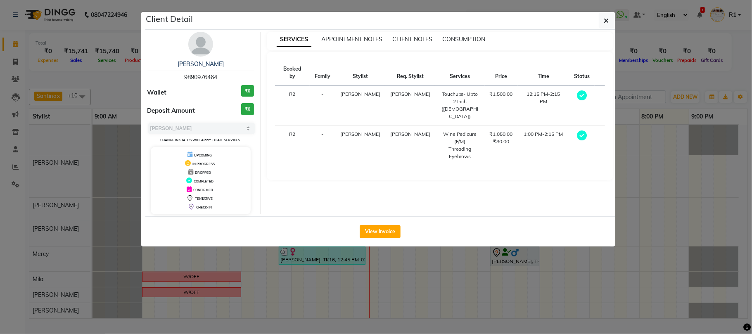
click at [337, 293] on ngb-modal-window "Client Detail ekta 9890976464 Wallet ₹0 Deposit Amount ₹0 Select MARK DONE UPCO…" at bounding box center [376, 167] width 752 height 334
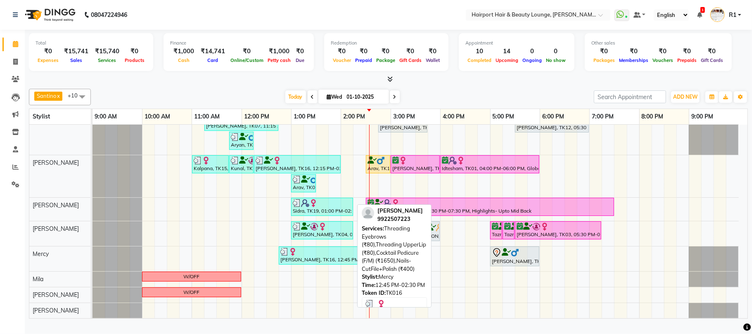
click at [337, 256] on div at bounding box center [321, 252] width 83 height 8
select select "3"
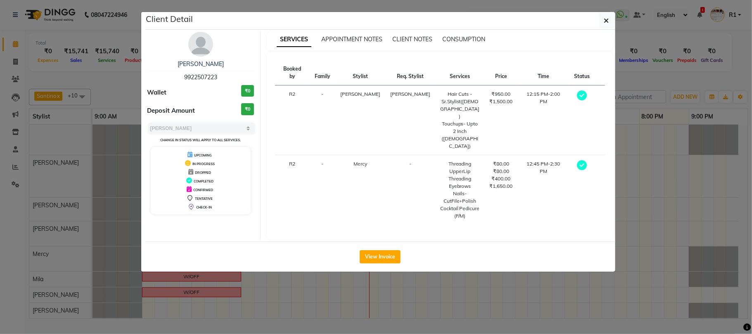
click at [349, 291] on ngb-modal-window "Client Detail Sheela Prakash 9922507223 Wallet ₹0 Deposit Amount ₹0 Select MARK…" at bounding box center [376, 167] width 752 height 334
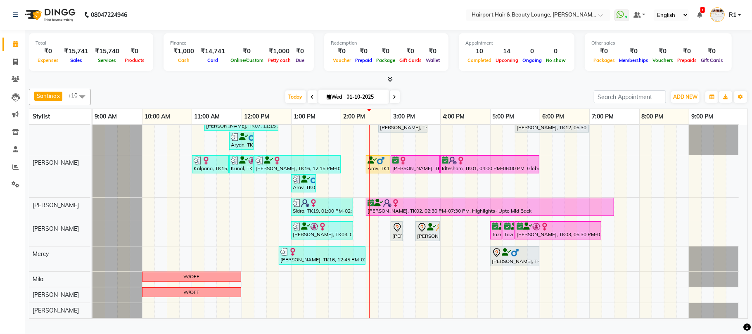
click at [268, 97] on div "Santino x Anandita x Vikas x Adnan x Atish x Elizabeth x Mercy x Binita x Mila …" at bounding box center [388, 97] width 719 height 17
click at [325, 100] on span "Wed" at bounding box center [334, 97] width 19 height 6
select select "10"
select select "2025"
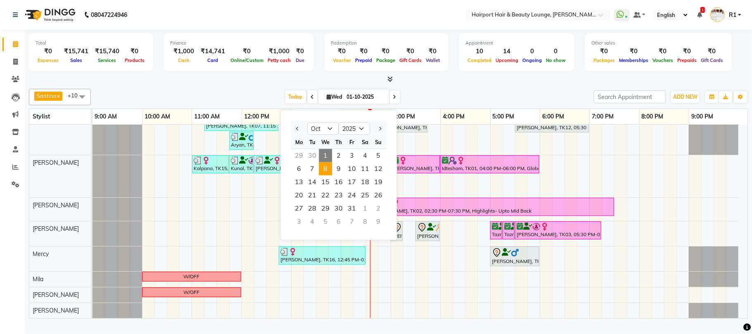
click at [332, 175] on span "8" at bounding box center [325, 168] width 13 height 13
type input "08-10-2025"
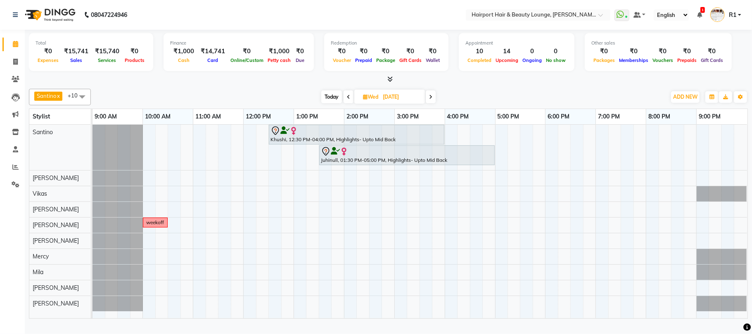
click at [251, 140] on div "Khushi, 12:30 PM-04:00 PM, Highlights- Upto Mid Back Juhinull, 01:30 PM-05:00 P…" at bounding box center [419, 222] width 655 height 194
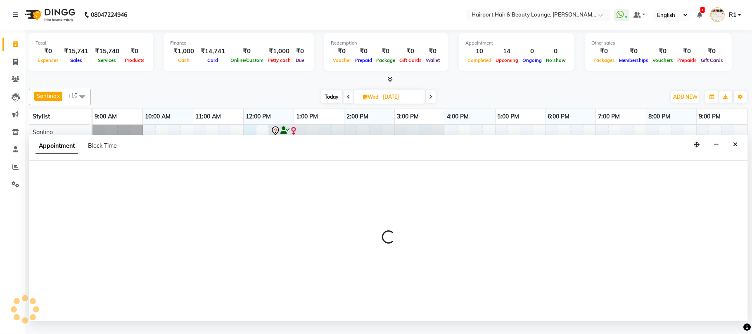
select select "9137"
select select "720"
select select "tentative"
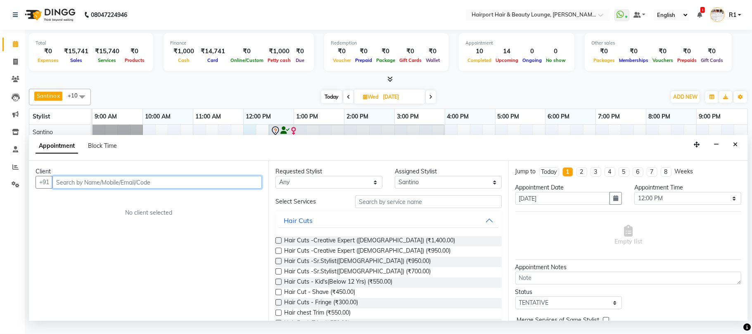
click at [111, 189] on input "text" at bounding box center [156, 182] width 209 height 13
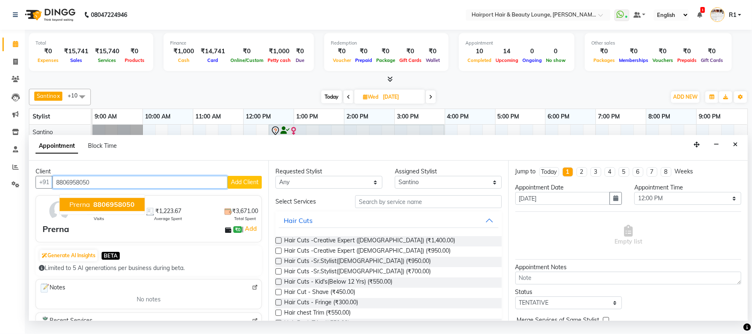
click at [115, 209] on span "8806958050" at bounding box center [113, 205] width 41 height 8
type input "8806958050"
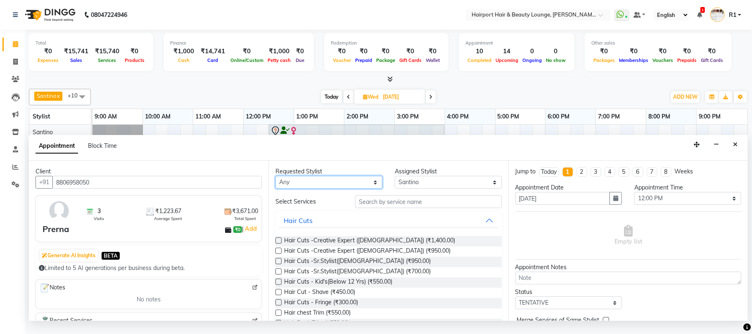
click at [325, 189] on select "Any Adnan Anandita Anita Atish Binita Elizabeth Maggie Mercy Mila Santino Vikas" at bounding box center [328, 182] width 107 height 13
select select "9137"
click at [277, 189] on select "Any Adnan Anandita Anita Atish Binita Elizabeth Maggie Mercy Mila Santino Vikas" at bounding box center [328, 182] width 107 height 13
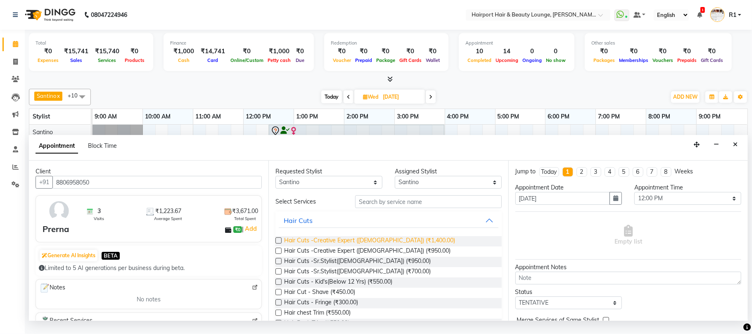
click at [398, 247] on span "Hair Cuts -Creative Expert (Female) (₹1,400.00)" at bounding box center [369, 241] width 171 height 10
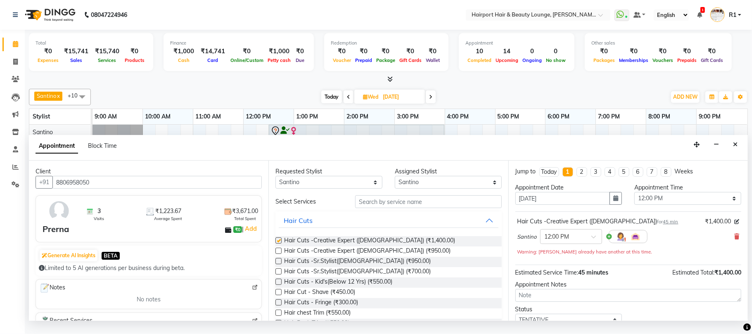
checkbox input "false"
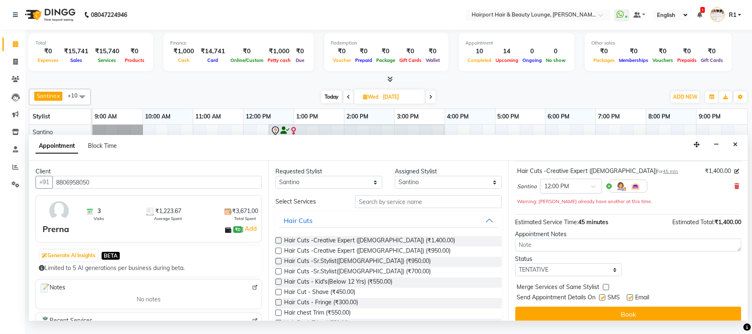
scroll to position [92, 0]
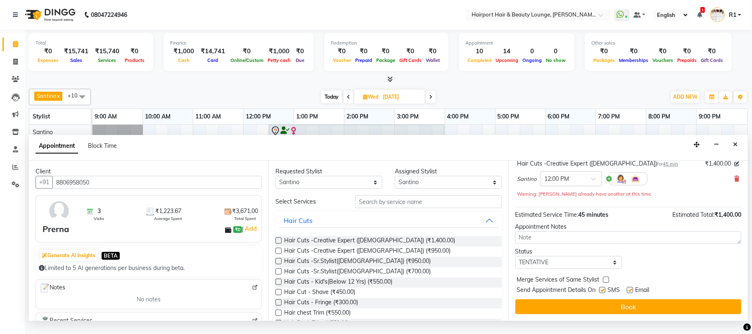
click at [609, 311] on button "Book" at bounding box center [628, 306] width 226 height 15
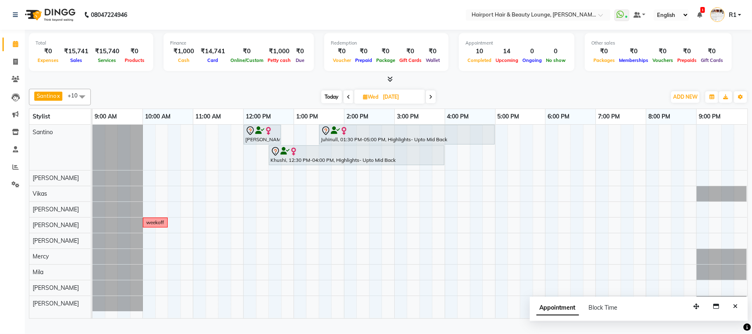
click at [321, 103] on span "Today" at bounding box center [331, 96] width 21 height 13
type input "01-10-2025"
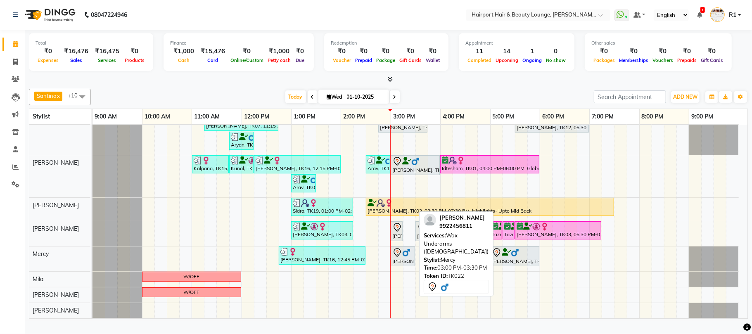
click at [410, 265] on div "[PERSON_NAME], TK22, 03:00 PM-03:30 PM, Wax - Underarms ([DEMOGRAPHIC_DATA])" at bounding box center [402, 256] width 23 height 17
select select "7"
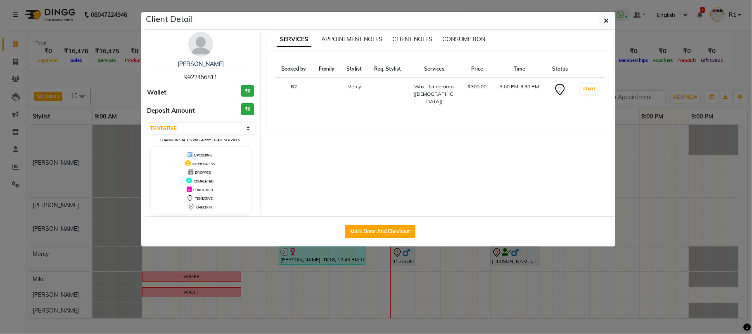
click at [410, 273] on ngb-modal-window "Client Detail [PERSON_NAME] 9922456811 Wallet ₹0 Deposit Amount ₹0 Select IN SE…" at bounding box center [376, 167] width 752 height 334
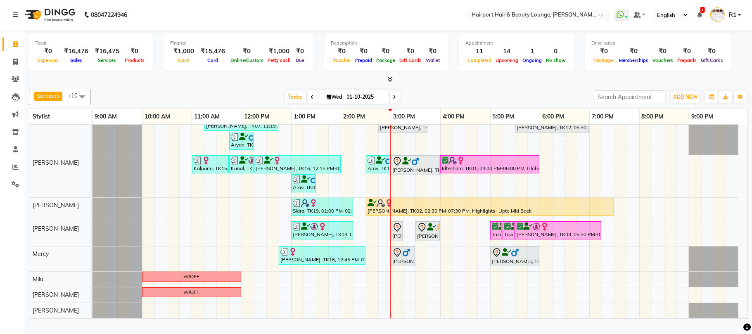
click at [256, 96] on div "[PERSON_NAME] x Vikas x [PERSON_NAME] x [PERSON_NAME] x [PERSON_NAME] Mercy x […" at bounding box center [388, 201] width 719 height 233
